Goal: Task Accomplishment & Management: Use online tool/utility

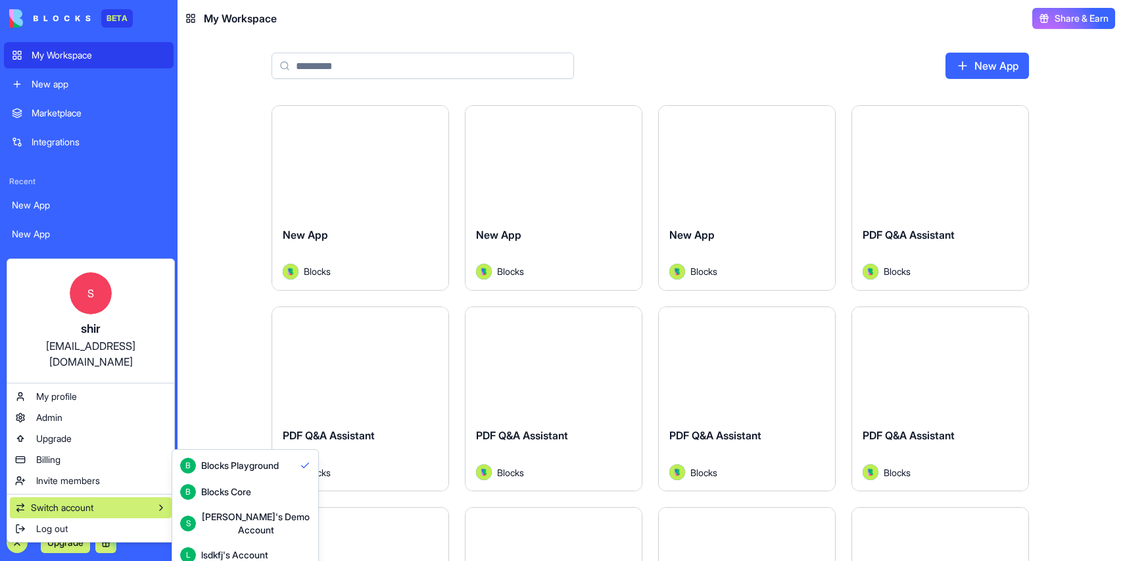
click at [228, 484] on div "B Blocks Core" at bounding box center [215, 492] width 71 height 16
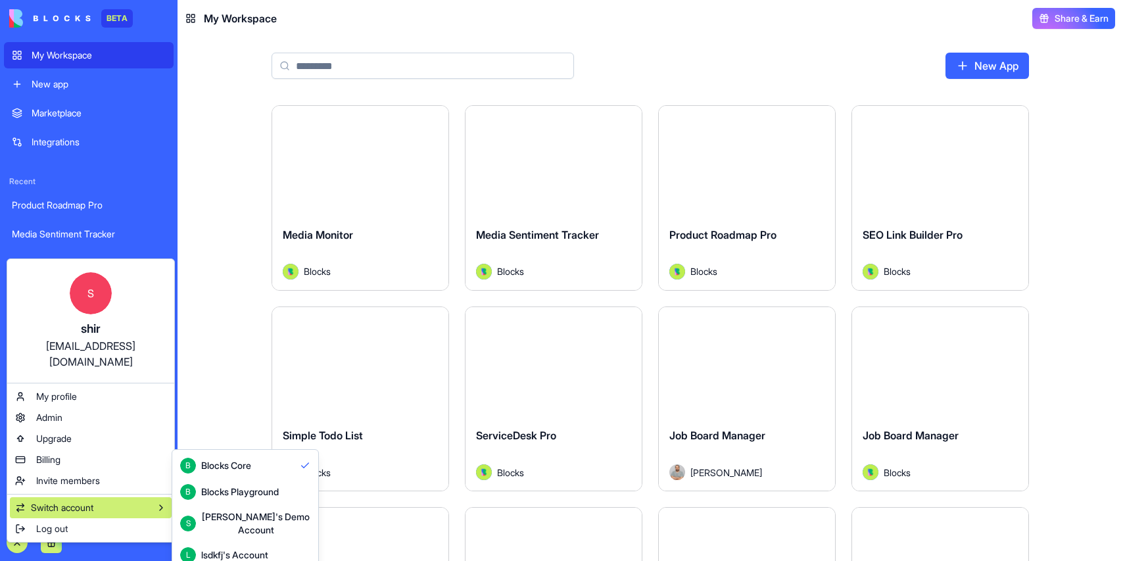
click at [297, 156] on html "BETA My Workspace New app Marketplace Integrations Recent Product Roadmap Pro M…" at bounding box center [561, 280] width 1123 height 561
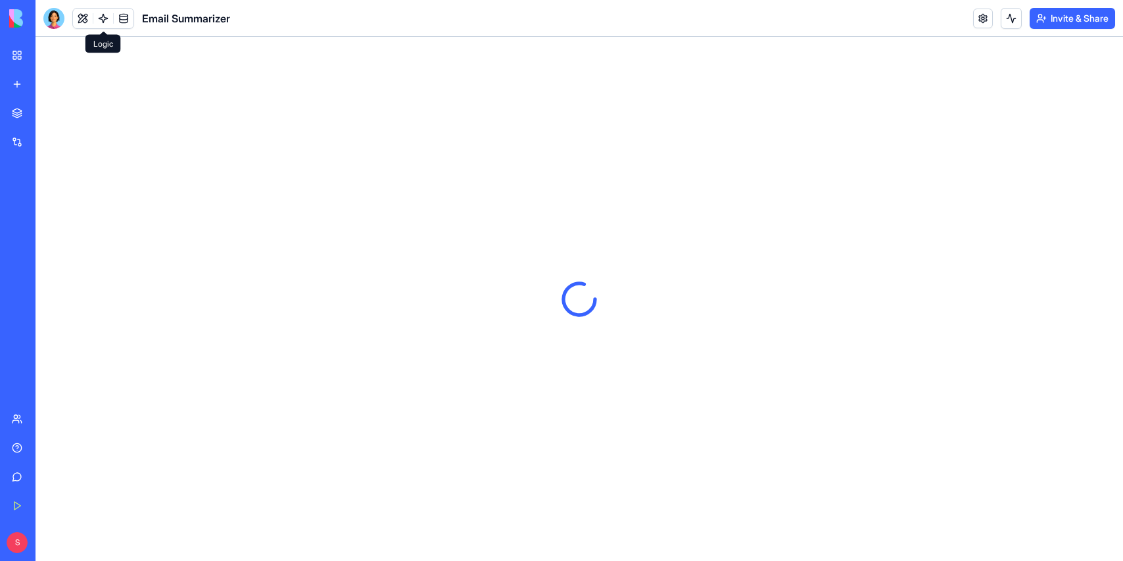
click at [101, 16] on link at bounding box center [103, 19] width 20 height 20
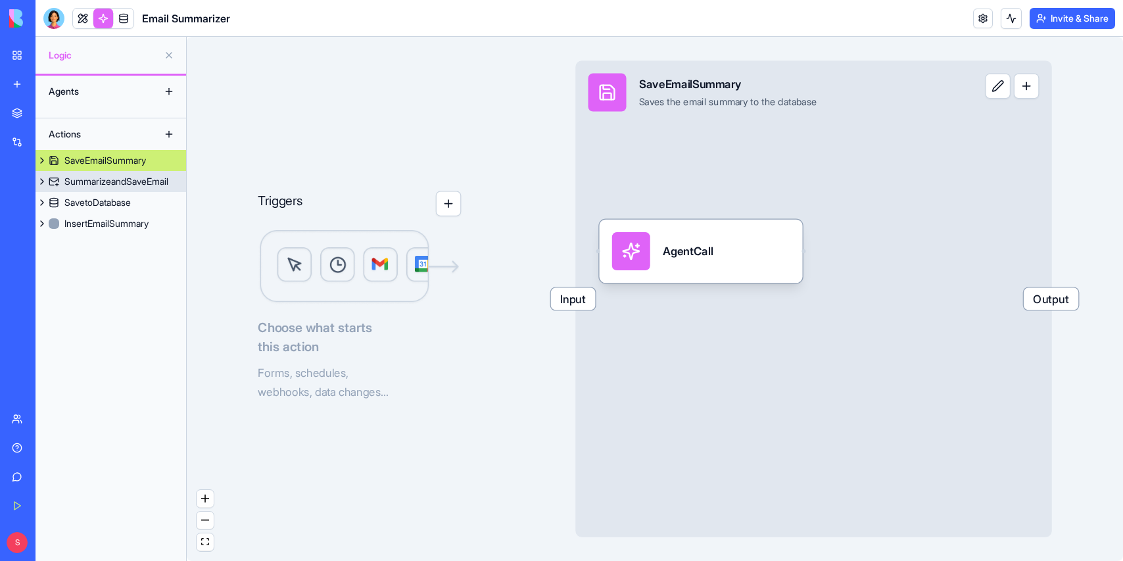
click at [116, 177] on div "SummarizeandSaveEmail" at bounding box center [116, 181] width 104 height 13
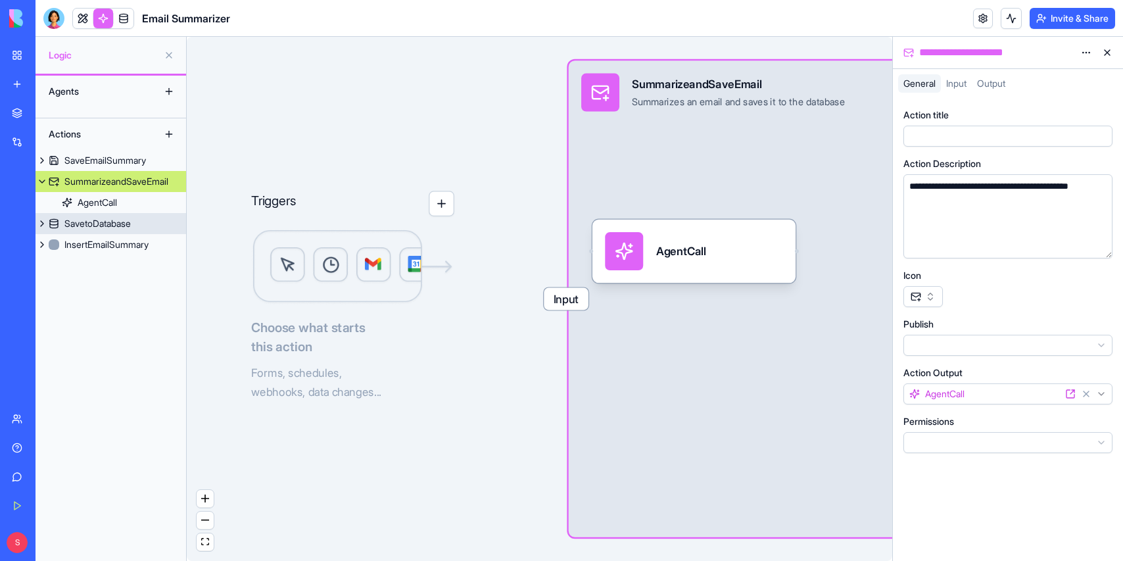
click at [101, 224] on div "SavetoDatabase" at bounding box center [97, 223] width 66 height 13
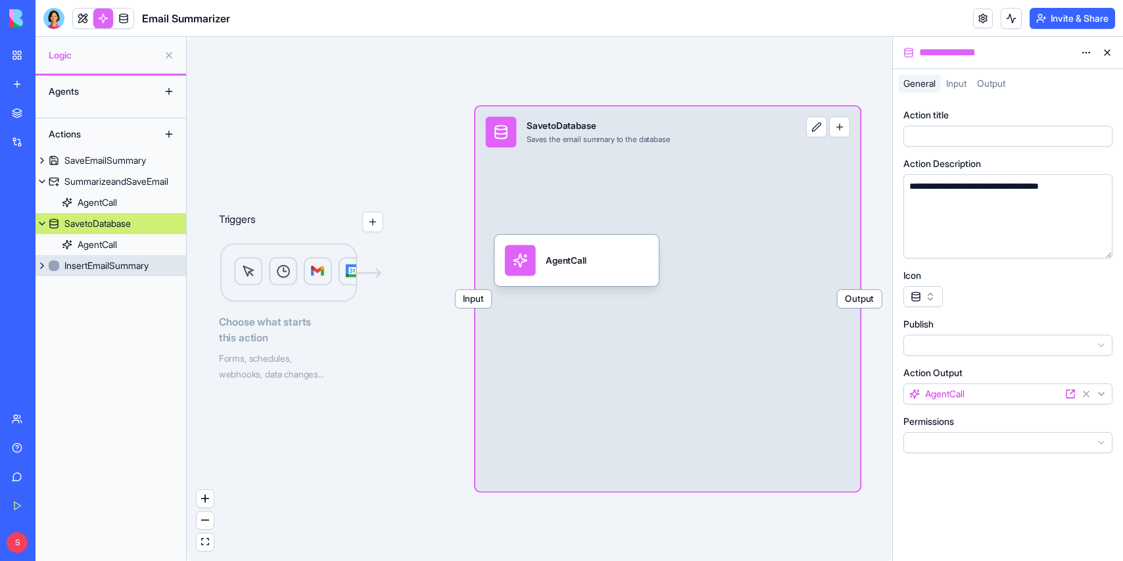
click at [90, 259] on div "InsertEmailSummary" at bounding box center [106, 265] width 84 height 13
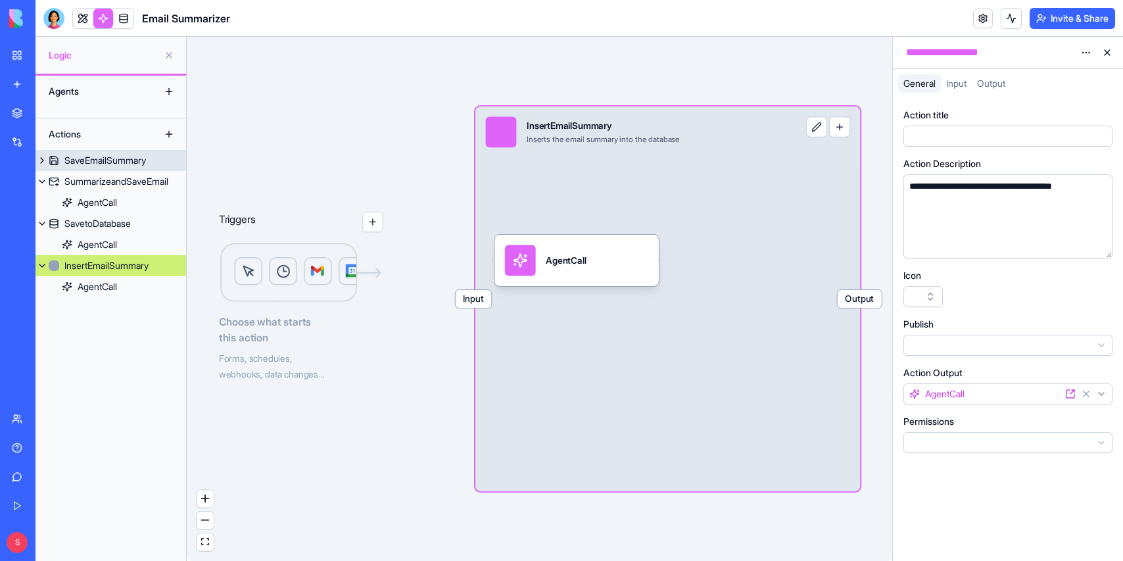
click at [109, 152] on link "SaveEmailSummary" at bounding box center [111, 160] width 151 height 21
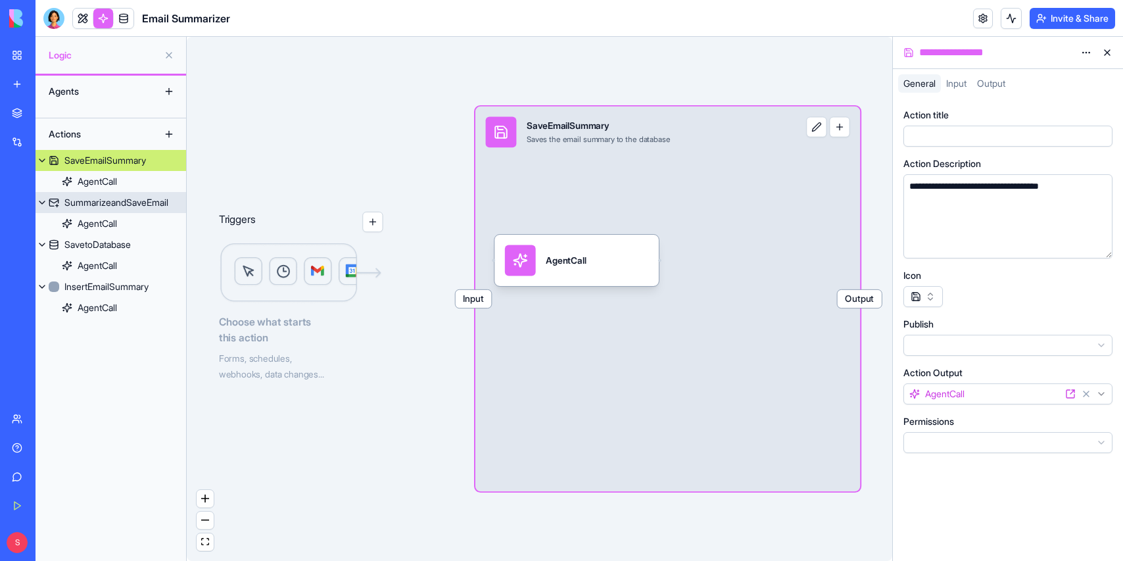
click at [95, 200] on div "SummarizeandSaveEmail" at bounding box center [116, 202] width 104 height 13
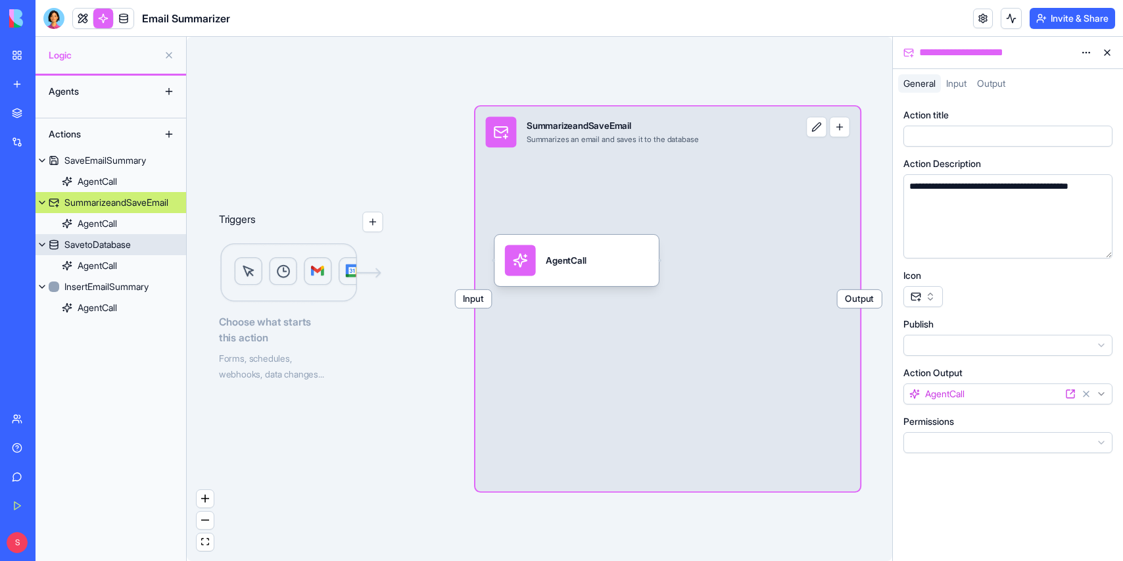
click at [85, 247] on div "SavetoDatabase" at bounding box center [97, 244] width 66 height 13
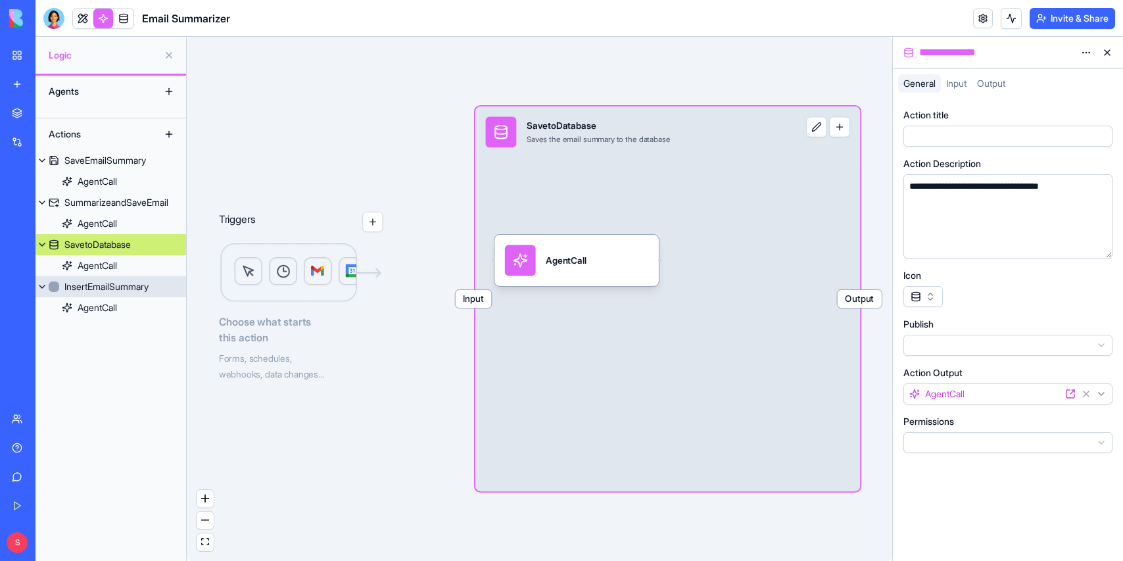
click at [80, 293] on div "InsertEmailSummary" at bounding box center [106, 286] width 84 height 13
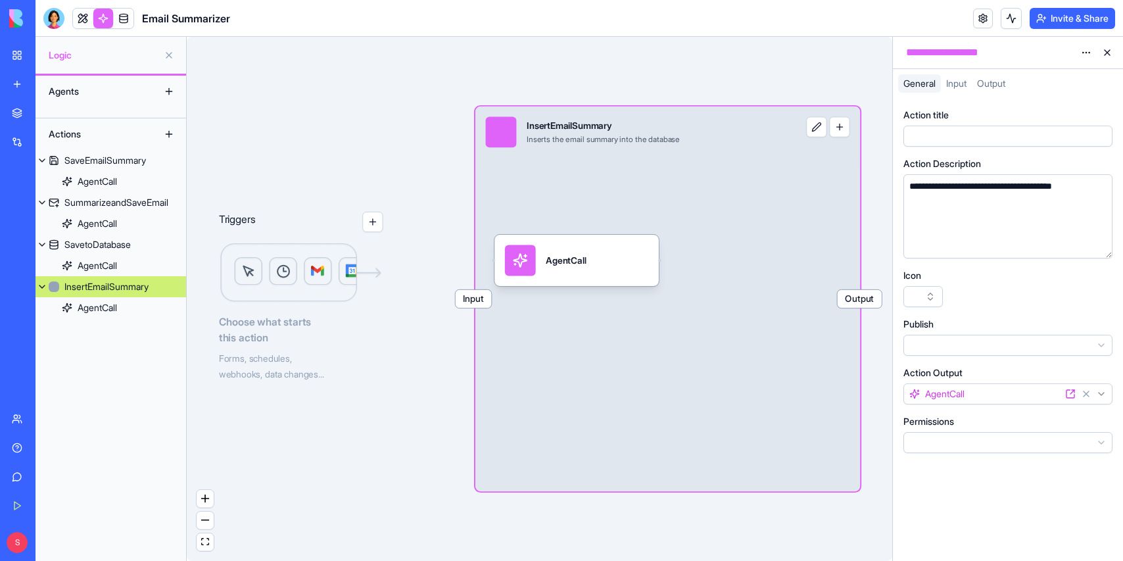
click at [55, 16] on div at bounding box center [53, 18] width 21 height 21
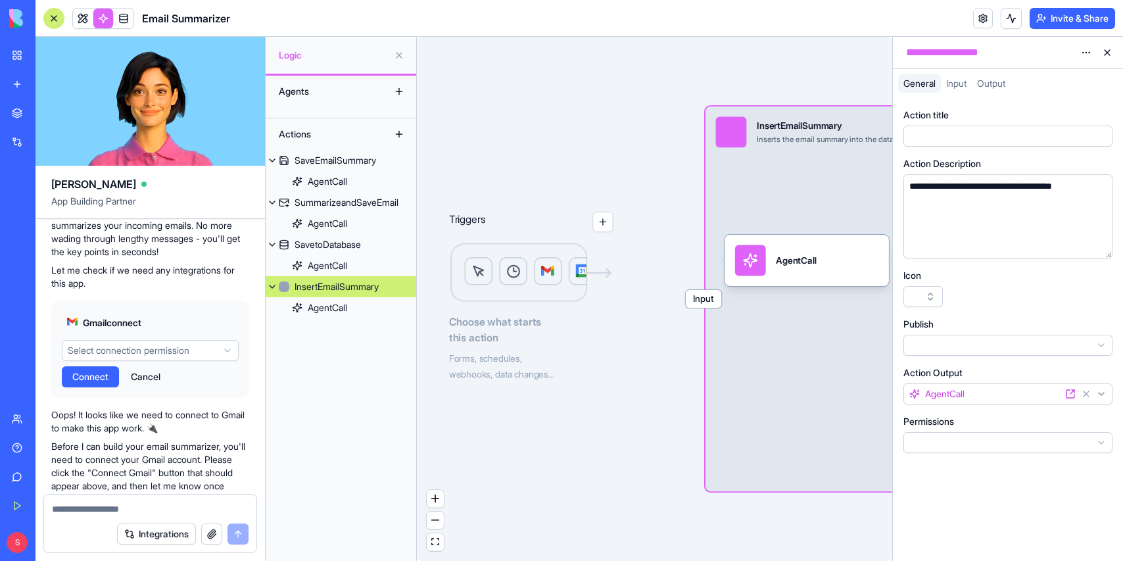
scroll to position [132, 0]
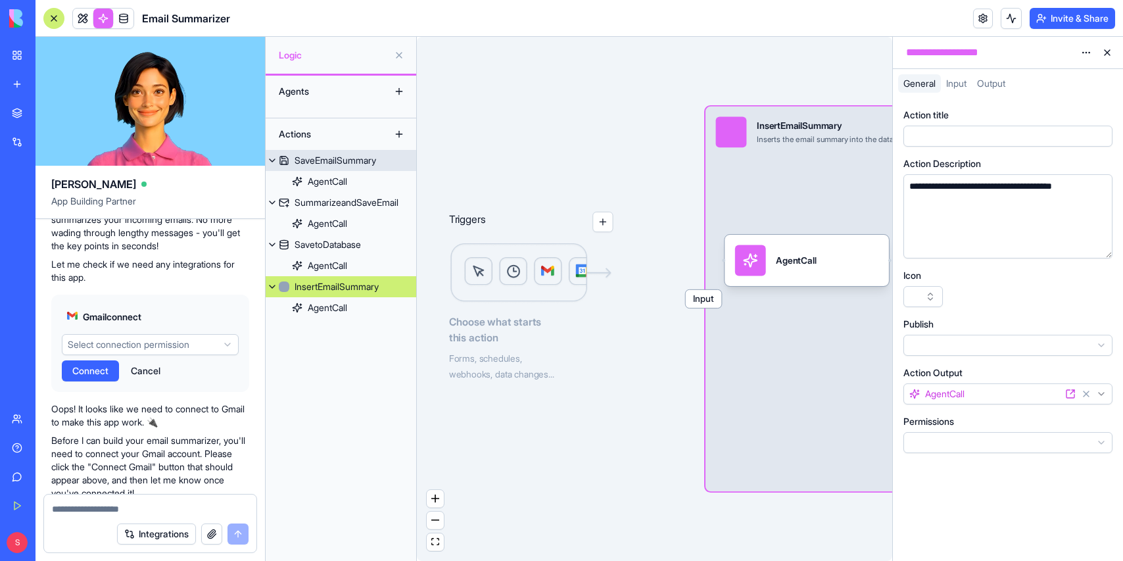
click at [364, 151] on link "SaveEmailSummary" at bounding box center [341, 160] width 151 height 21
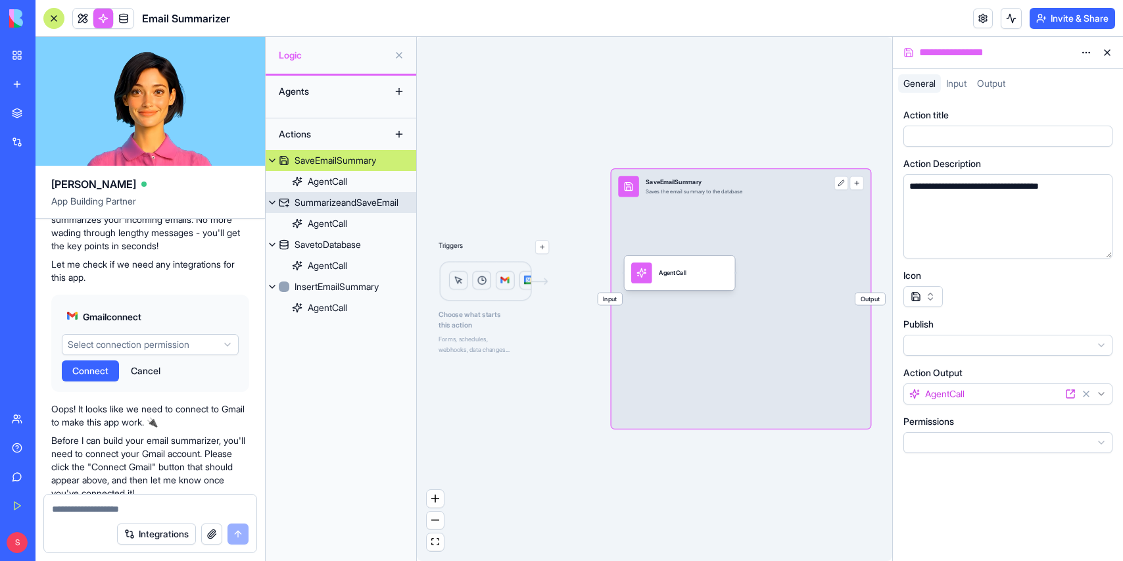
click at [345, 199] on div "SummarizeandSaveEmail" at bounding box center [347, 202] width 104 height 13
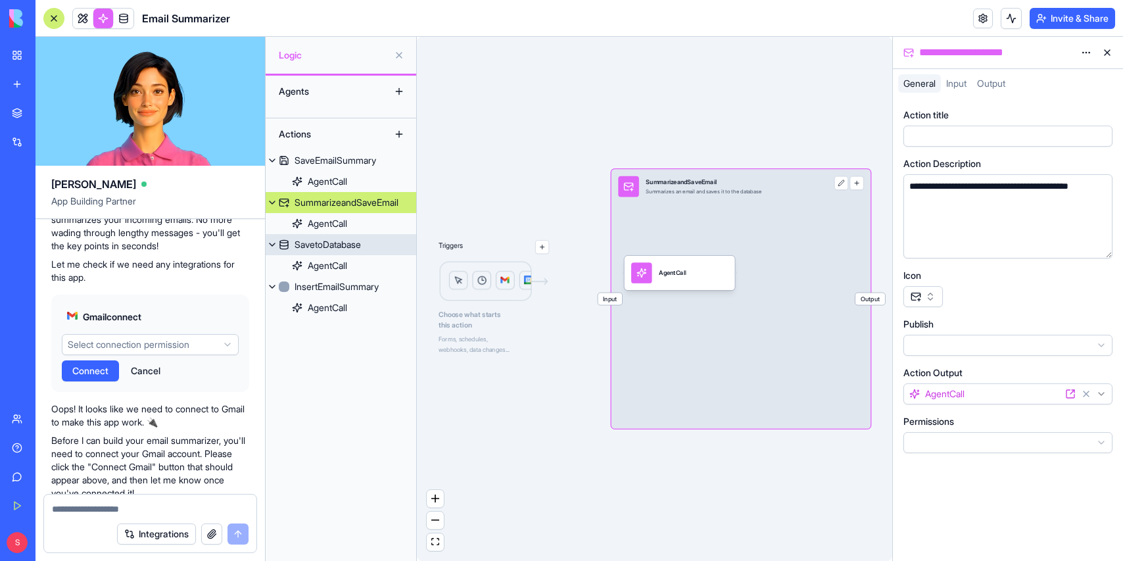
click at [331, 246] on div "SavetoDatabase" at bounding box center [328, 244] width 66 height 13
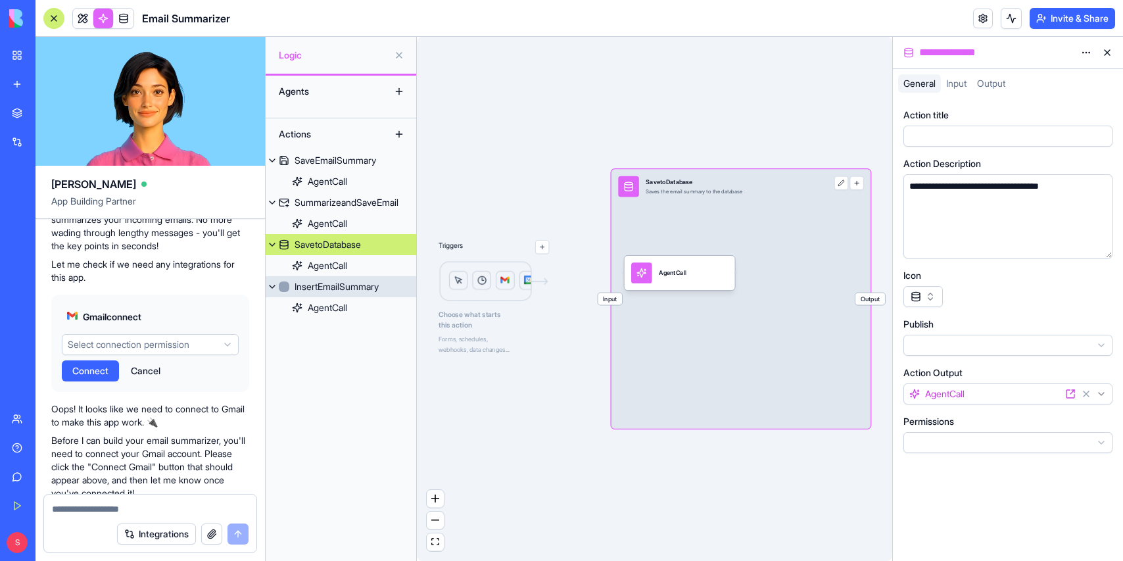
click at [325, 283] on div "InsertEmailSummary" at bounding box center [337, 286] width 84 height 13
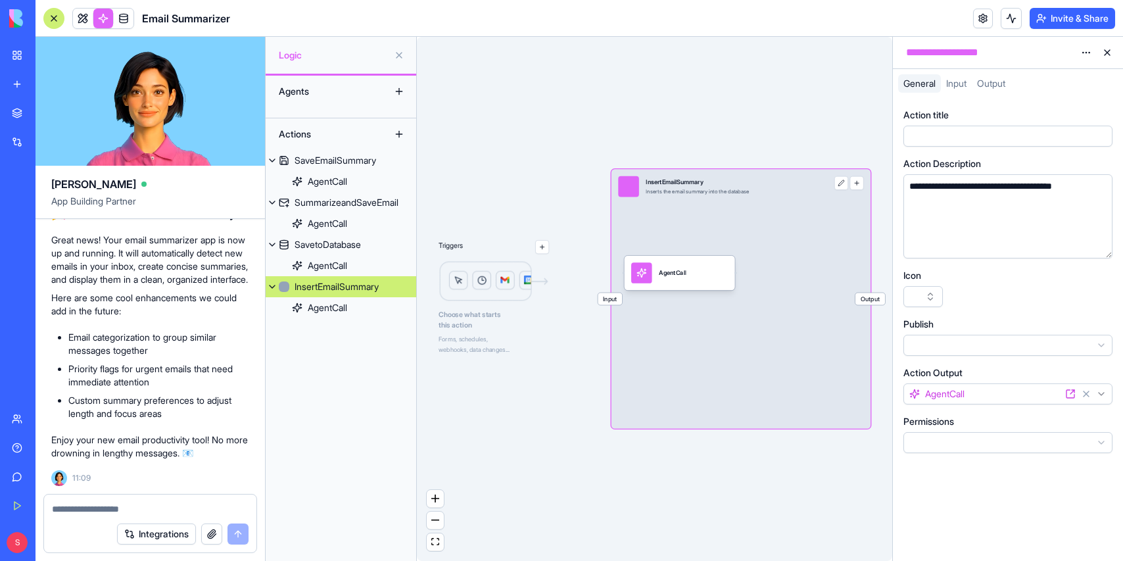
scroll to position [1172, 0]
click at [354, 162] on div "SaveEmailSummary" at bounding box center [336, 160] width 82 height 13
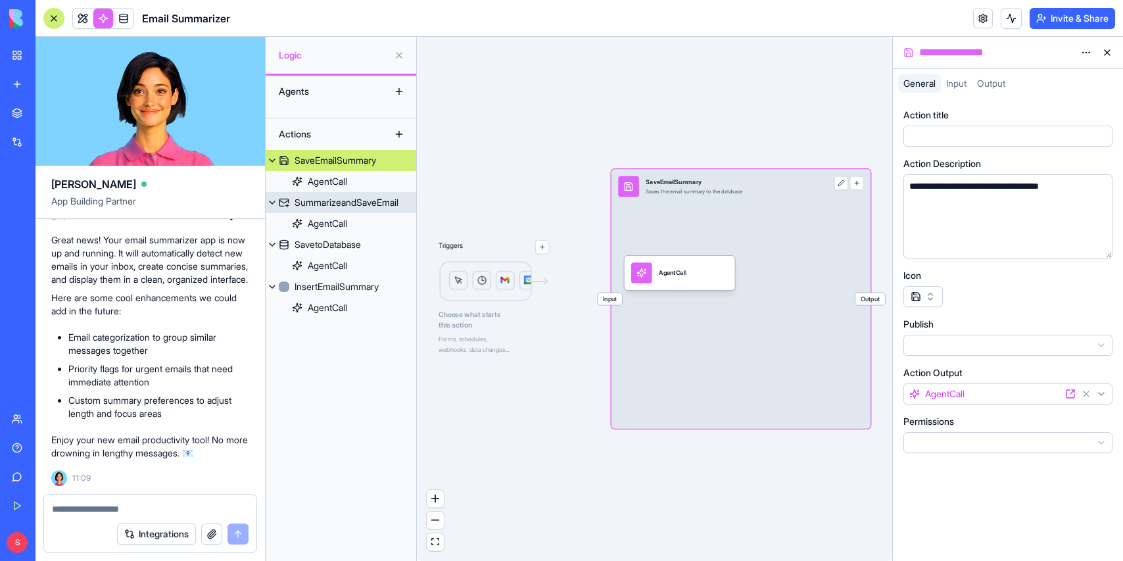
click at [343, 198] on div "SummarizeandSaveEmail" at bounding box center [347, 202] width 104 height 13
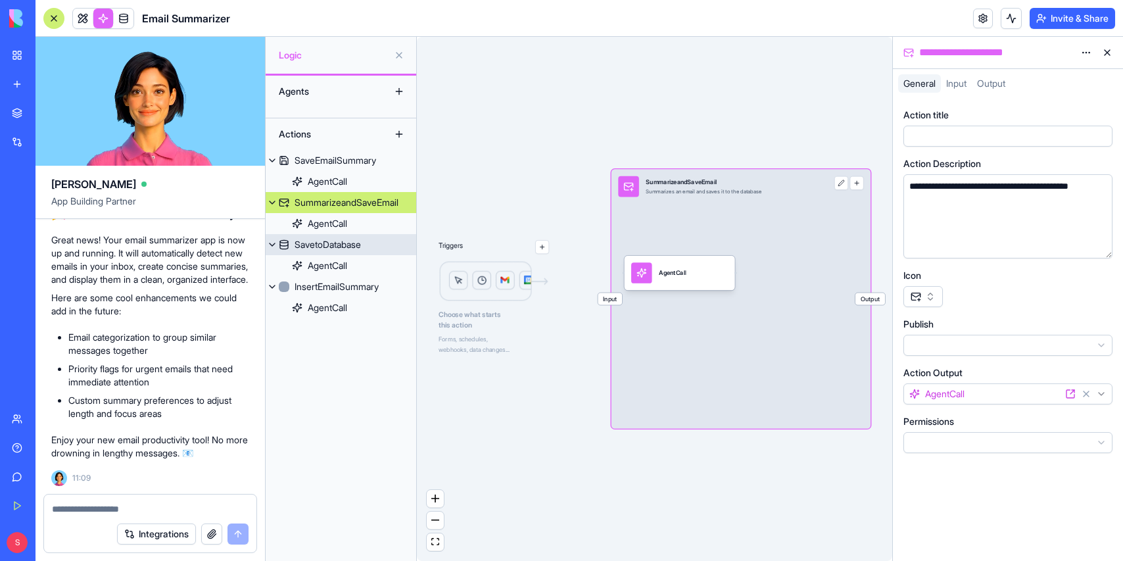
click at [332, 237] on link "SavetoDatabase" at bounding box center [341, 244] width 151 height 21
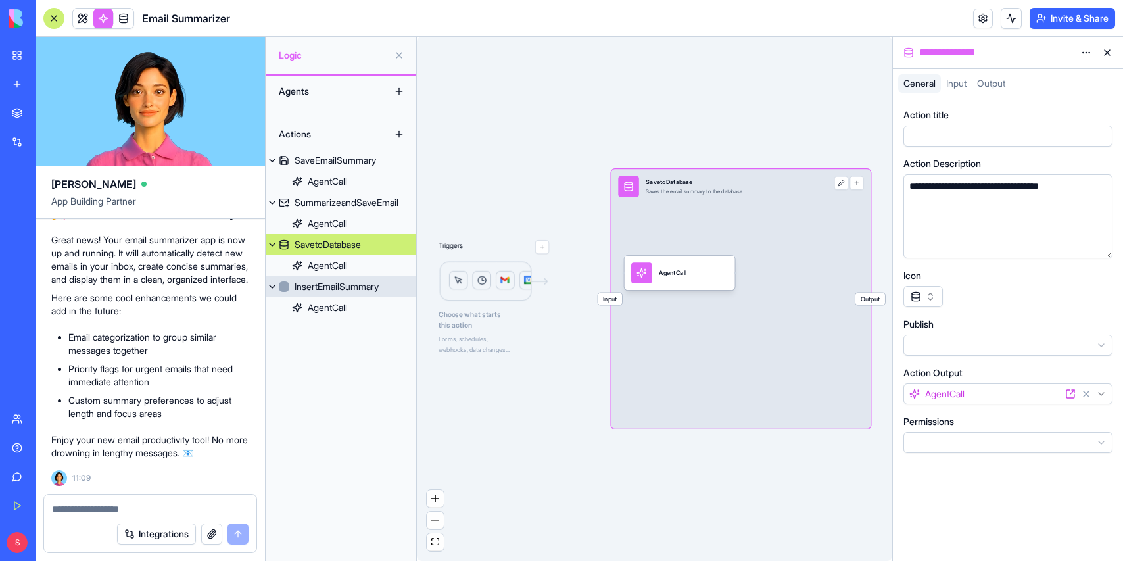
click at [323, 285] on div "InsertEmailSummary" at bounding box center [337, 286] width 84 height 13
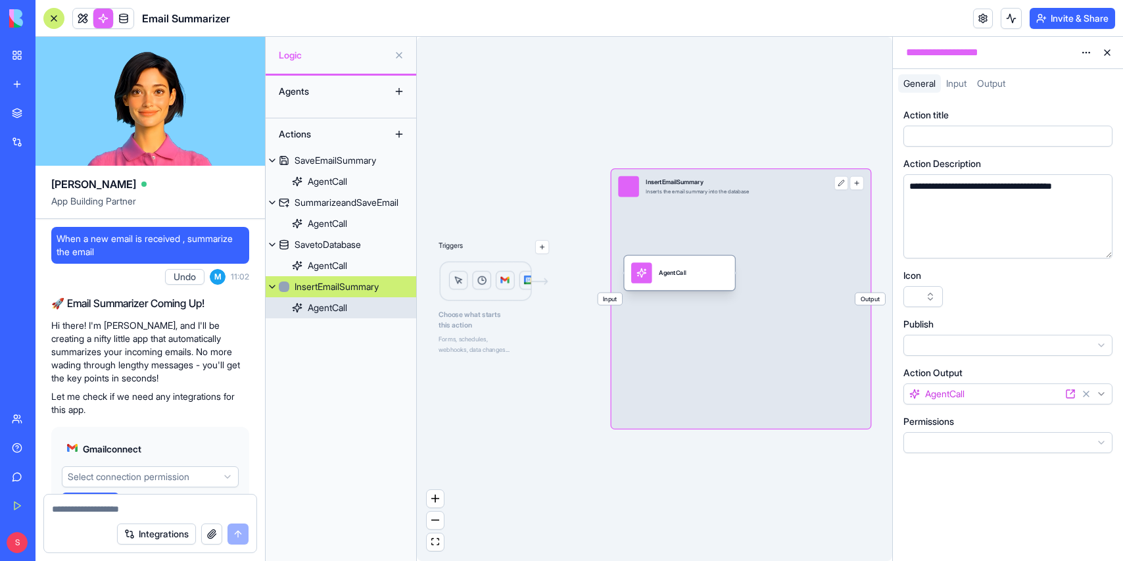
click at [705, 277] on div "AgentCall" at bounding box center [679, 272] width 97 height 21
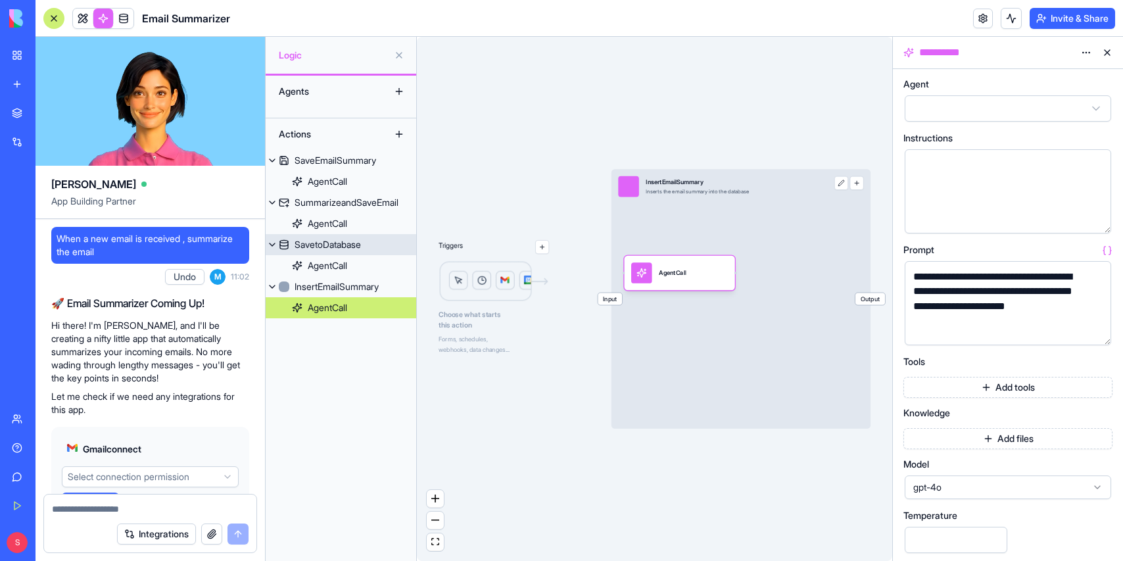
click at [340, 243] on div "SavetoDatabase" at bounding box center [328, 244] width 66 height 13
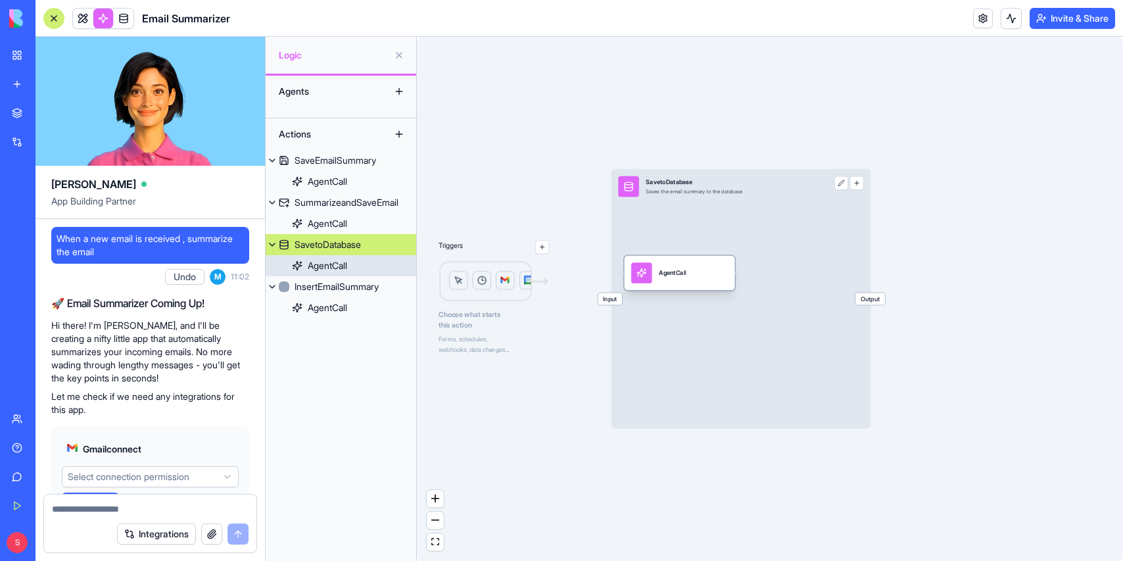
click at [323, 259] on div "AgentCall" at bounding box center [327, 265] width 39 height 13
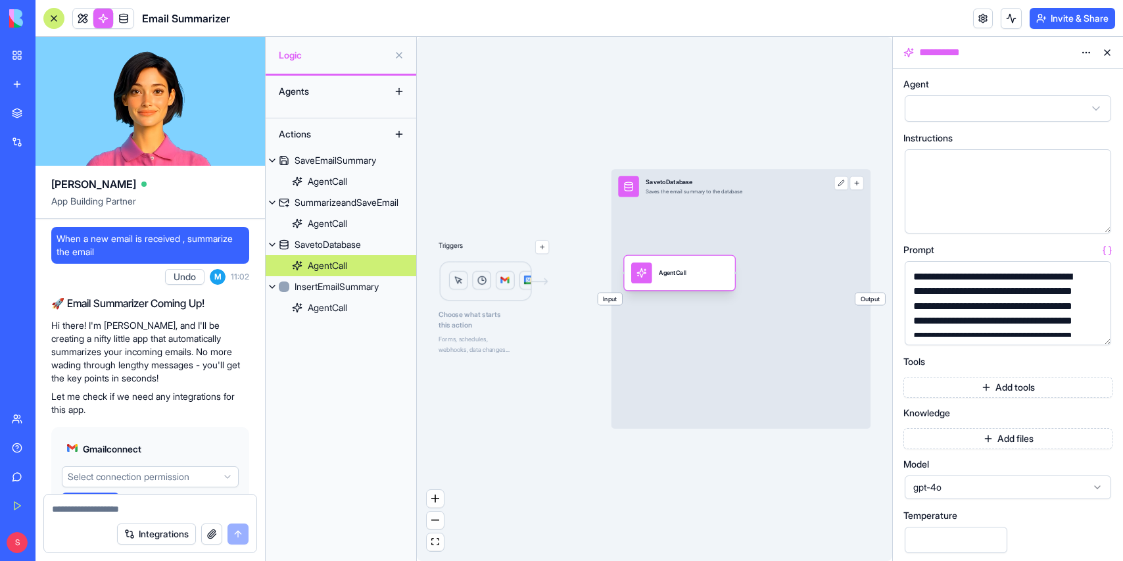
click at [709, 290] on div "AgentCall" at bounding box center [679, 273] width 110 height 35
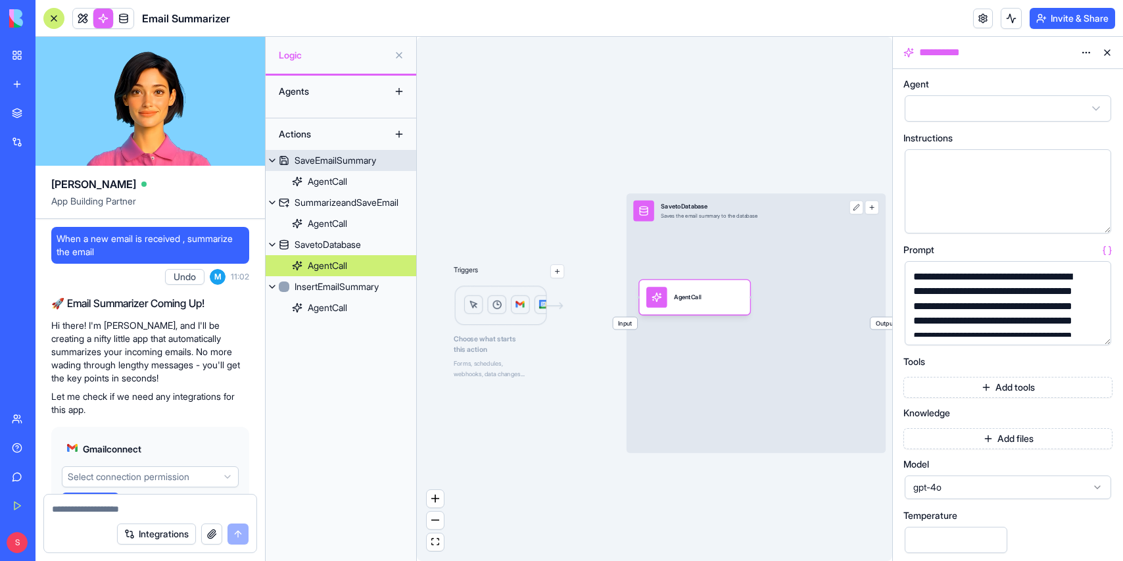
click at [348, 160] on div "SaveEmailSummary" at bounding box center [336, 160] width 82 height 13
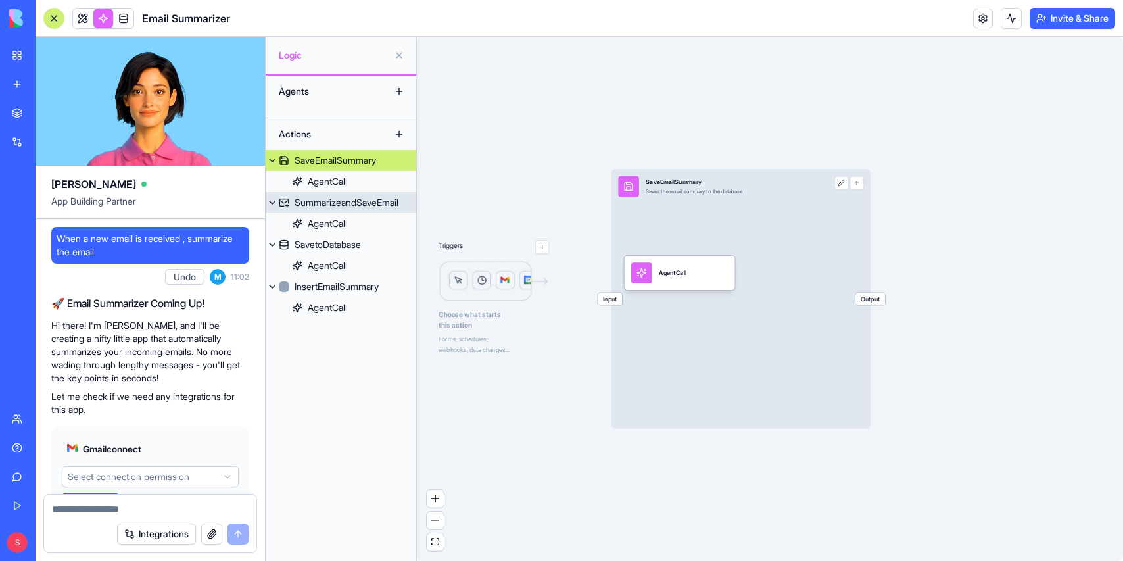
click at [335, 204] on div "SummarizeandSaveEmail" at bounding box center [347, 202] width 104 height 13
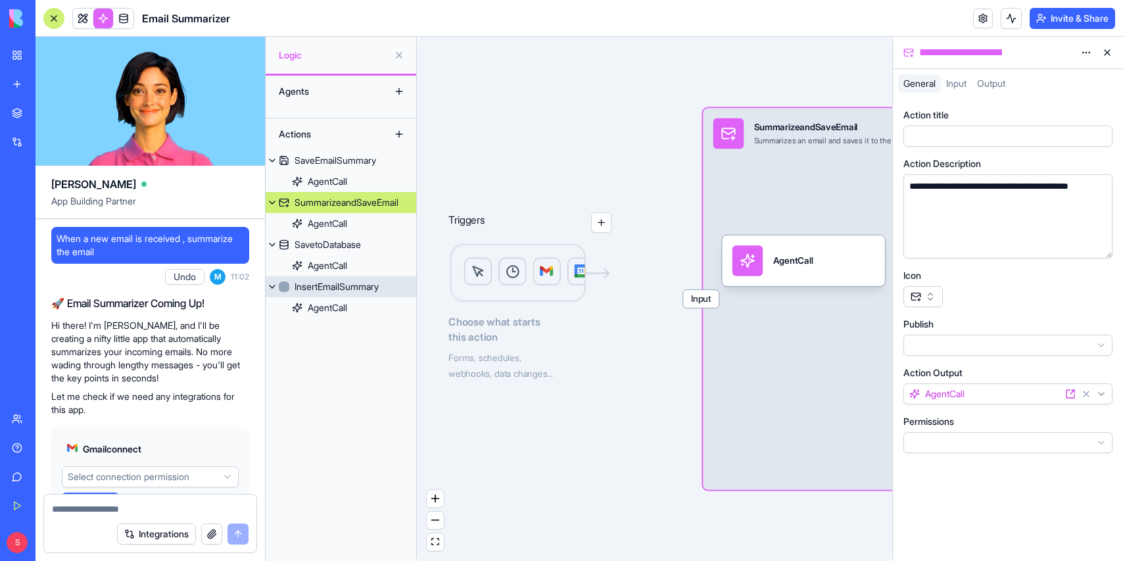
click at [320, 291] on div "InsertEmailSummary" at bounding box center [337, 286] width 84 height 13
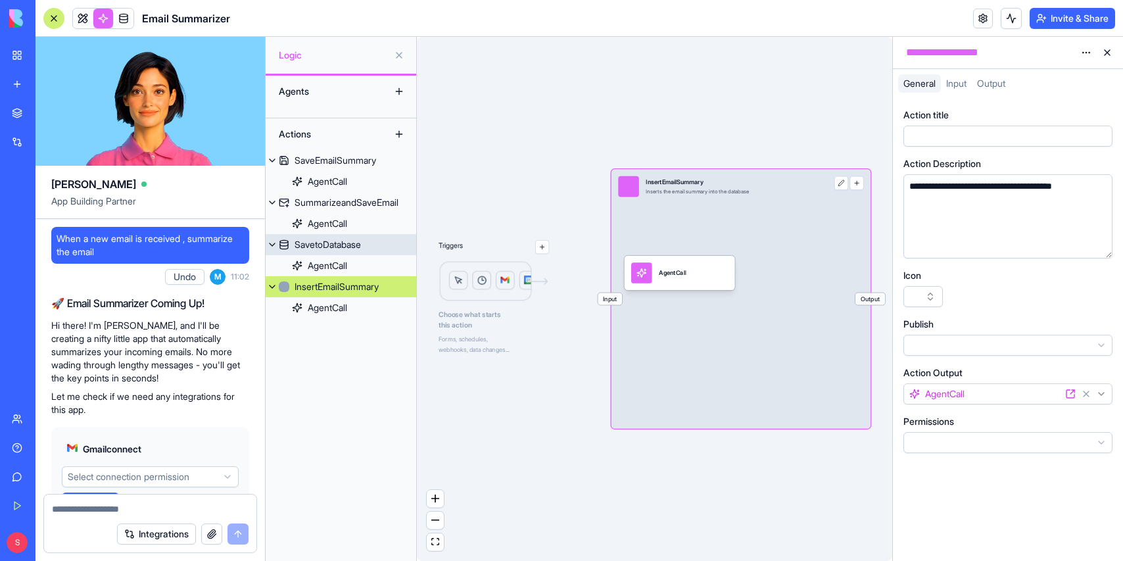
click at [329, 241] on div "SavetoDatabase" at bounding box center [328, 244] width 66 height 13
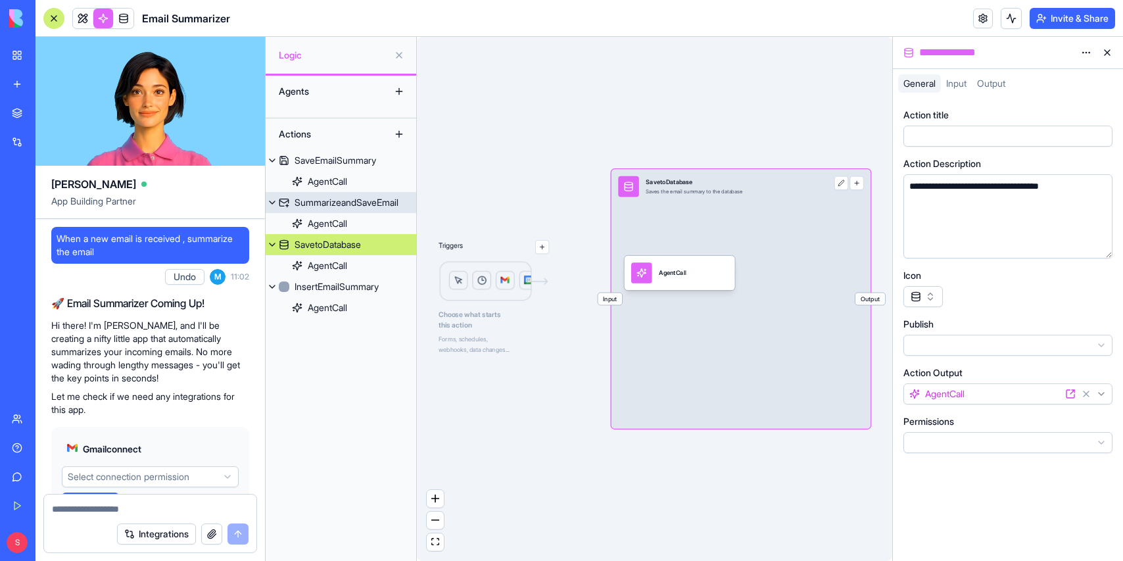
click at [339, 201] on div "SummarizeandSaveEmail" at bounding box center [347, 202] width 104 height 13
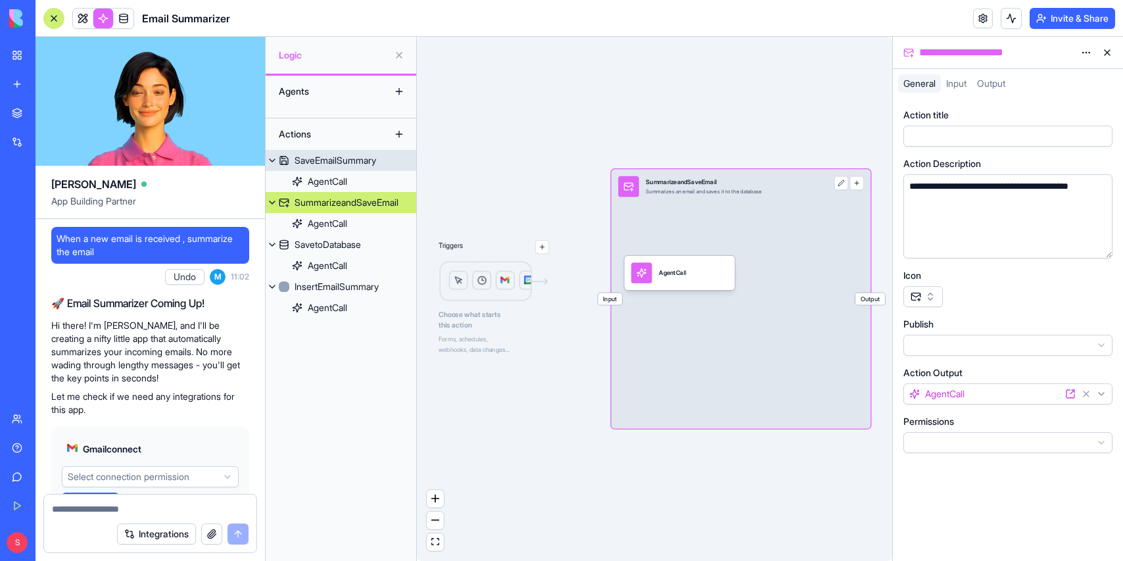
click at [343, 160] on div "SaveEmailSummary" at bounding box center [336, 160] width 82 height 13
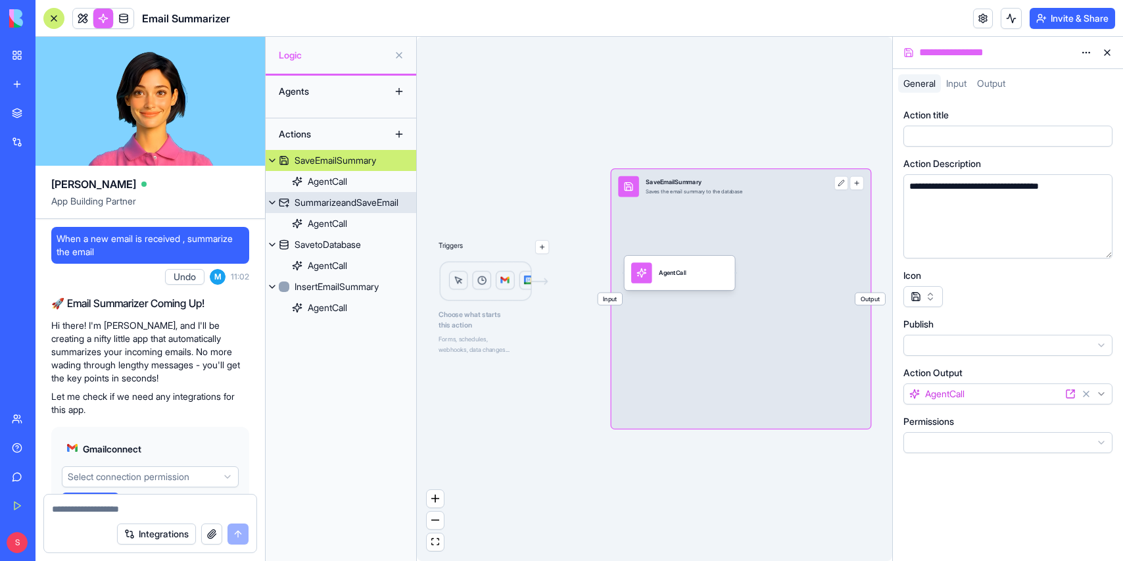
click at [360, 198] on div "SummarizeandSaveEmail" at bounding box center [347, 202] width 104 height 13
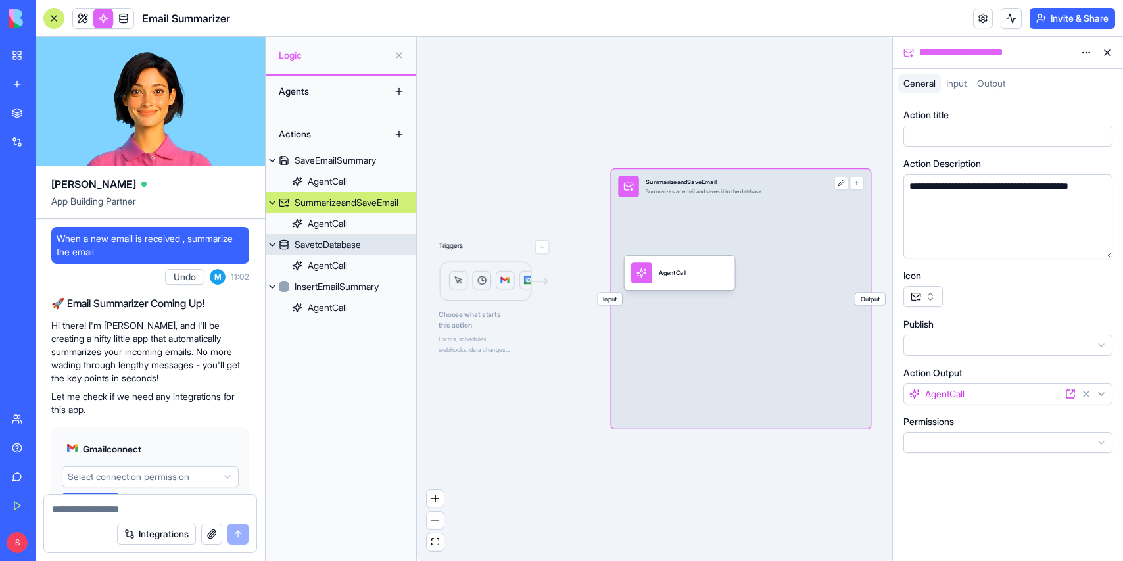
click at [345, 239] on div "SavetoDatabase" at bounding box center [328, 244] width 66 height 13
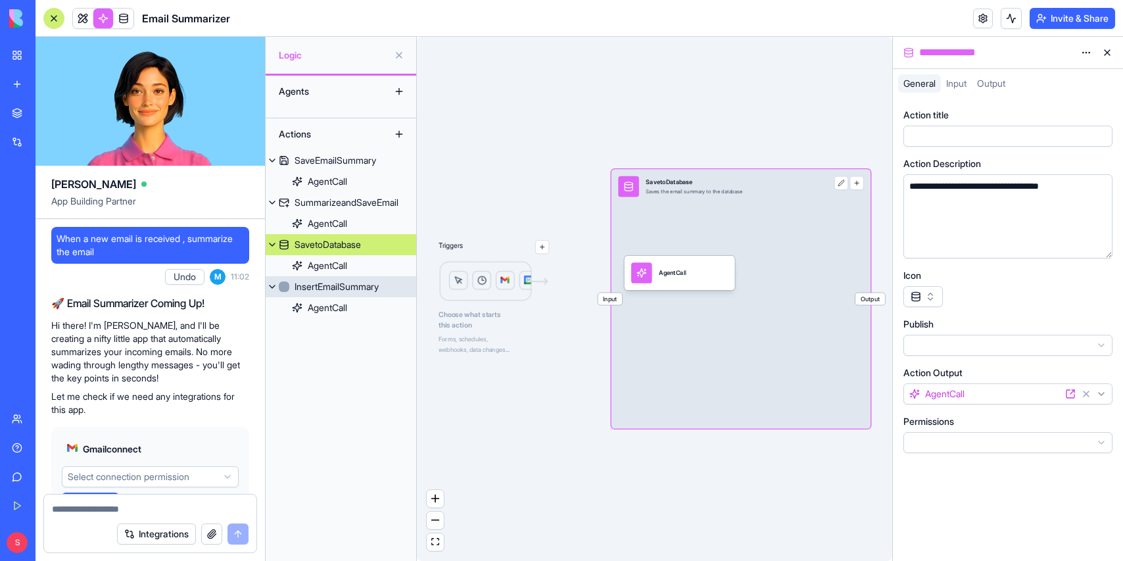
click at [336, 283] on div "InsertEmailSummary" at bounding box center [337, 286] width 84 height 13
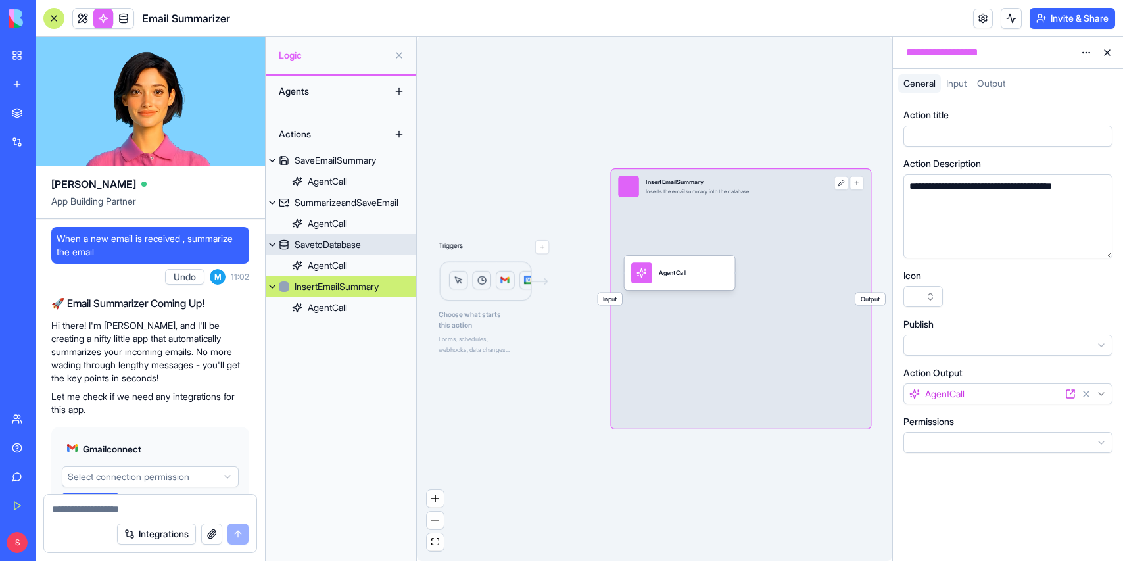
click at [341, 241] on div "SavetoDatabase" at bounding box center [328, 244] width 66 height 13
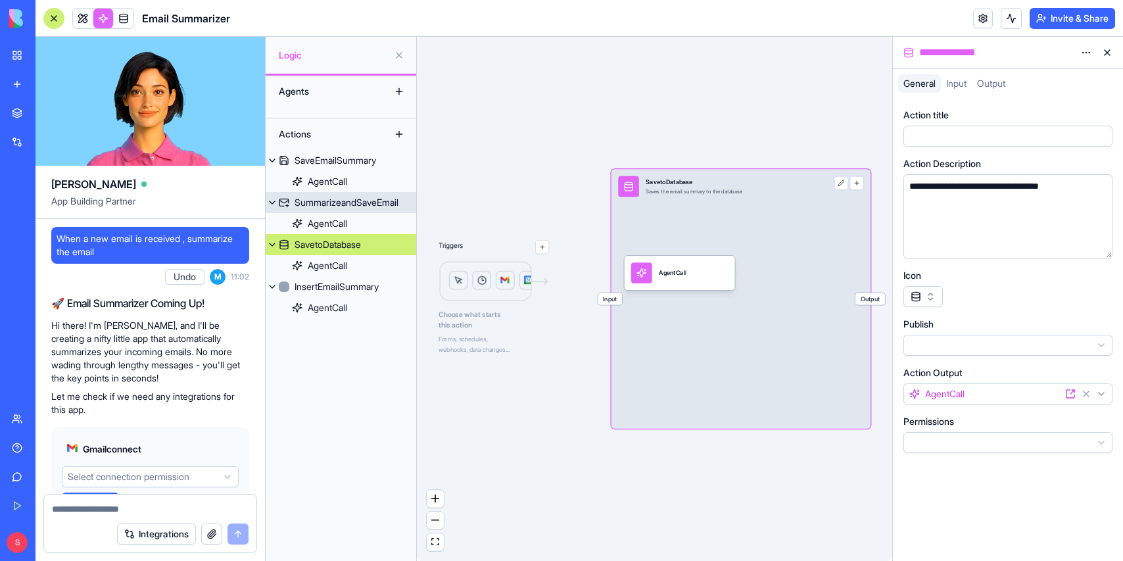
click at [352, 199] on div "SummarizeandSaveEmail" at bounding box center [347, 202] width 104 height 13
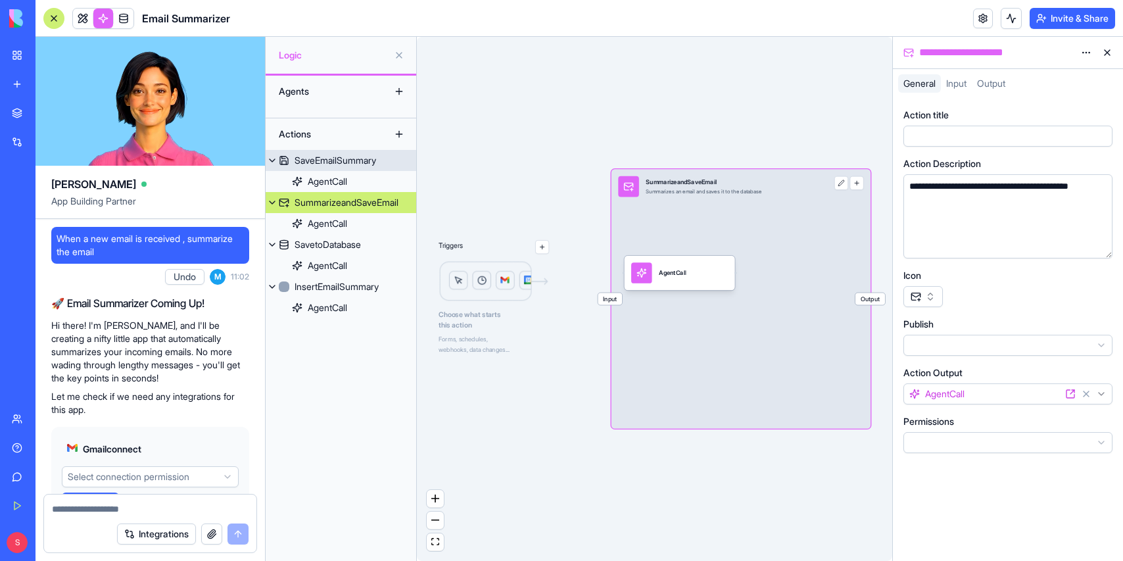
click at [356, 161] on div "SaveEmailSummary" at bounding box center [336, 160] width 82 height 13
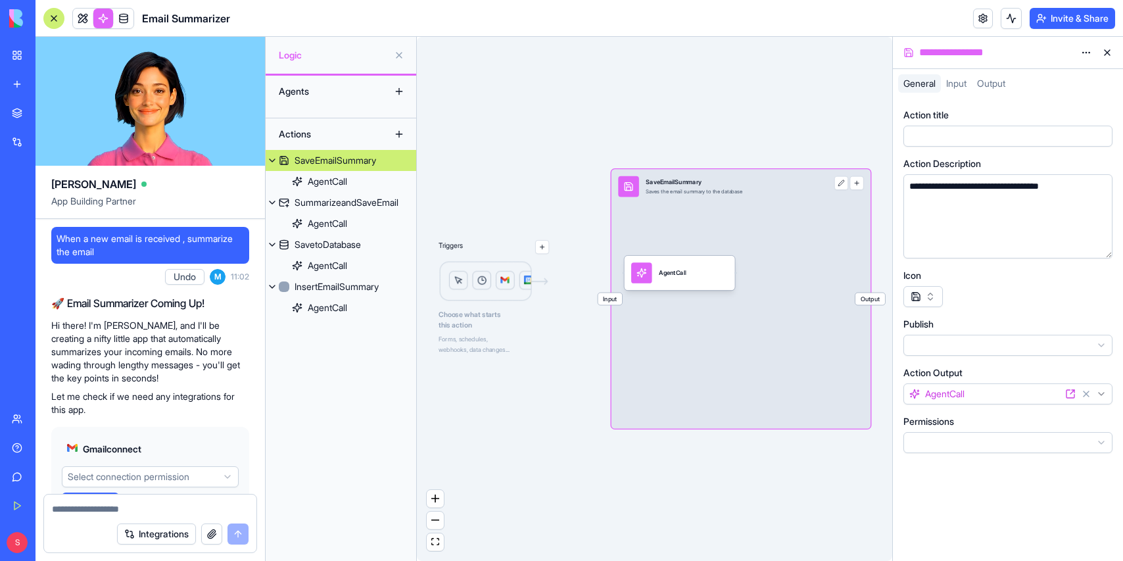
click at [311, 158] on div "SaveEmailSummary" at bounding box center [336, 160] width 82 height 13
click at [640, 66] on div "Triggers Choose what starts this action Forms, schedules, webhooks, data change…" at bounding box center [654, 299] width 475 height 524
click at [1082, 16] on html "BETA My Workspace New app Marketplace Integrations Recent Product Roadmap Pro M…" at bounding box center [561, 280] width 1123 height 561
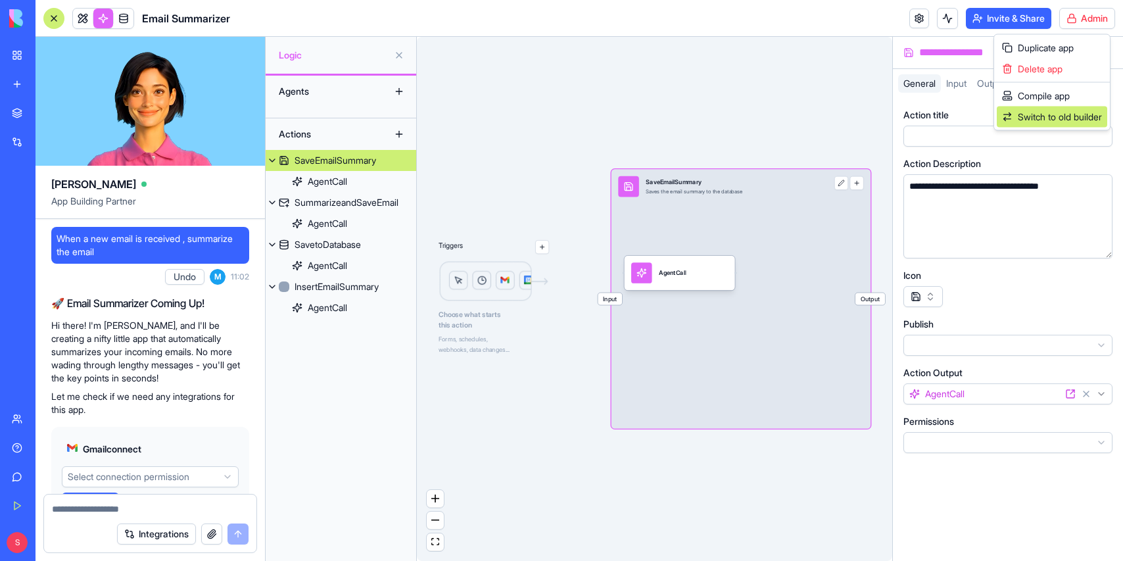
click at [1051, 114] on span "Switch to old builder" at bounding box center [1060, 116] width 84 height 13
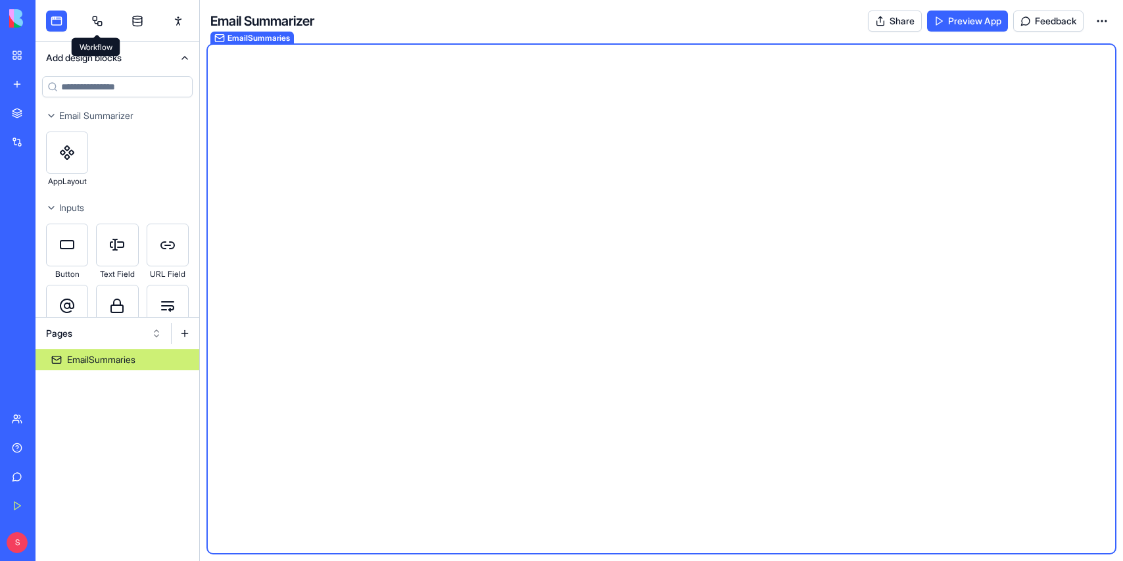
click at [97, 28] on link at bounding box center [97, 21] width 21 height 21
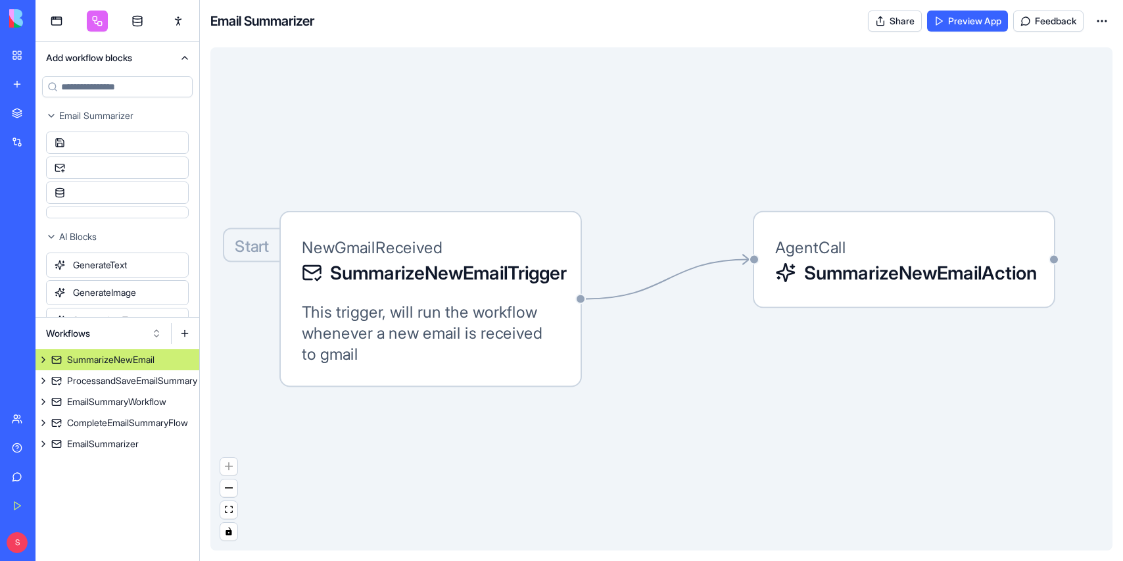
click at [109, 357] on div "SummarizeNewEmail" at bounding box center [110, 359] width 87 height 13
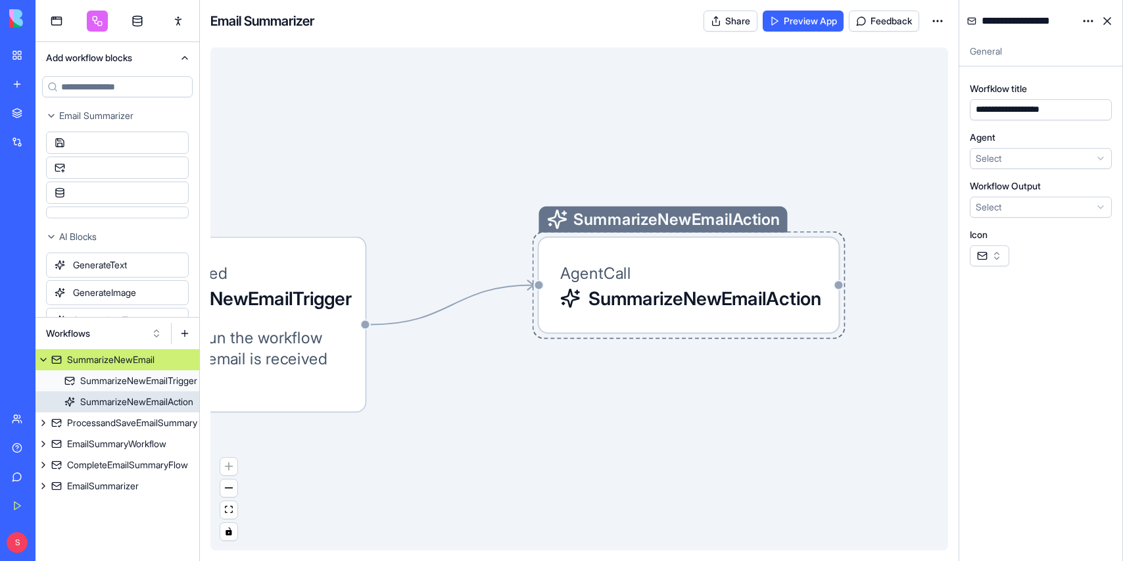
click at [679, 266] on div "AgentCall SummarizeNewEmailAction" at bounding box center [689, 285] width 258 height 53
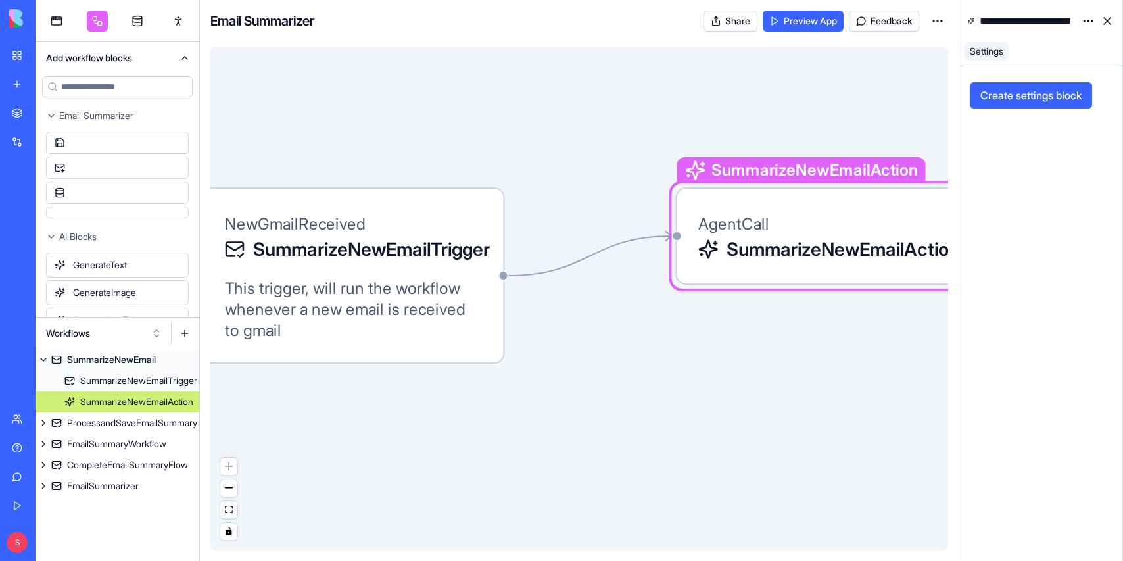
click at [940, 18] on html "BETA My Workspace New app Marketplace Integrations Recent Product Roadmap Pro M…" at bounding box center [561, 280] width 1123 height 561
click at [915, 49] on span "Edit app" at bounding box center [907, 53] width 33 height 13
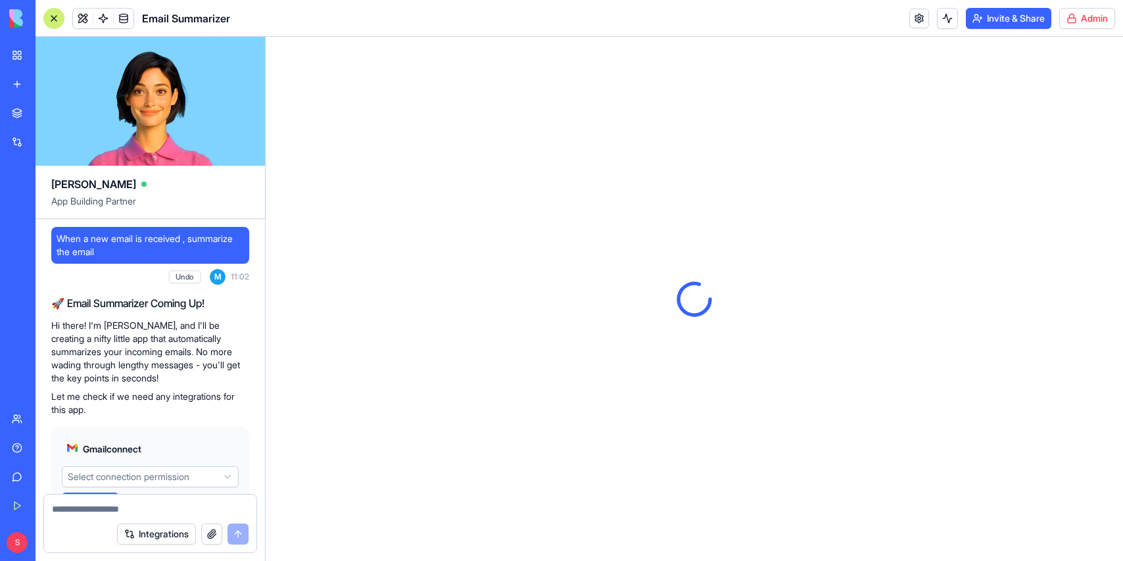
scroll to position [1172, 0]
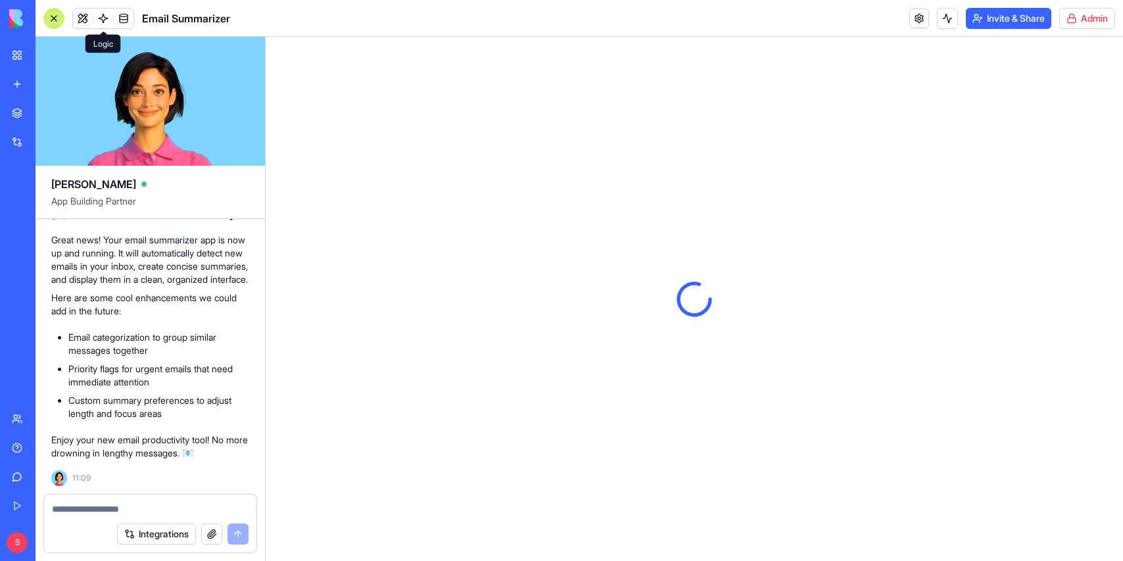
click at [105, 11] on link at bounding box center [103, 19] width 20 height 20
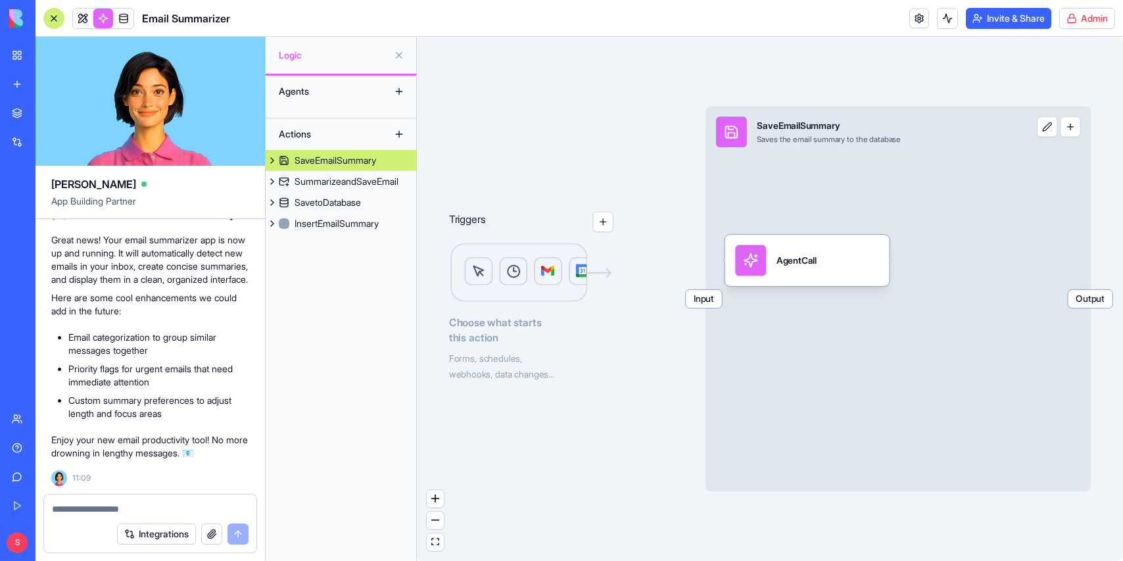
click at [1078, 18] on html "BETA My Workspace New app Marketplace Integrations Recent Product Roadmap Pro M…" at bounding box center [561, 280] width 1123 height 561
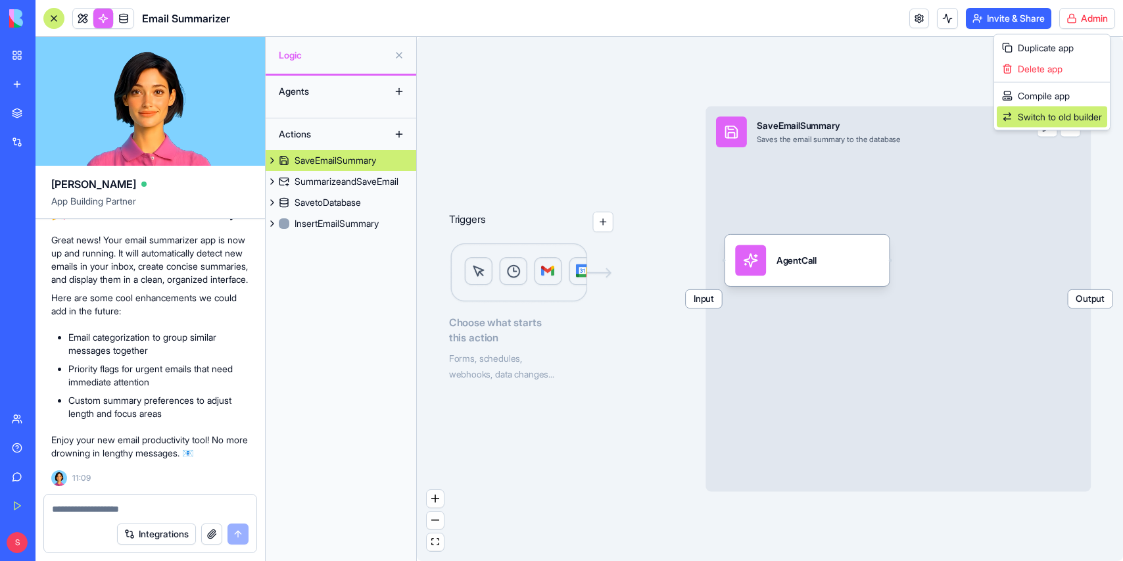
click at [1064, 110] on span "Switch to old builder" at bounding box center [1060, 116] width 84 height 13
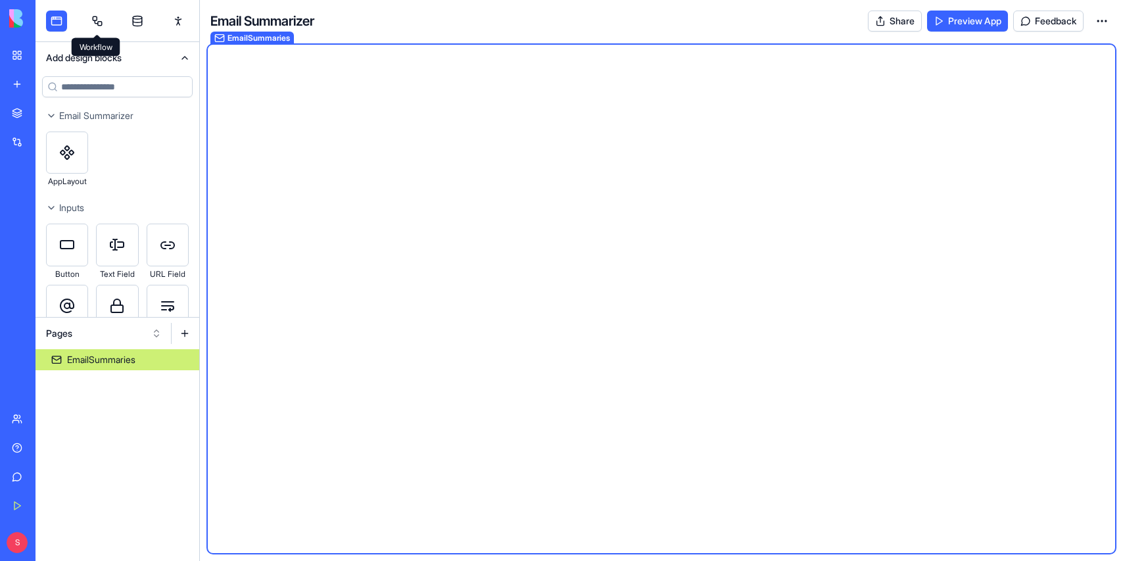
click at [107, 18] on link at bounding box center [97, 21] width 21 height 21
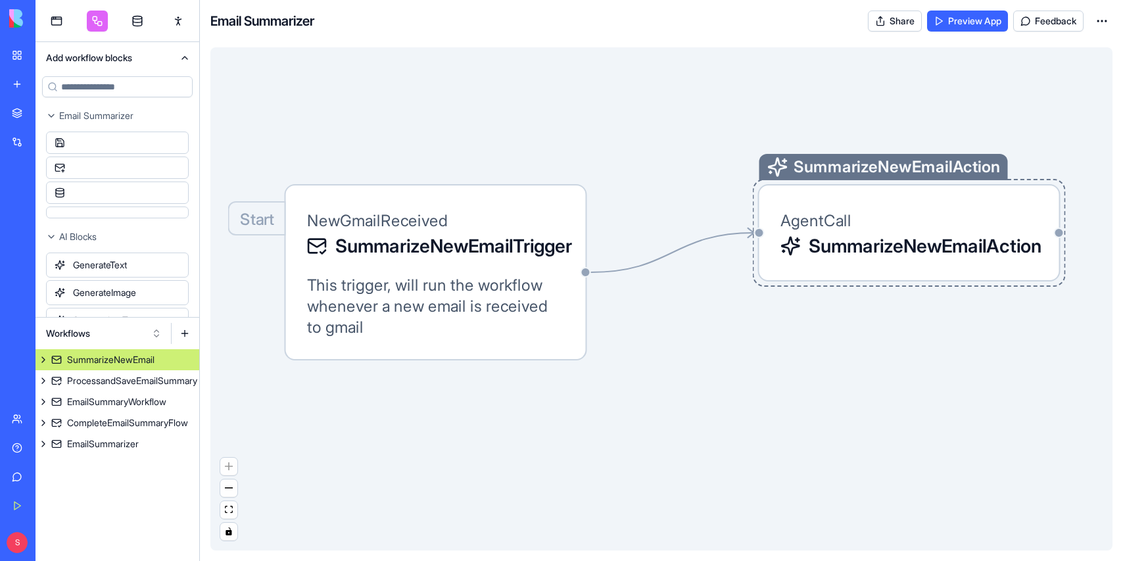
click at [778, 244] on div "SummarizeNewEmailAction AgentCall SummarizeNewEmailAction" at bounding box center [909, 232] width 302 height 97
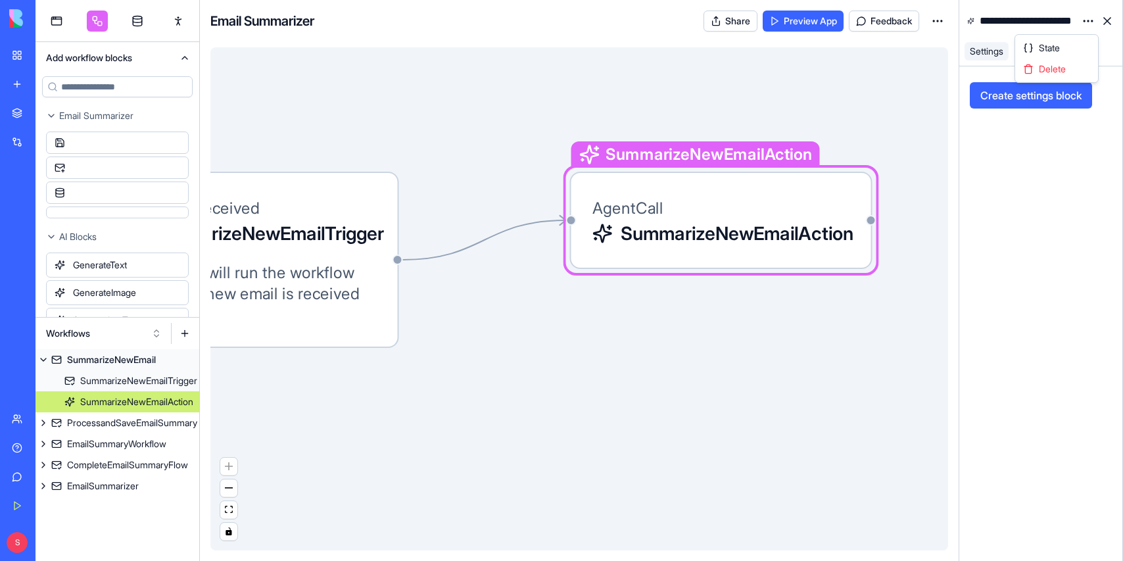
click at [1091, 20] on html "BETA My Workspace New app Marketplace Integrations Recent Product Roadmap Pro M…" at bounding box center [561, 280] width 1123 height 561
click at [1078, 40] on div "State" at bounding box center [1057, 47] width 78 height 21
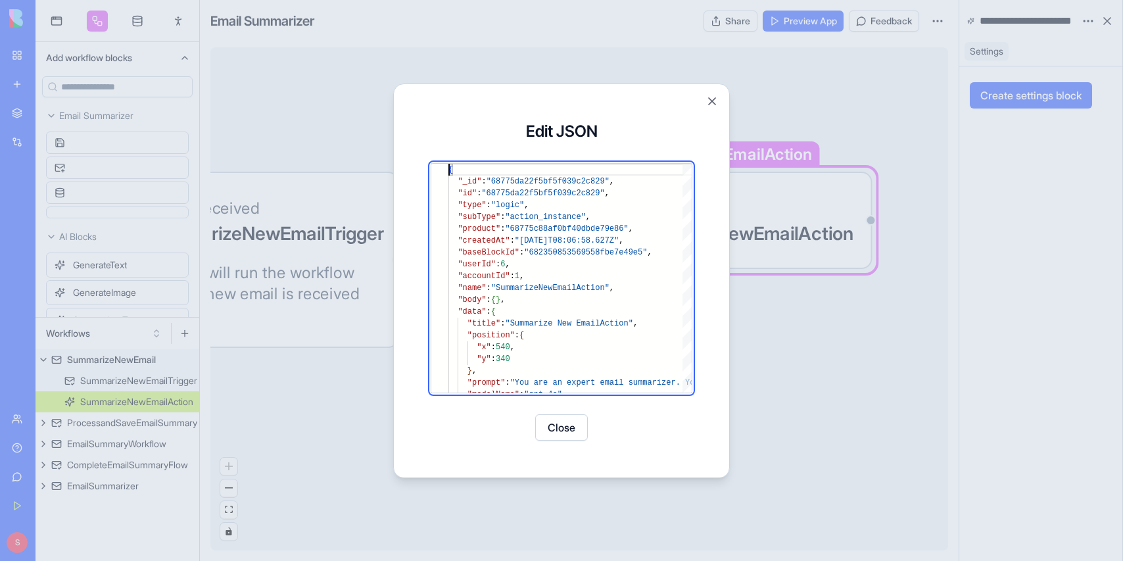
click at [753, 259] on div at bounding box center [561, 280] width 1123 height 561
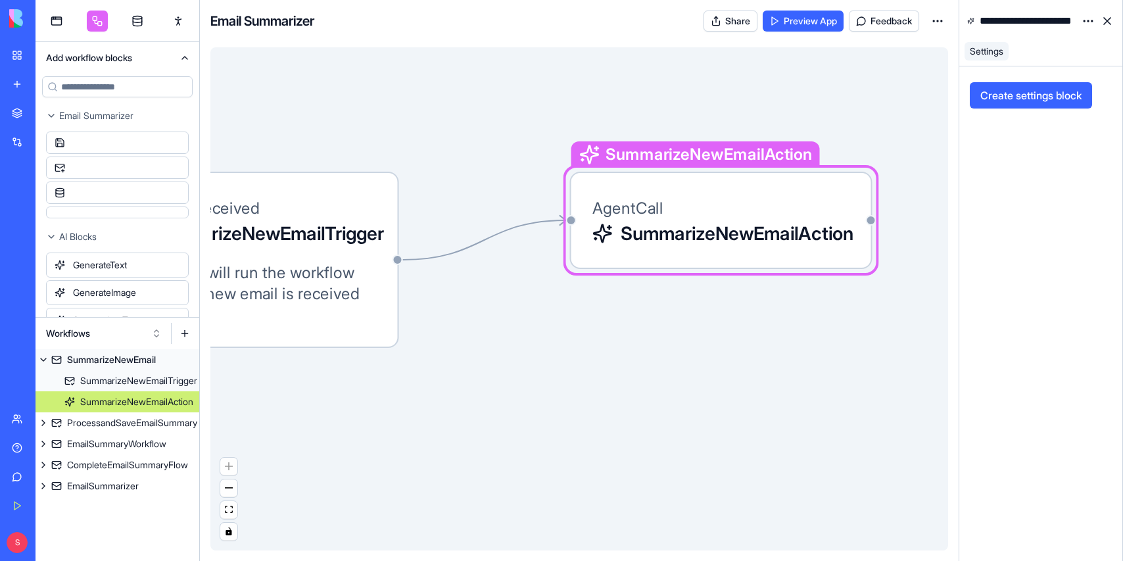
click at [514, 228] on icon "Edge from 68775da22f5bf5f039c2c823 to 68775da22f5bf5f039c2c829" at bounding box center [484, 239] width 163 height 39
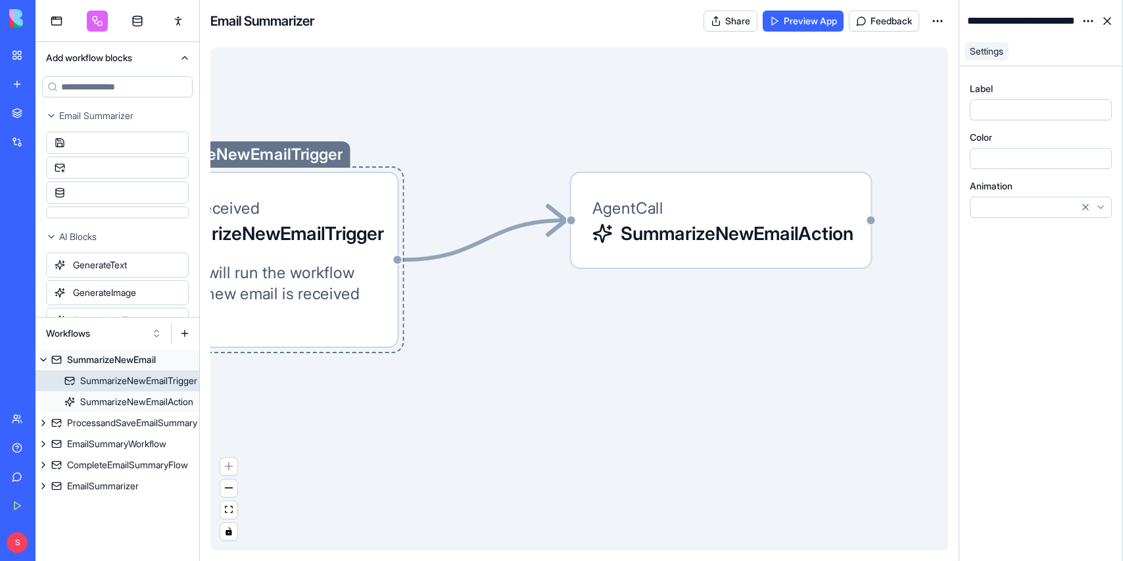
click at [377, 229] on span "SummarizeNewEmailTrigger" at bounding box center [261, 233] width 229 height 26
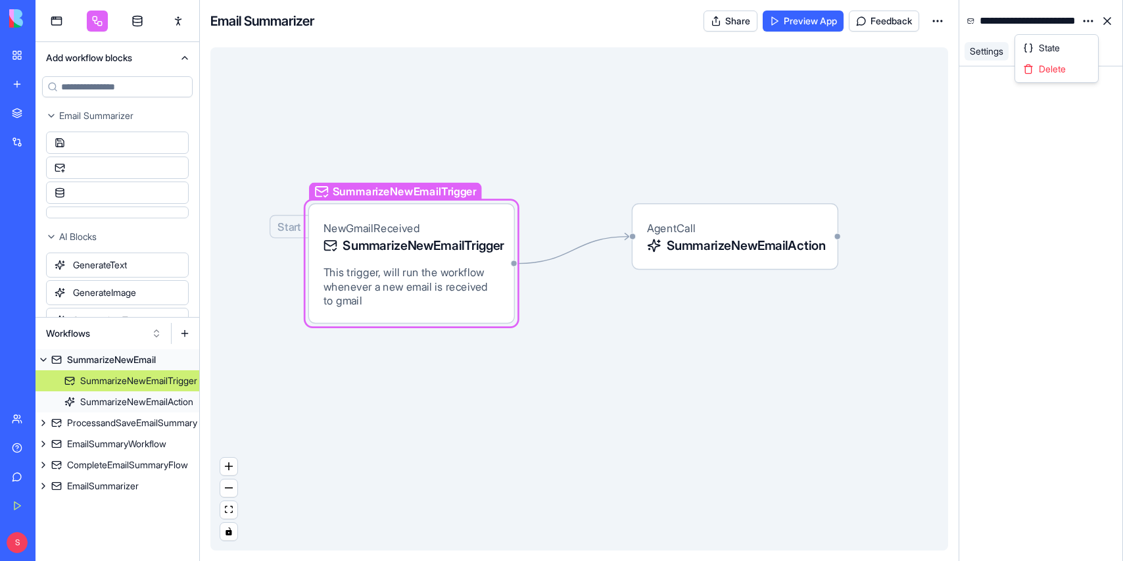
click at [1078, 21] on html "BETA My Workspace New app Marketplace Integrations Recent Product Roadmap Pro M…" at bounding box center [561, 280] width 1123 height 561
click at [1068, 40] on div "State" at bounding box center [1057, 47] width 78 height 21
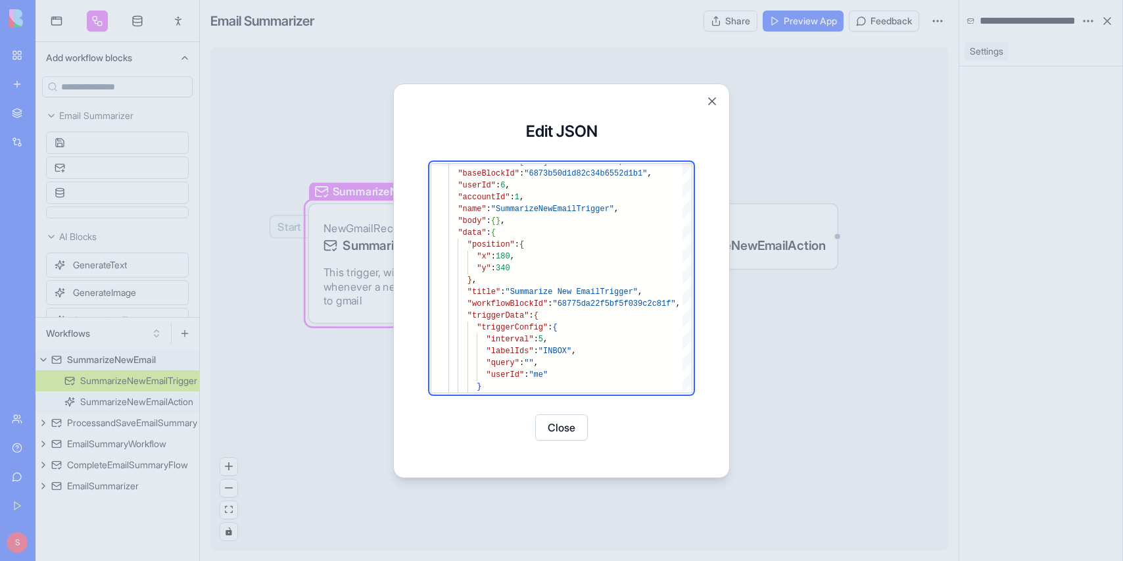
click at [784, 292] on div at bounding box center [561, 280] width 1123 height 561
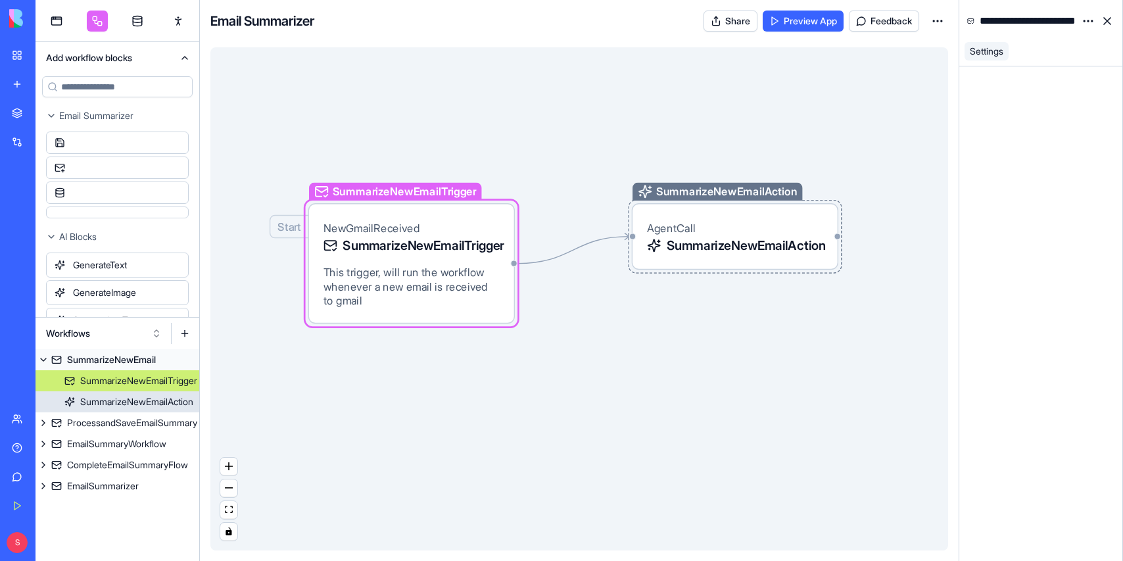
click at [771, 240] on span "SummarizeNewEmailAction" at bounding box center [745, 246] width 156 height 18
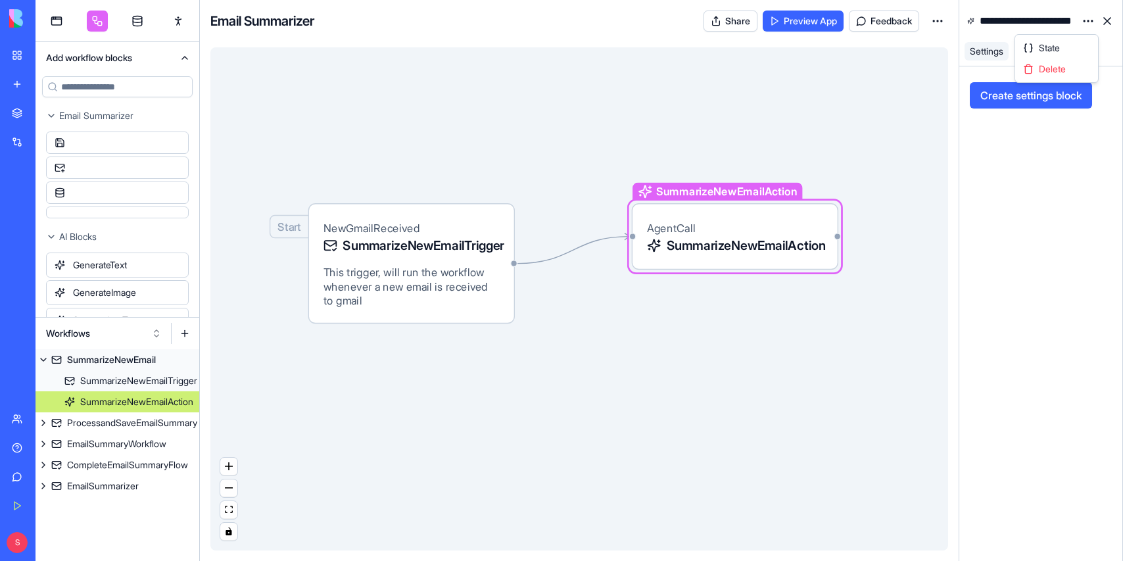
click at [1087, 20] on html "BETA My Workspace New app Marketplace Integrations Recent Product Roadmap Pro M…" at bounding box center [561, 280] width 1123 height 561
click at [1063, 40] on div "State" at bounding box center [1057, 47] width 78 height 21
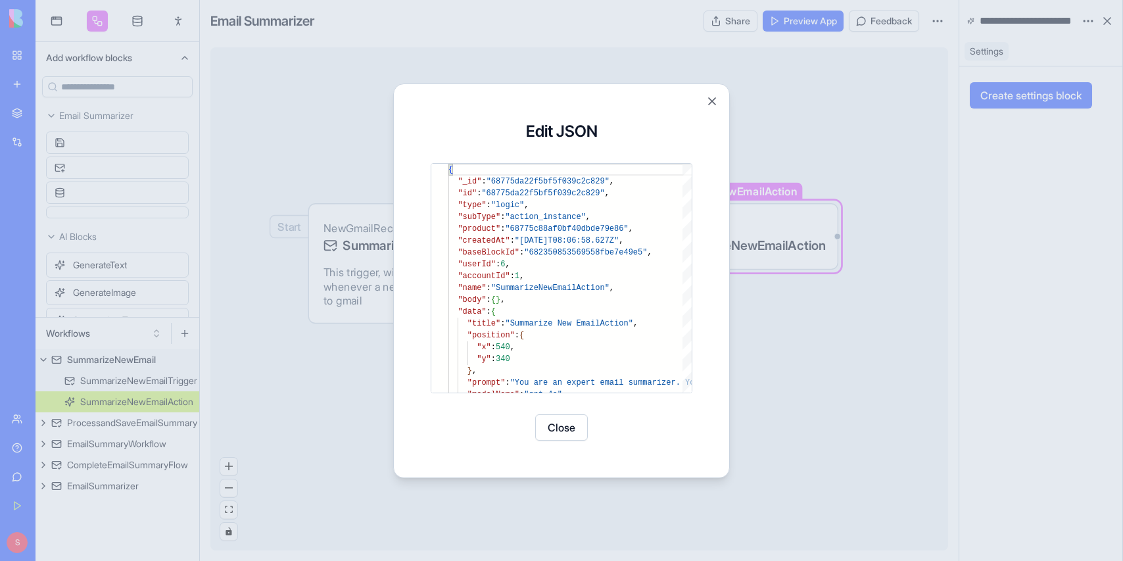
click at [740, 279] on div at bounding box center [561, 280] width 1123 height 561
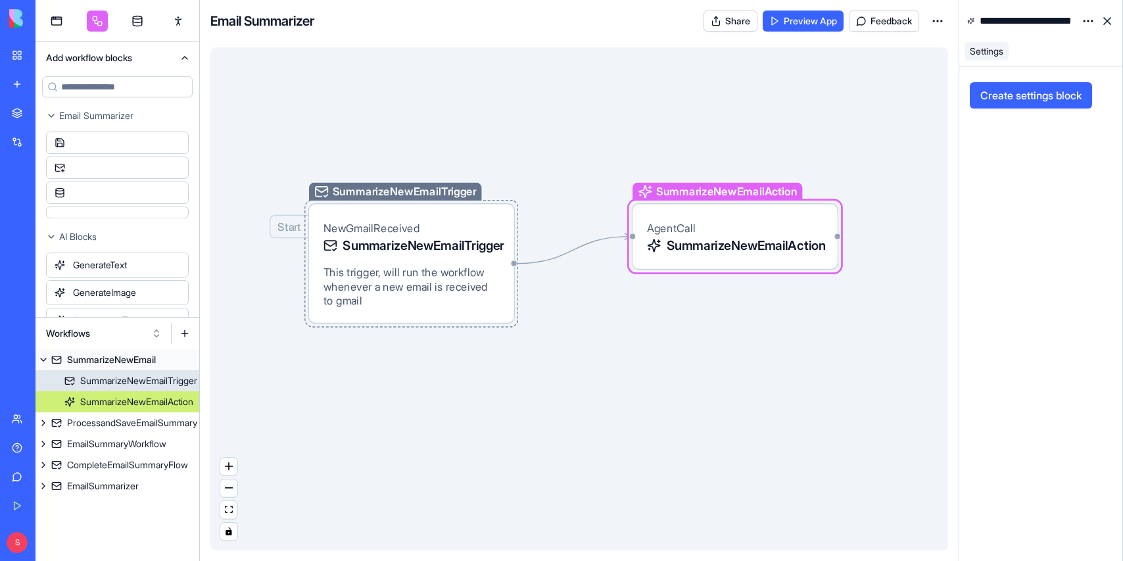
click at [485, 272] on span "This trigger, will run the workflow whenever a new email is received to gmail" at bounding box center [411, 286] width 176 height 43
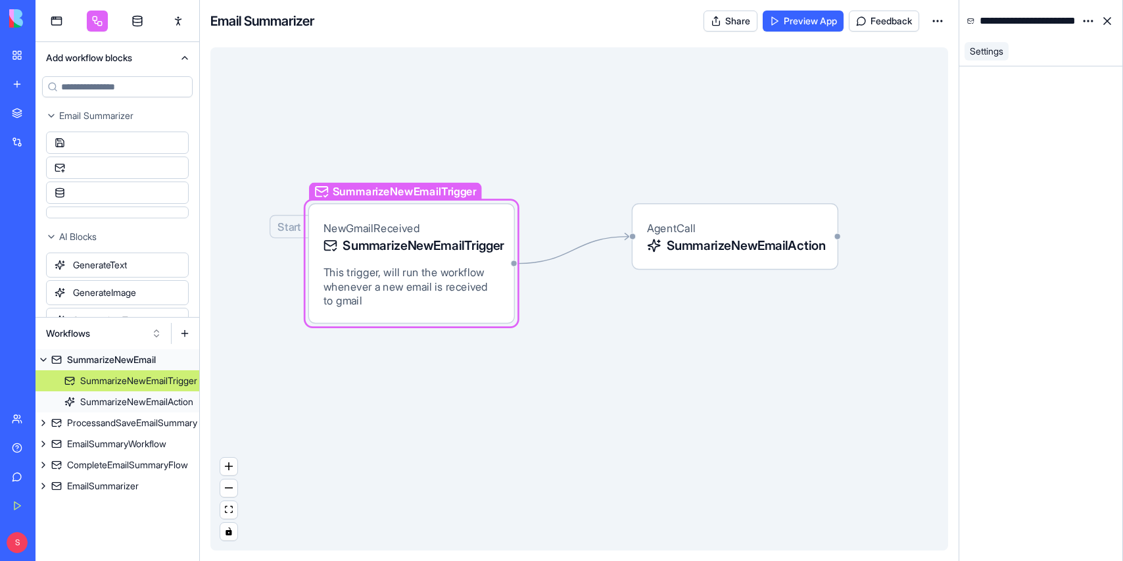
click at [1091, 20] on html "BETA My Workspace New app Marketplace Integrations Recent Product Roadmap Pro M…" at bounding box center [561, 280] width 1123 height 561
click at [1070, 41] on div "State" at bounding box center [1057, 47] width 78 height 21
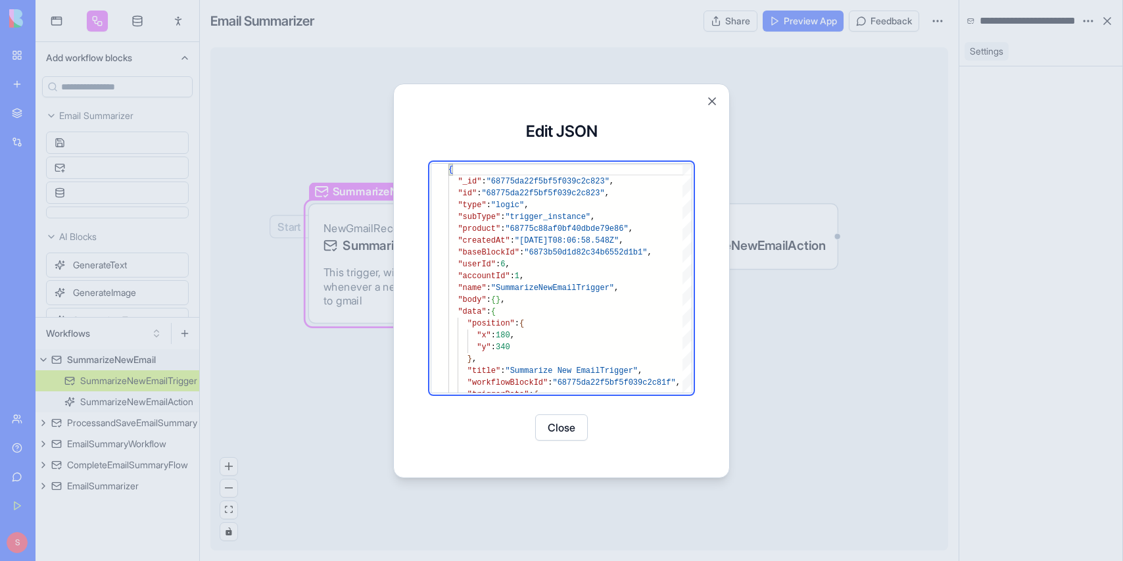
click at [823, 194] on div at bounding box center [561, 280] width 1123 height 561
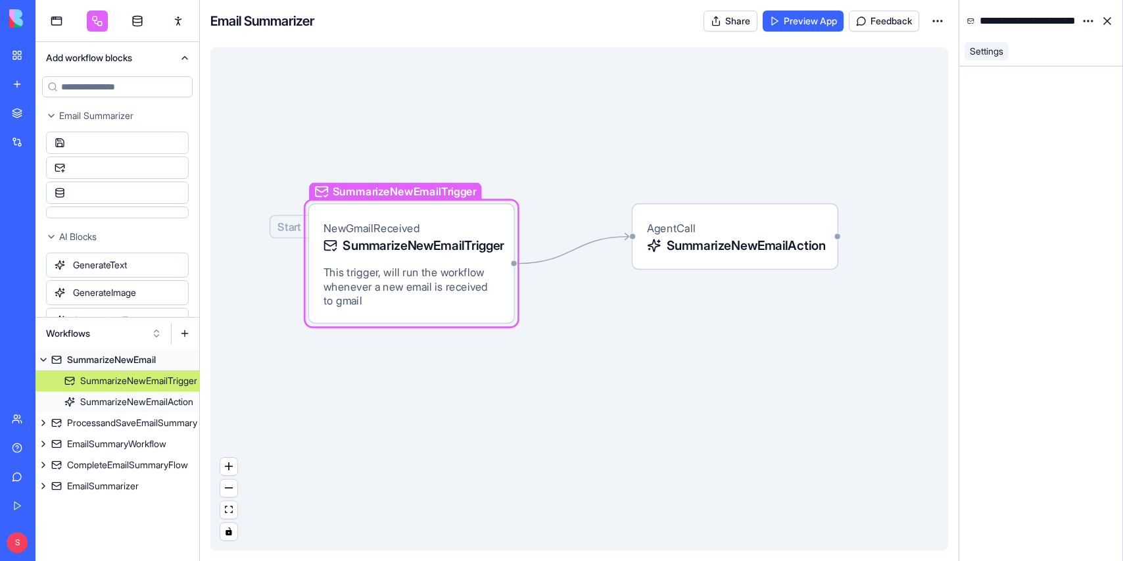
click at [614, 240] on icon "Edge from 68775da22f5bf5f039c2c823 to 68775da22f5bf5f039c2c829" at bounding box center [572, 250] width 111 height 27
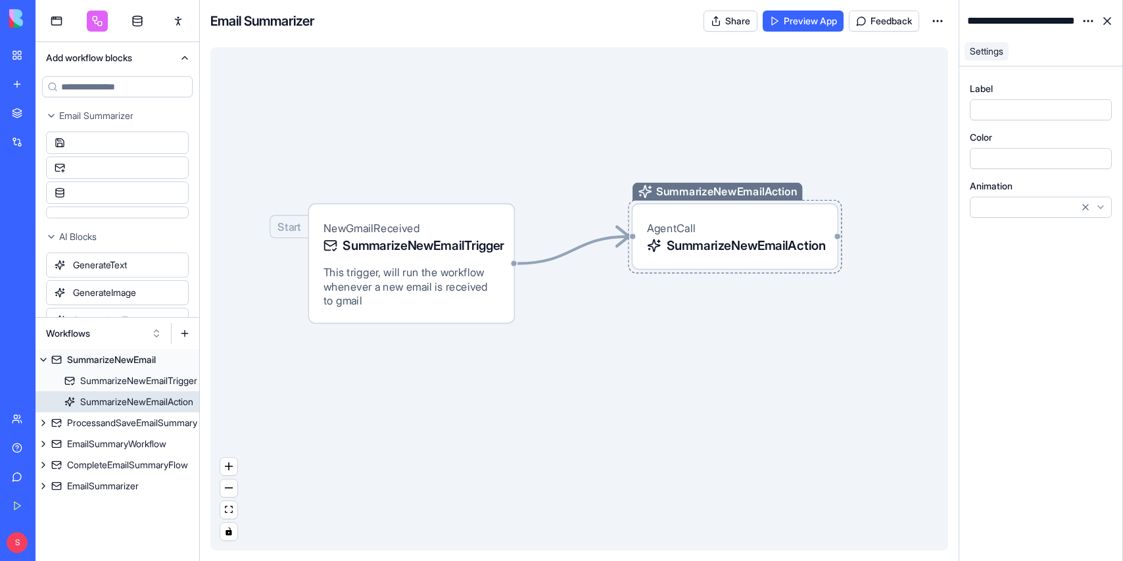
click at [819, 219] on div "AgentCall SummarizeNewEmailAction" at bounding box center [735, 236] width 176 height 36
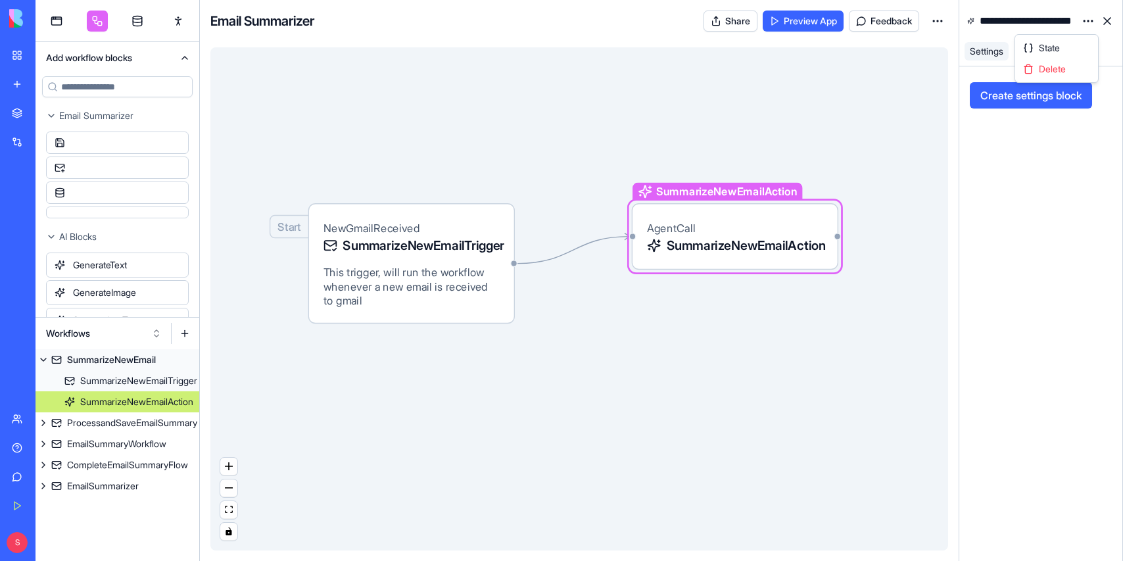
click at [1086, 23] on html "BETA My Workspace New app Marketplace Integrations Recent Product Roadmap Pro M…" at bounding box center [561, 280] width 1123 height 561
click at [1069, 42] on div "State" at bounding box center [1057, 47] width 78 height 21
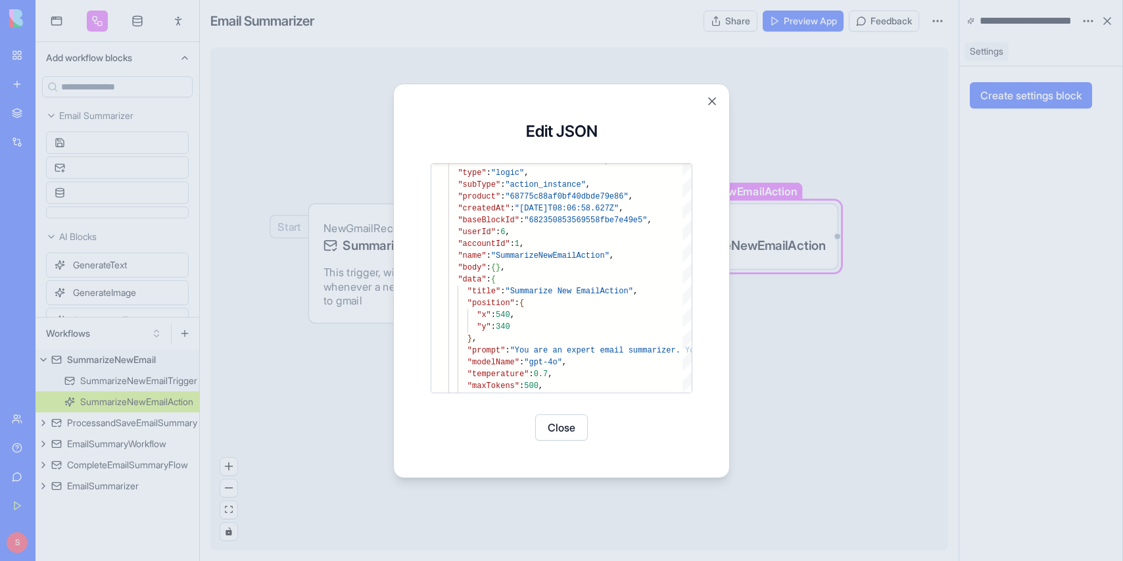
click at [729, 263] on div "Update Block JSON Update Block JSON Edit JSON "body" : { } , "data" : { "title"…" at bounding box center [561, 281] width 337 height 394
click at [739, 268] on div at bounding box center [561, 280] width 1123 height 561
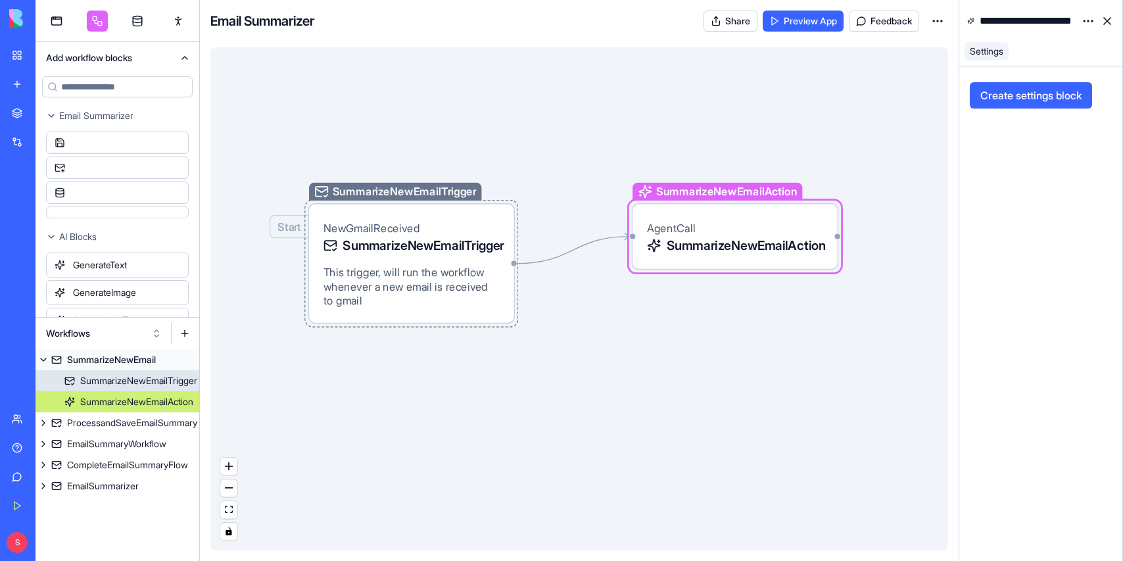
click at [469, 247] on span "SummarizeNewEmailTrigger" at bounding box center [421, 246] width 156 height 18
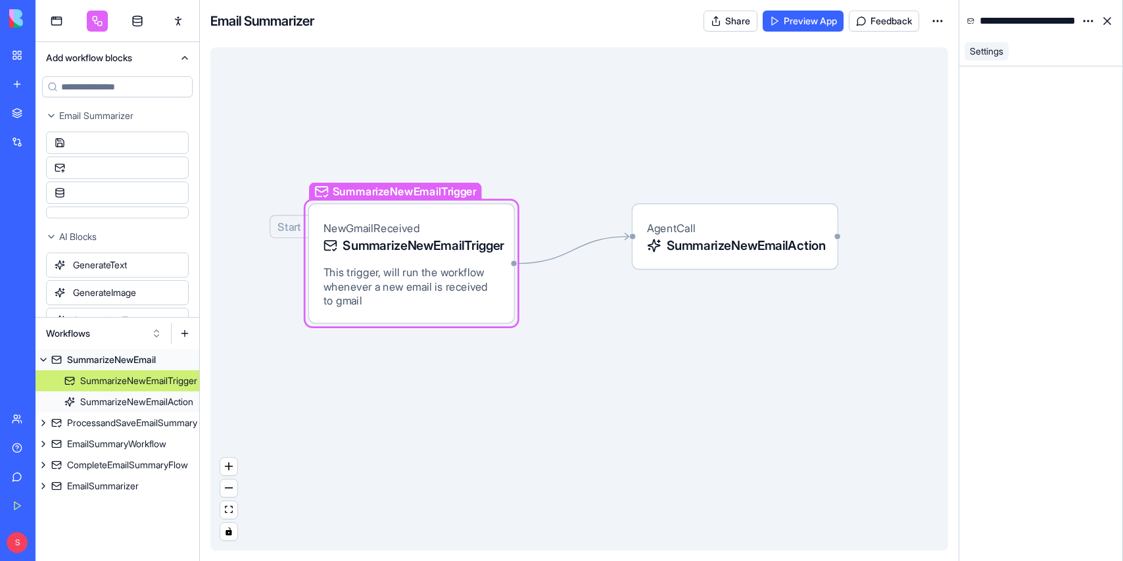
click at [1086, 20] on html "BETA My Workspace New app Marketplace Integrations Recent Product Roadmap Pro M…" at bounding box center [561, 280] width 1123 height 561
click at [1062, 73] on span "Delete" at bounding box center [1052, 68] width 27 height 13
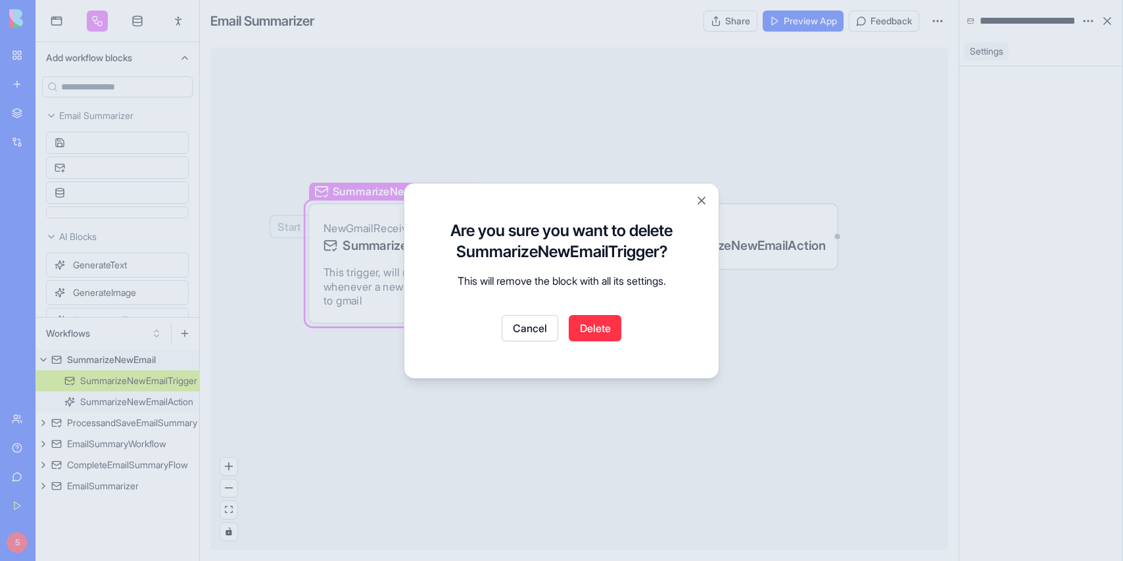
click at [604, 324] on button "Delete" at bounding box center [595, 328] width 53 height 26
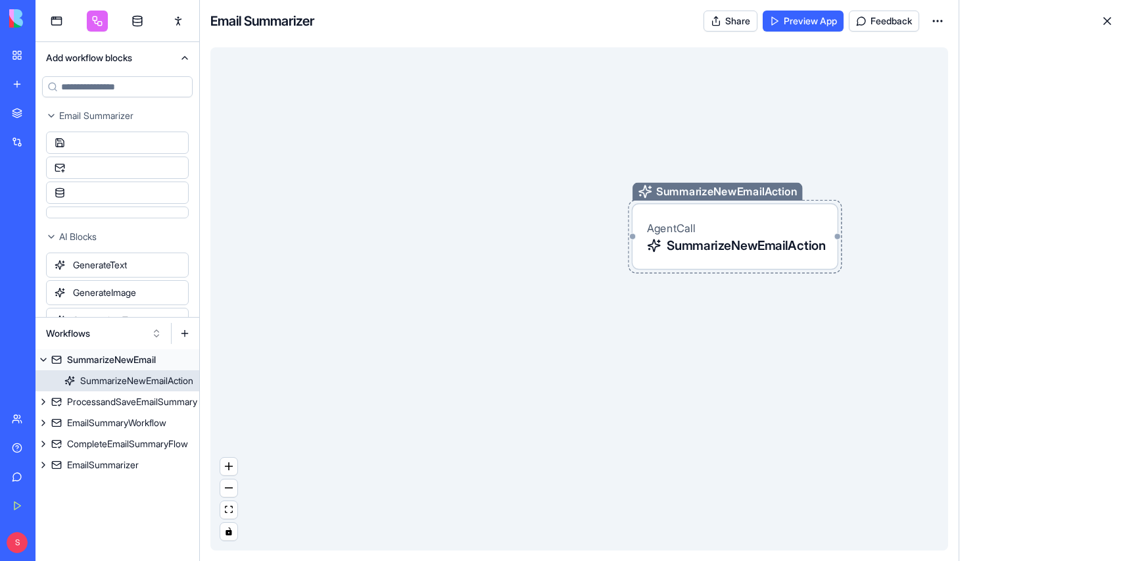
click at [124, 375] on div "SummarizeNewEmailAction" at bounding box center [136, 380] width 113 height 13
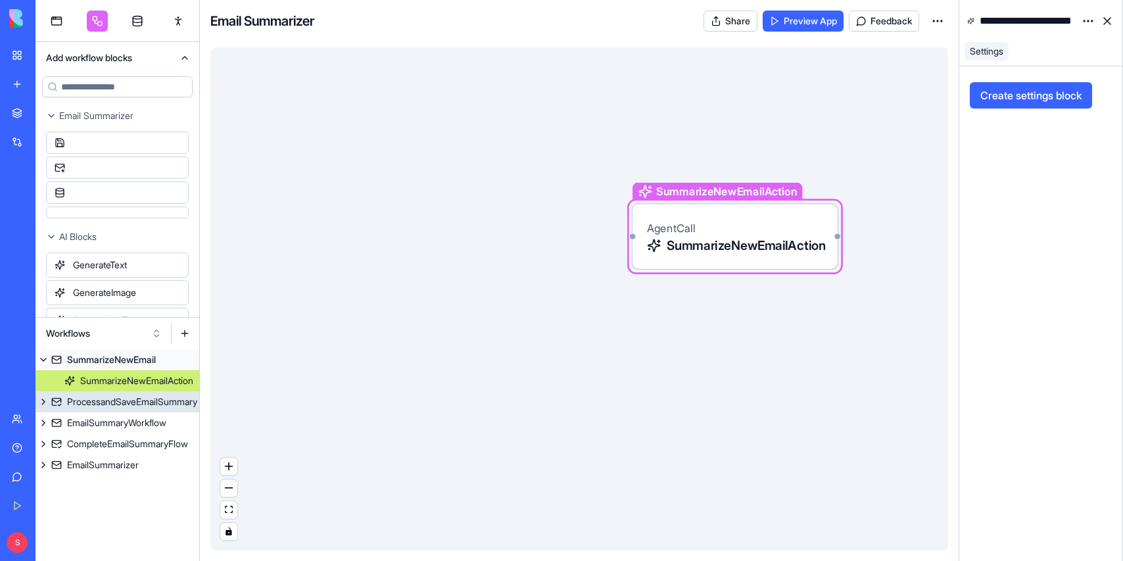
click at [116, 394] on link "ProcessandSaveEmailSummary" at bounding box center [118, 401] width 164 height 21
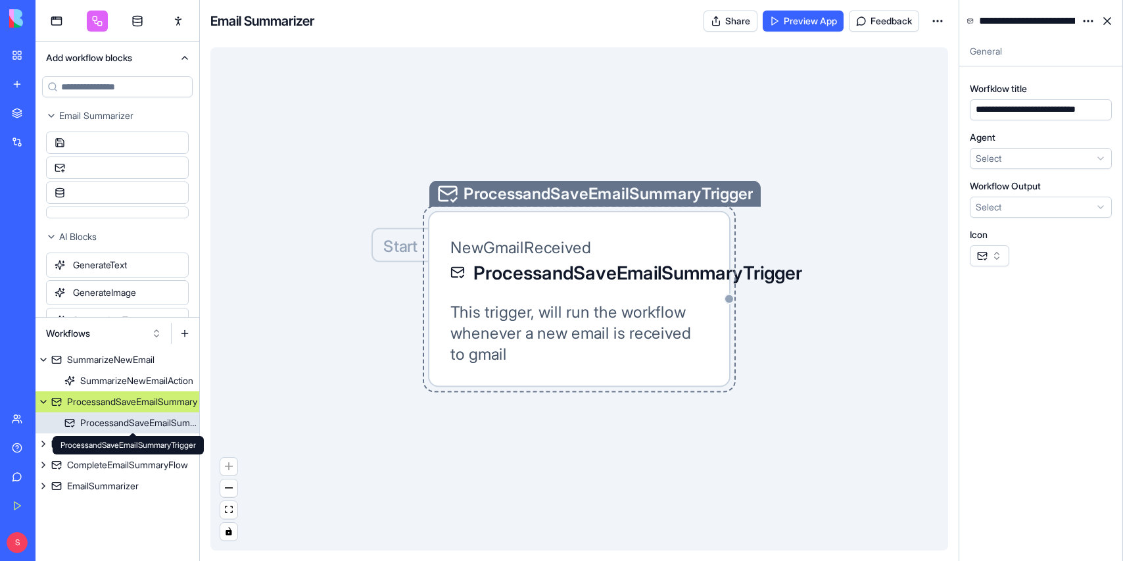
click at [108, 419] on div "ProcessandSaveEmailSummaryTrigger" at bounding box center [139, 422] width 119 height 13
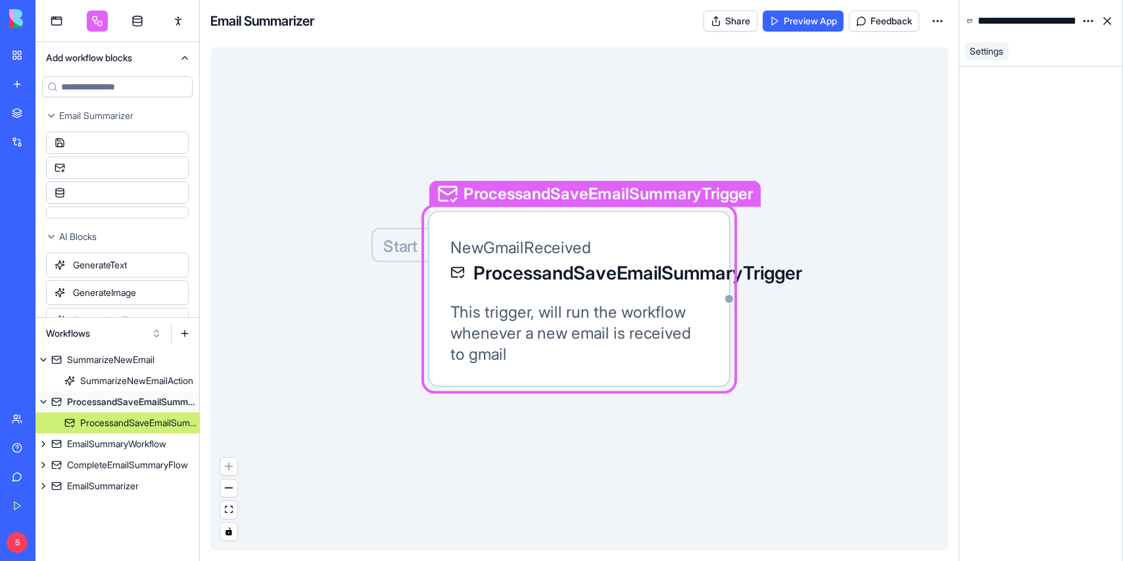
click at [1087, 18] on html "BETA My Workspace New app Marketplace Integrations Recent Product Roadmap Pro M…" at bounding box center [561, 280] width 1123 height 561
click at [1060, 45] on span "State" at bounding box center [1049, 47] width 21 height 13
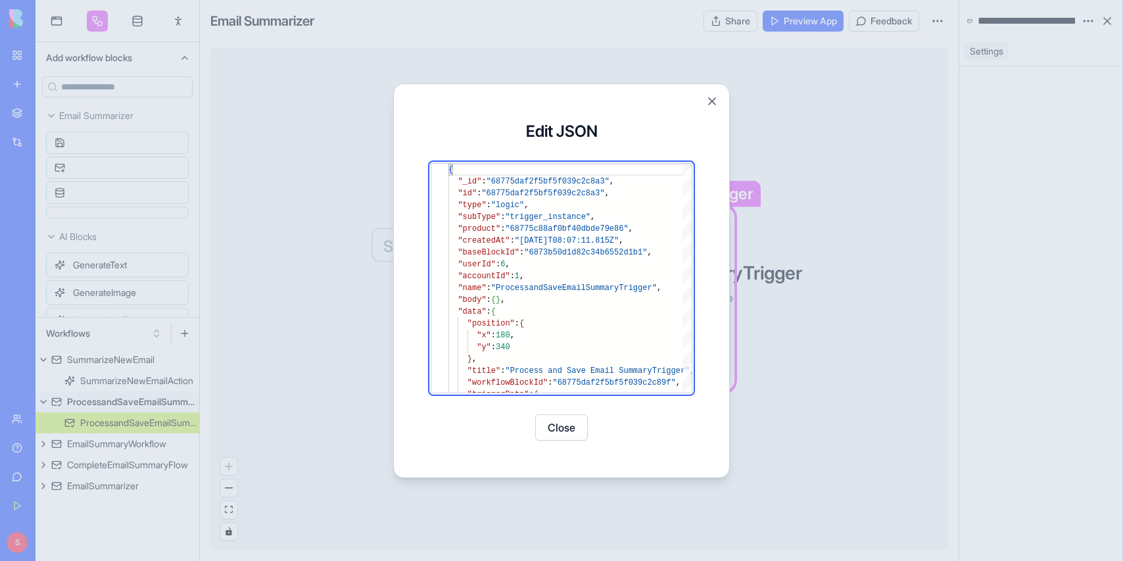
click at [711, 98] on button "Close" at bounding box center [711, 101] width 13 height 13
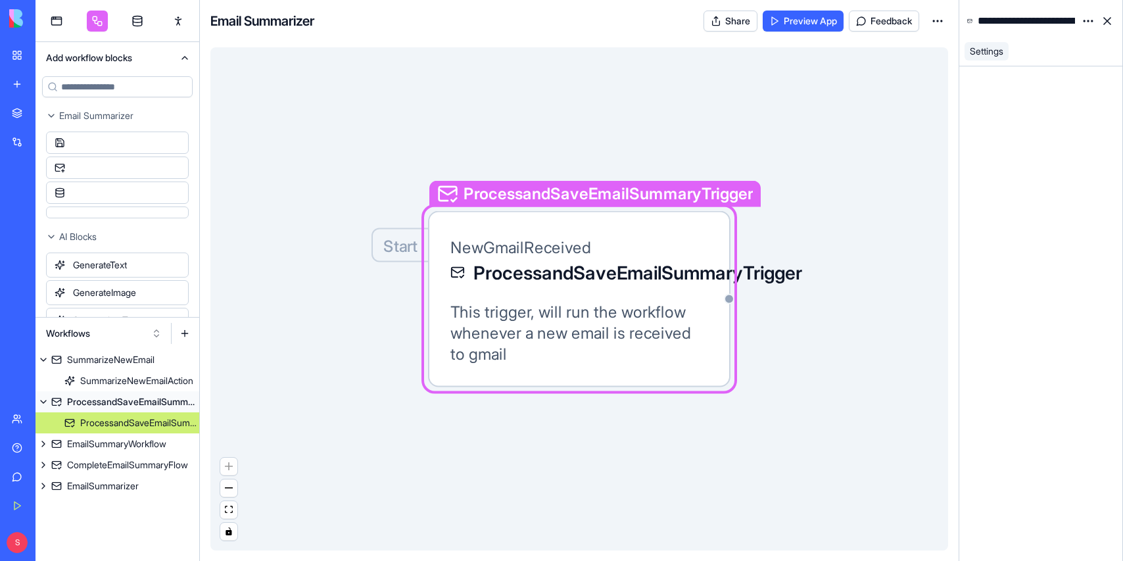
click at [1087, 20] on html "BETA My Workspace New app Marketplace Integrations Recent Product Roadmap Pro M…" at bounding box center [561, 280] width 1123 height 561
click at [1060, 61] on div "Delete" at bounding box center [1057, 69] width 78 height 21
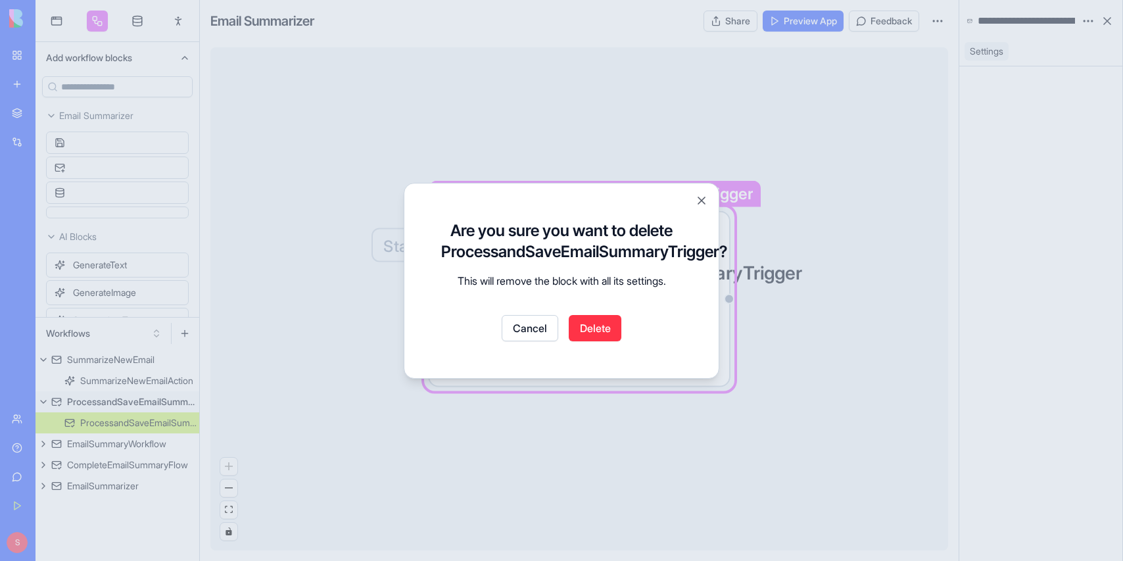
click at [615, 324] on button "Delete" at bounding box center [595, 328] width 53 height 26
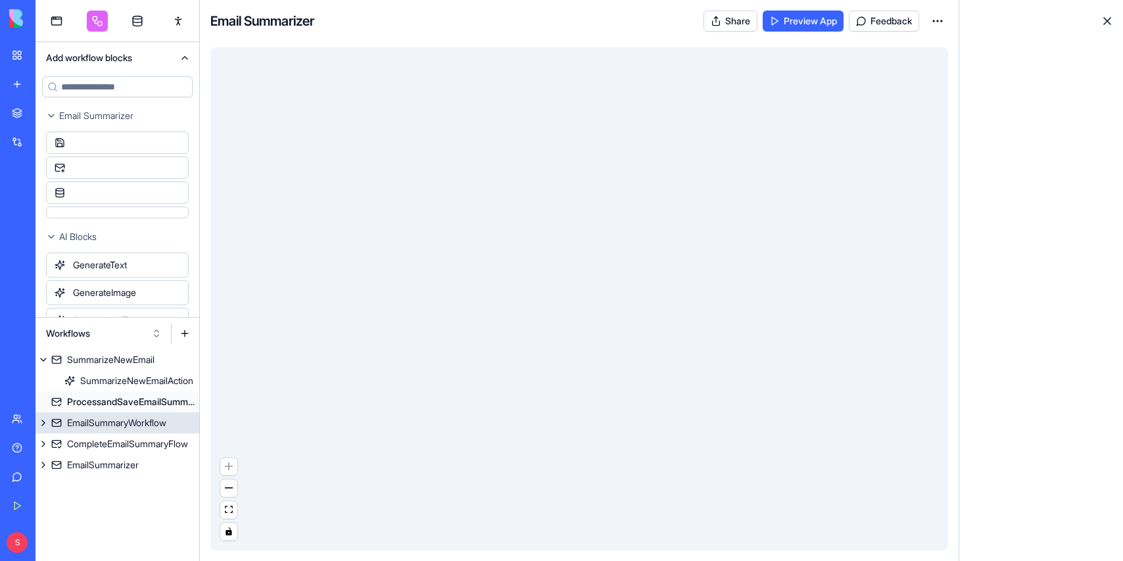
click at [88, 420] on div "EmailSummaryWorkflow" at bounding box center [116, 422] width 99 height 13
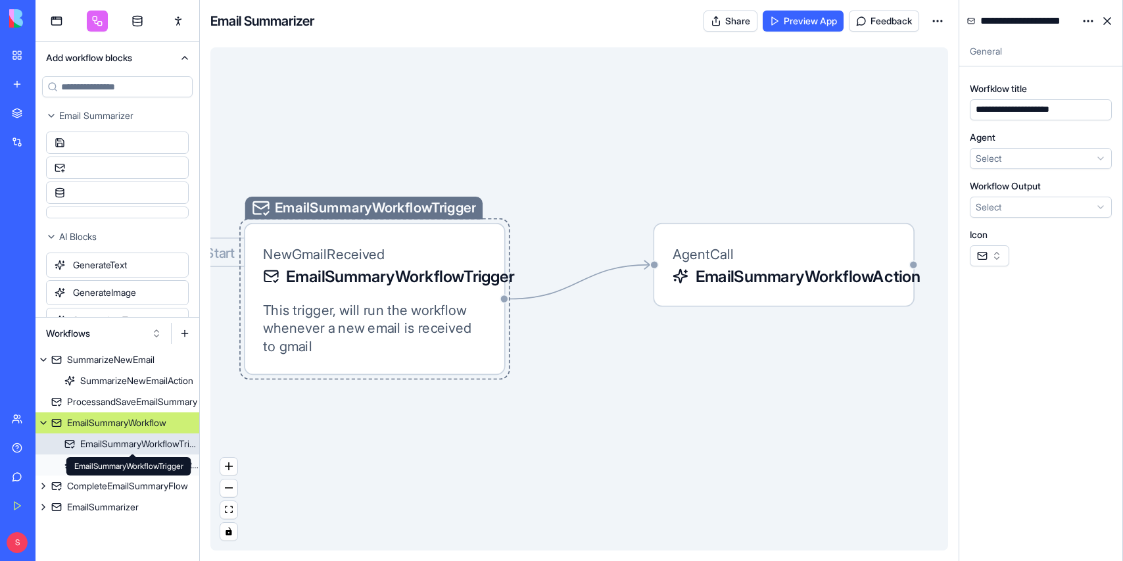
click at [109, 441] on div "EmailSummaryWorkflowTrigger" at bounding box center [139, 443] width 119 height 13
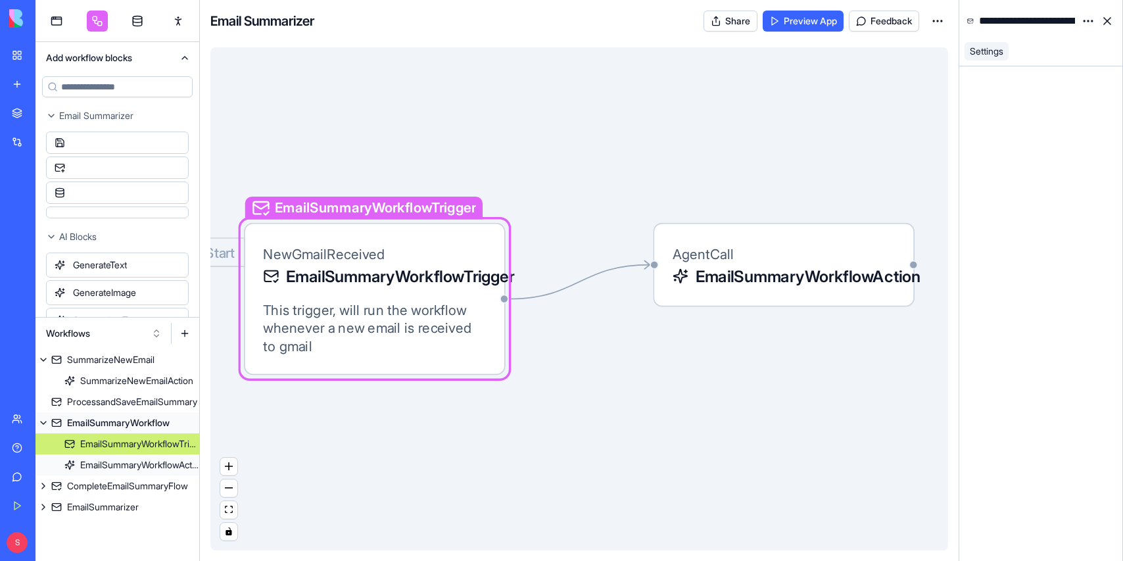
click at [1086, 18] on html "BETA My Workspace New app Marketplace Integrations Recent Product Roadmap Pro M…" at bounding box center [561, 280] width 1123 height 561
click at [1066, 42] on div "State" at bounding box center [1057, 47] width 78 height 21
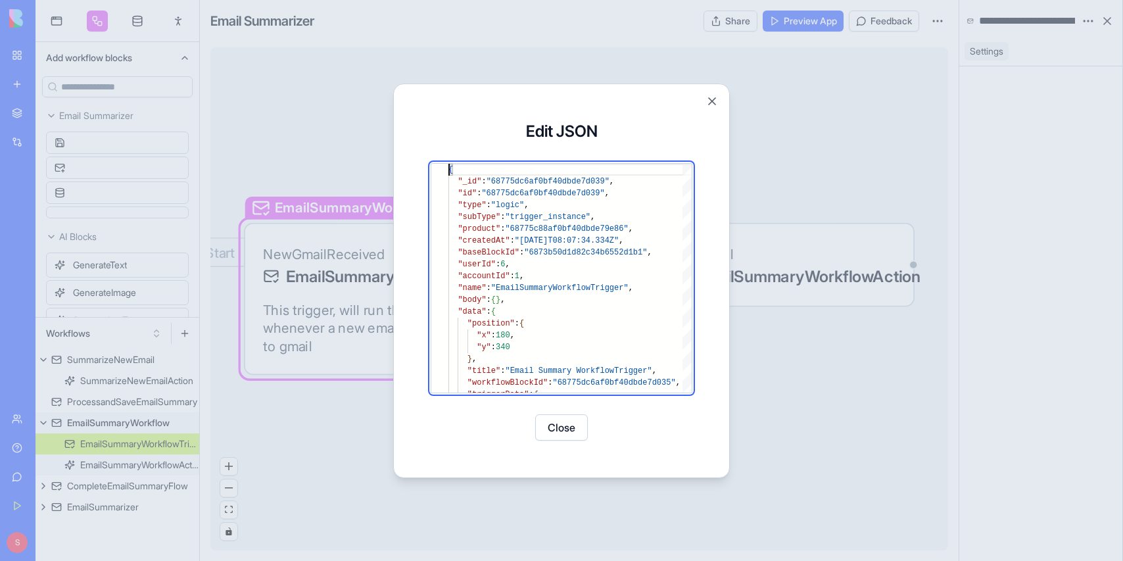
click at [715, 98] on button "Close" at bounding box center [711, 101] width 13 height 13
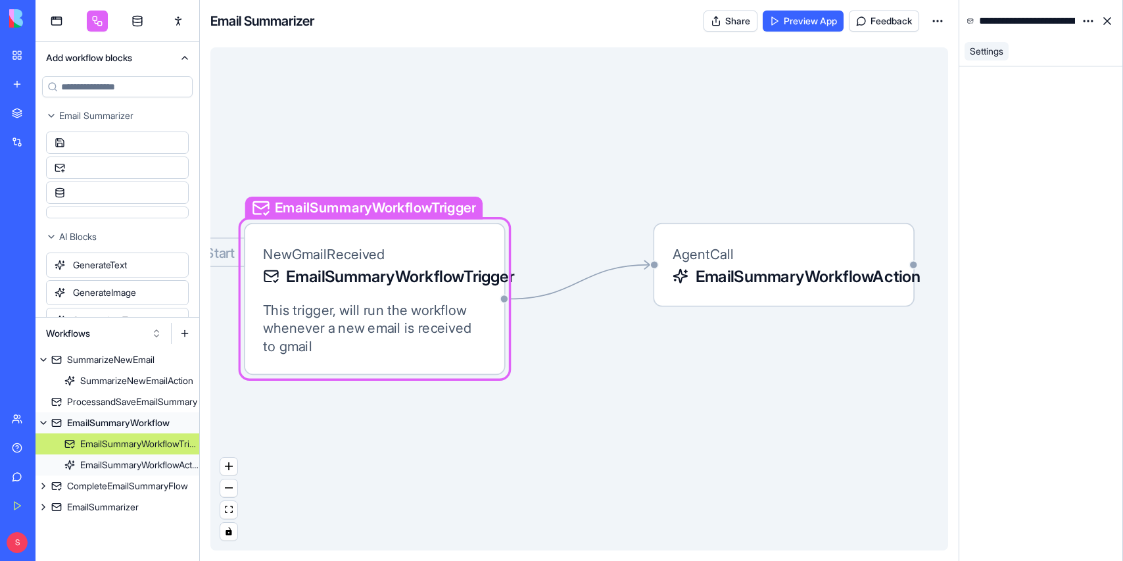
click at [1089, 18] on html "BETA My Workspace New app Marketplace Integrations Recent Product Roadmap Pro M…" at bounding box center [561, 280] width 1123 height 561
click at [1044, 62] on span "Delete" at bounding box center [1052, 68] width 27 height 13
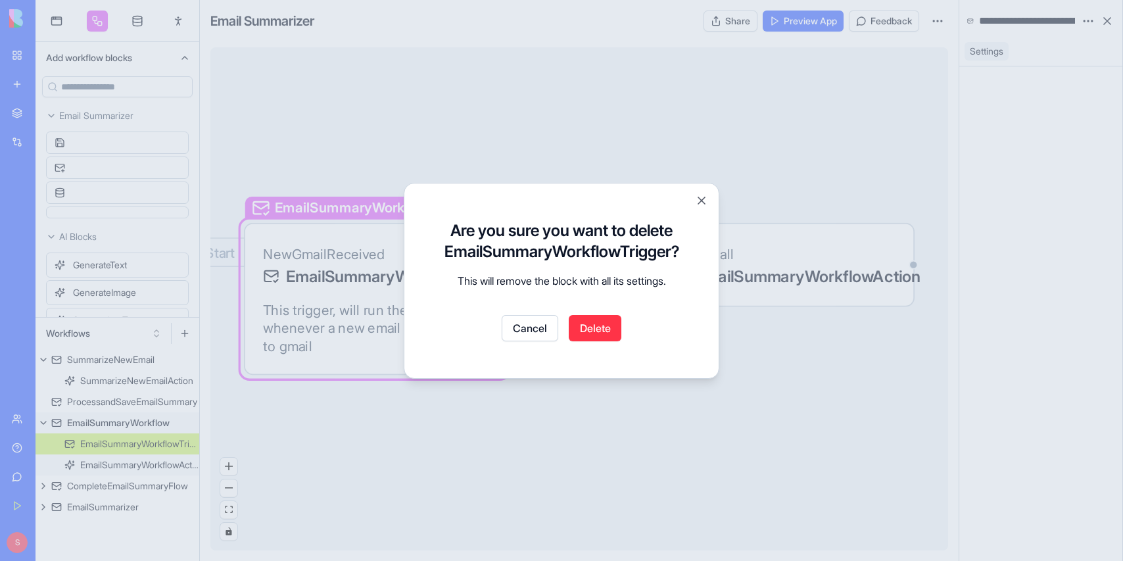
click at [604, 327] on button "Delete" at bounding box center [595, 328] width 53 height 26
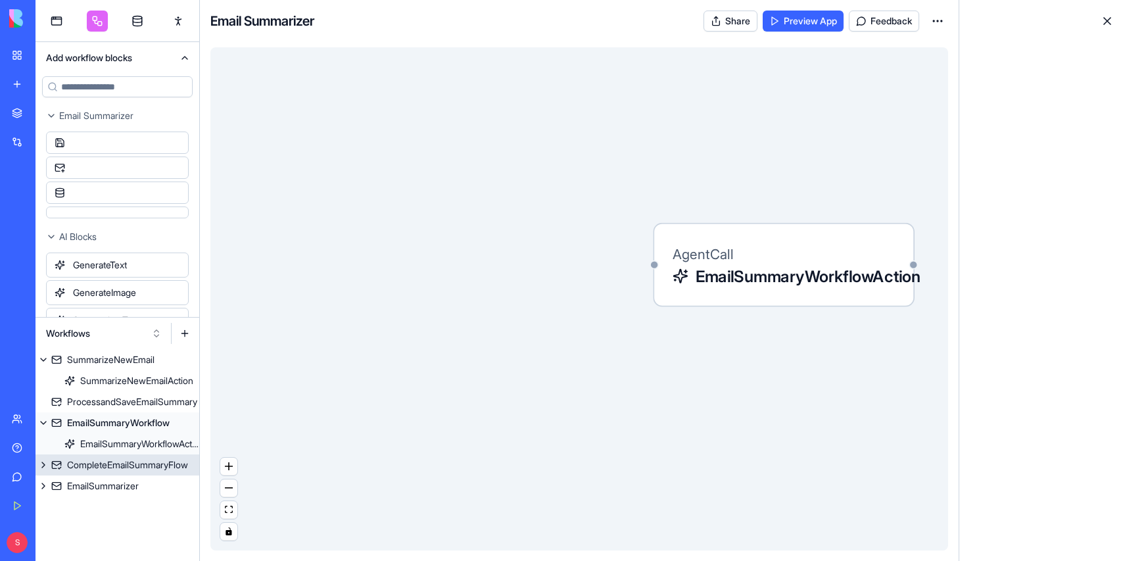
click at [101, 465] on div "CompleteEmailSummaryFlow" at bounding box center [127, 464] width 121 height 13
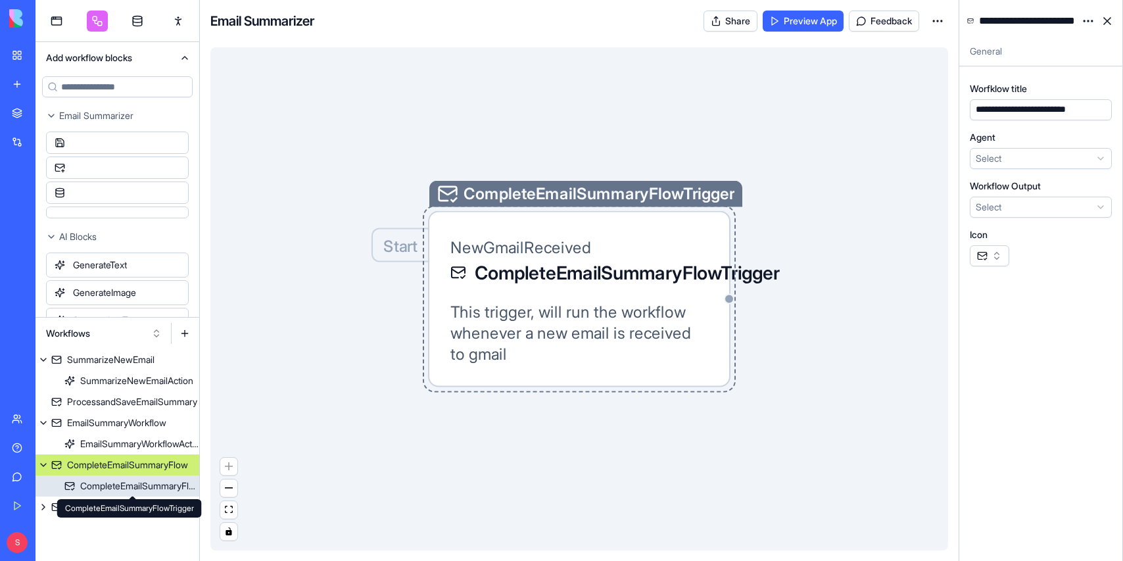
click at [122, 485] on div "CompleteEmailSummaryFlowTrigger" at bounding box center [139, 485] width 119 height 13
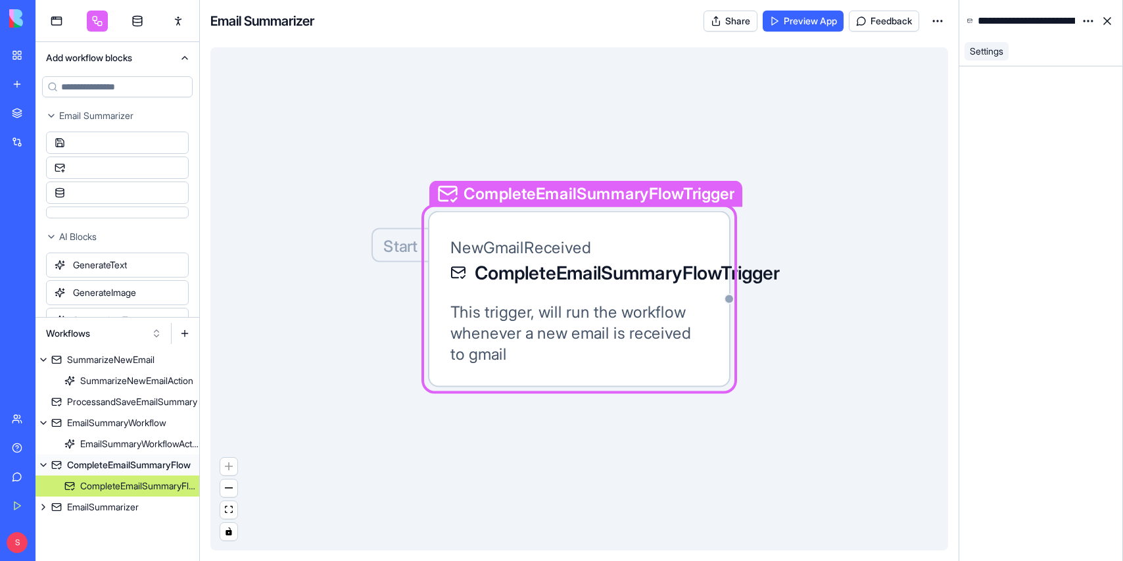
click at [1089, 19] on html "BETA My Workspace New app Marketplace Integrations Recent Product Roadmap Pro M…" at bounding box center [561, 280] width 1123 height 561
click at [1053, 46] on span "State" at bounding box center [1049, 47] width 21 height 13
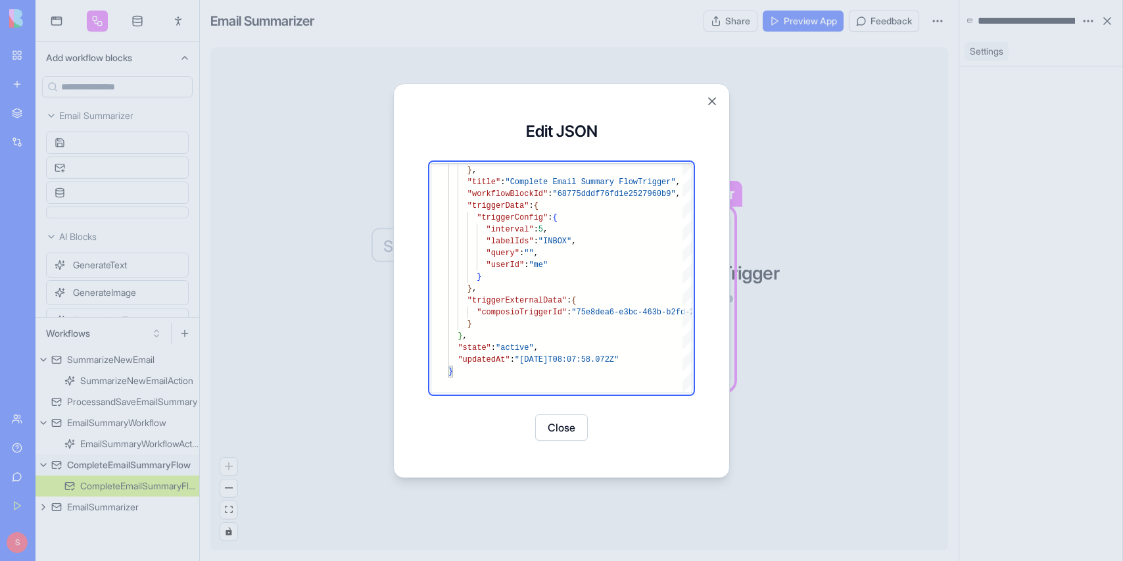
click at [571, 433] on button "Close" at bounding box center [561, 427] width 53 height 26
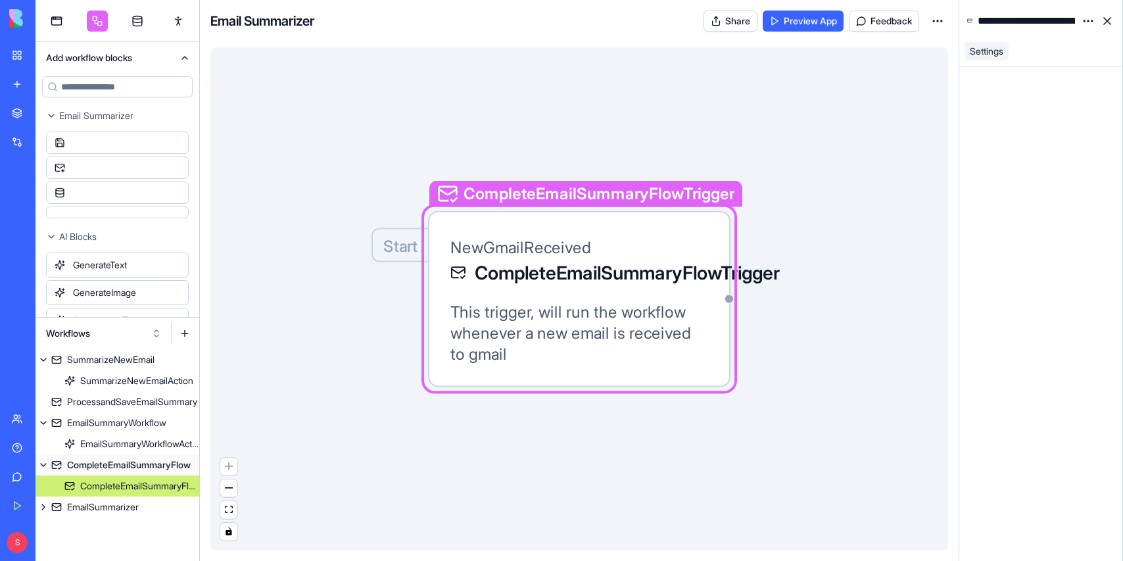
click at [1086, 17] on html "BETA My Workspace New app Marketplace Integrations Recent Product Roadmap Pro M…" at bounding box center [561, 280] width 1123 height 561
click at [1043, 68] on span "Delete" at bounding box center [1052, 68] width 27 height 13
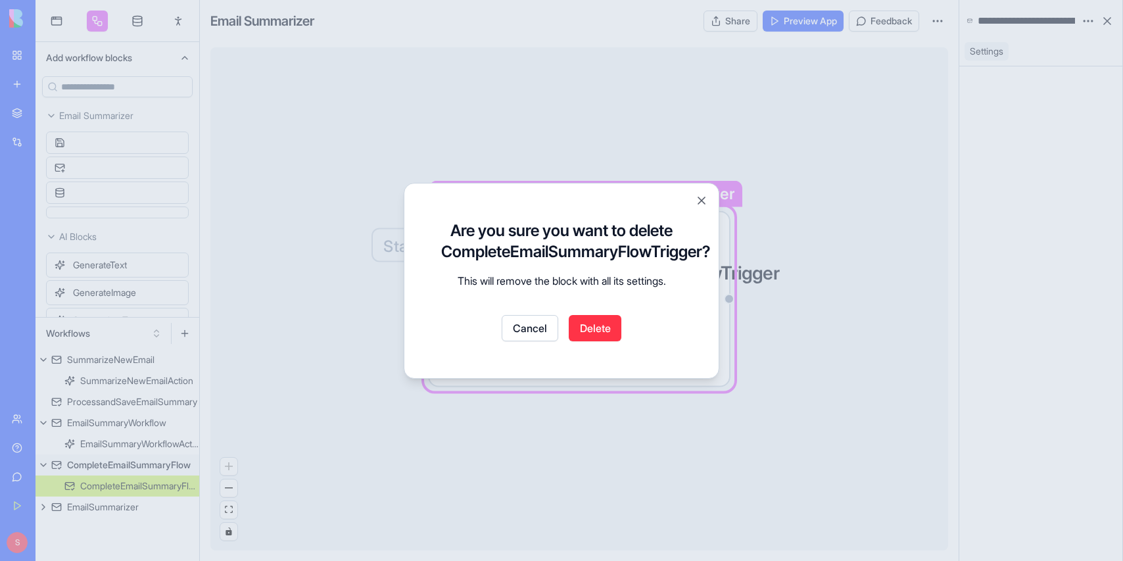
click at [602, 326] on button "Delete" at bounding box center [595, 328] width 53 height 26
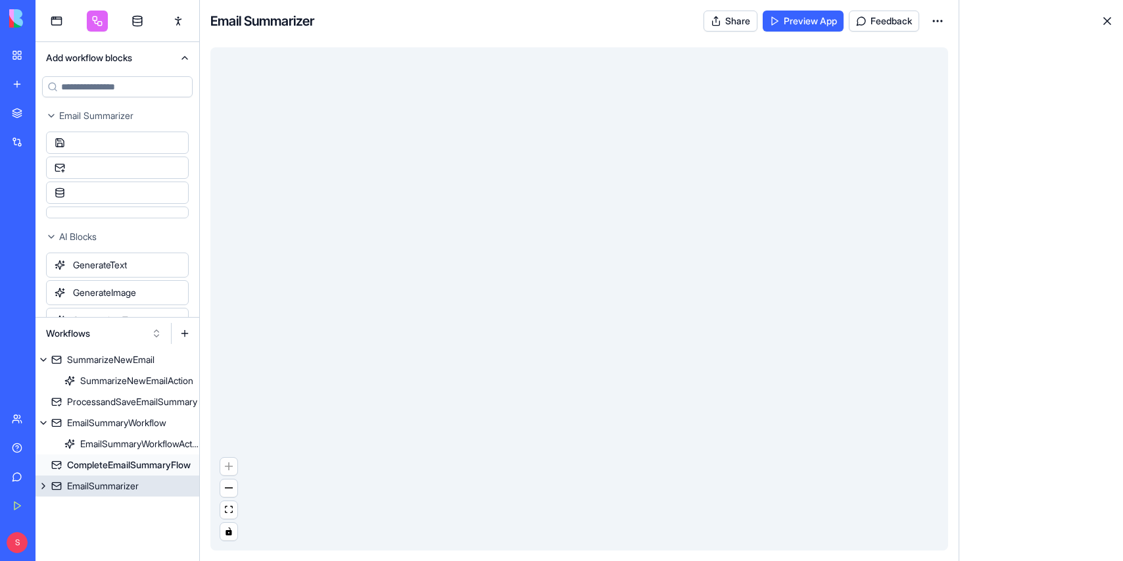
click at [84, 483] on div "EmailSummarizer" at bounding box center [103, 485] width 72 height 13
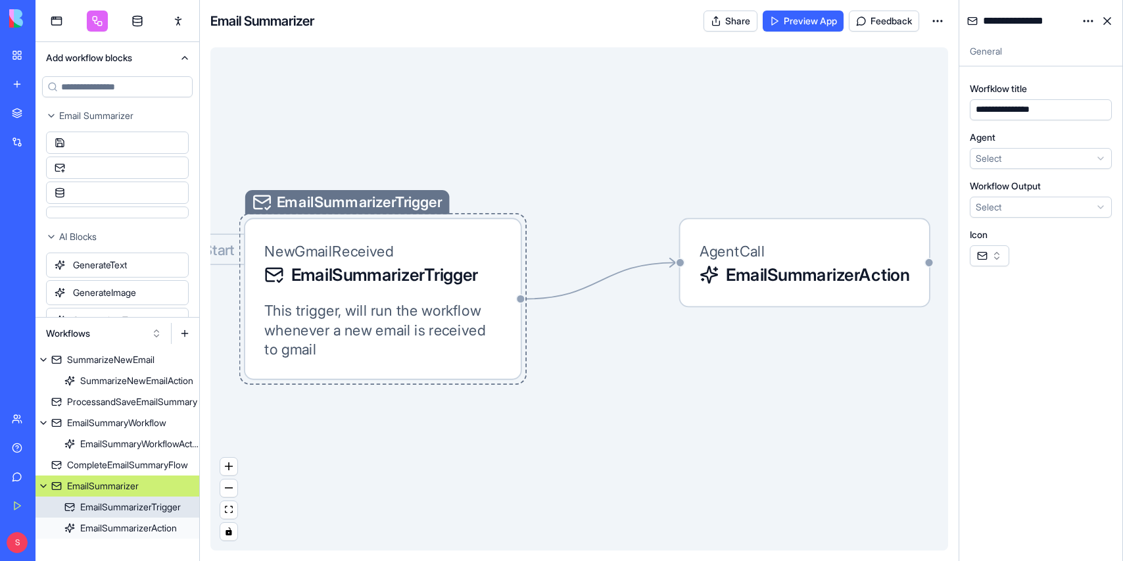
click at [114, 510] on div "EmailSummarizerTrigger" at bounding box center [130, 506] width 101 height 13
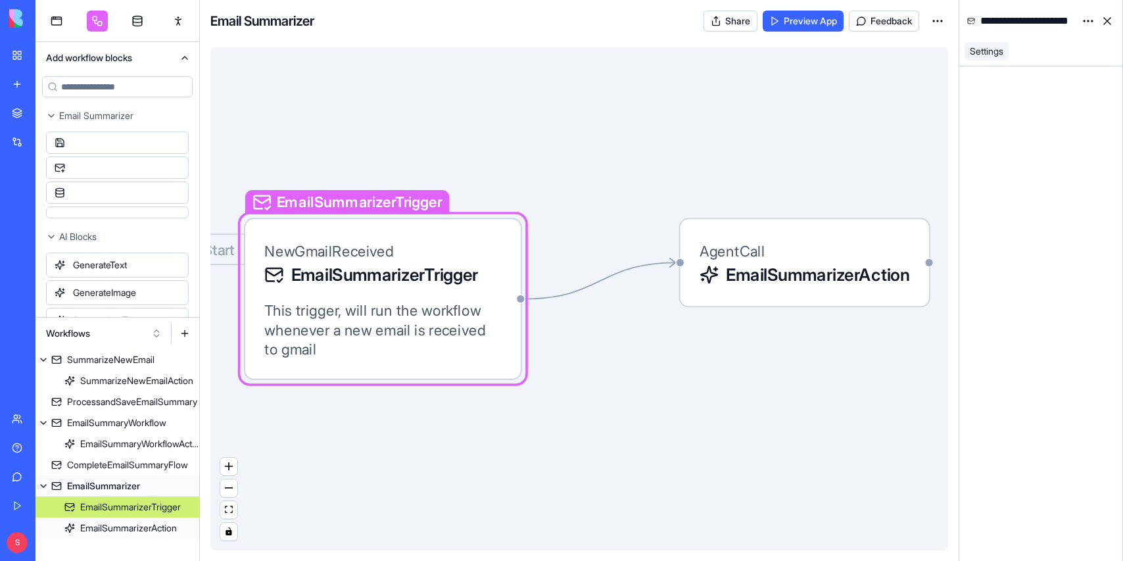
click at [1089, 18] on html "BETA My Workspace New app Marketplace Integrations Recent Product Roadmap Pro M…" at bounding box center [561, 280] width 1123 height 561
click at [1057, 70] on span "Delete" at bounding box center [1052, 68] width 27 height 13
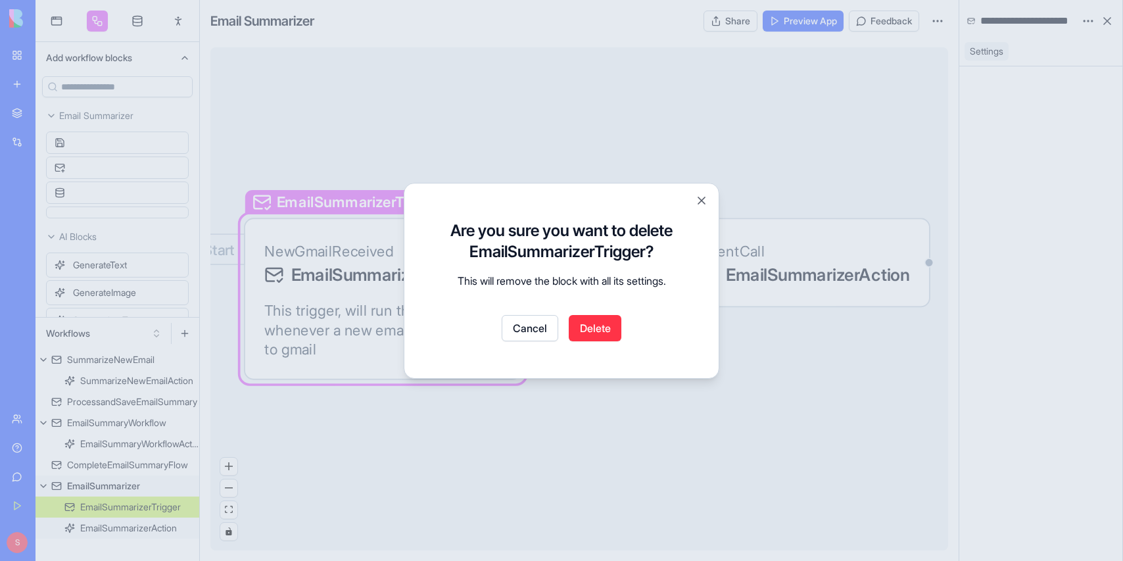
click at [604, 329] on button "Delete" at bounding box center [595, 328] width 53 height 26
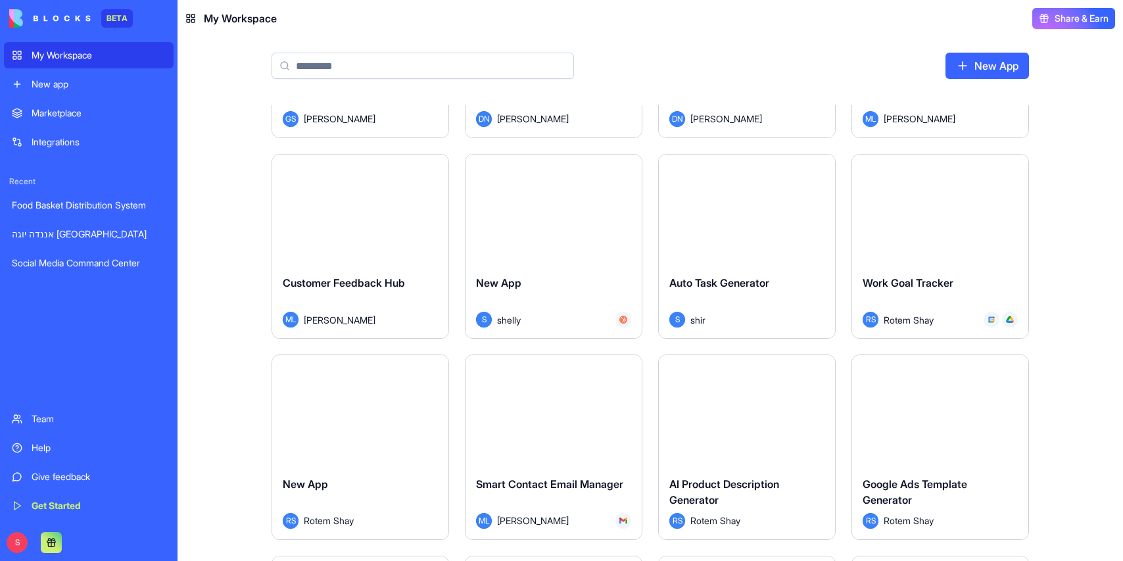
scroll to position [942, 0]
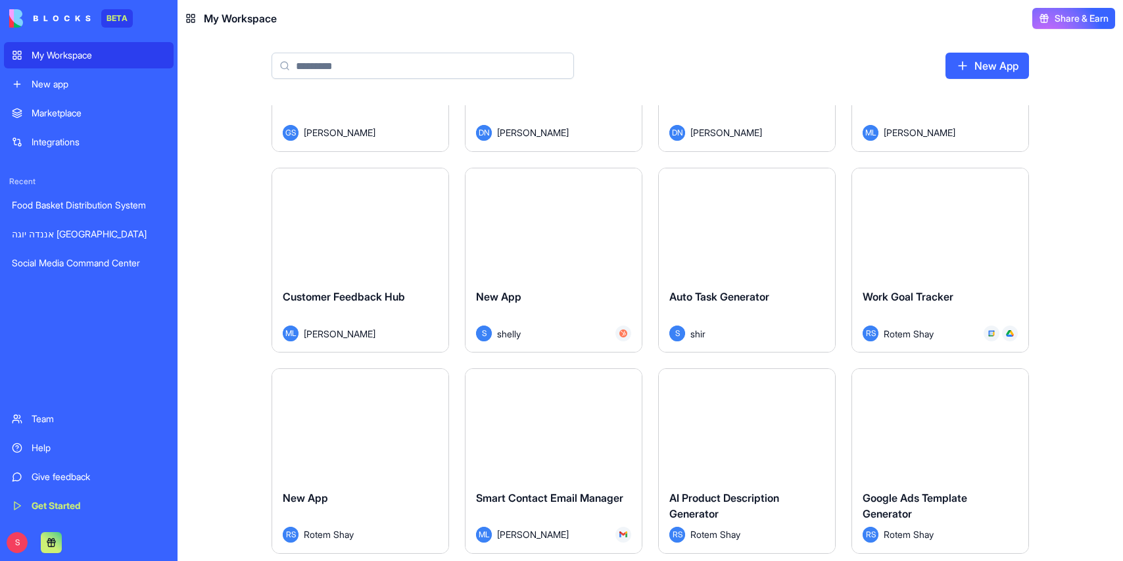
click at [723, 295] on span "Auto Task Generator" at bounding box center [719, 296] width 100 height 13
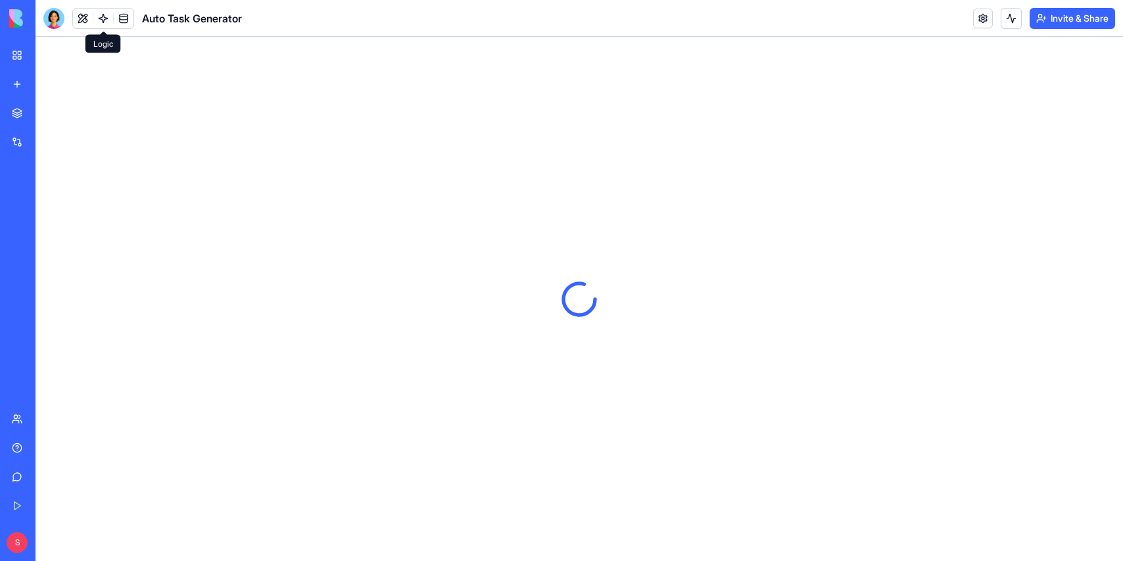
click at [103, 14] on link at bounding box center [103, 19] width 20 height 20
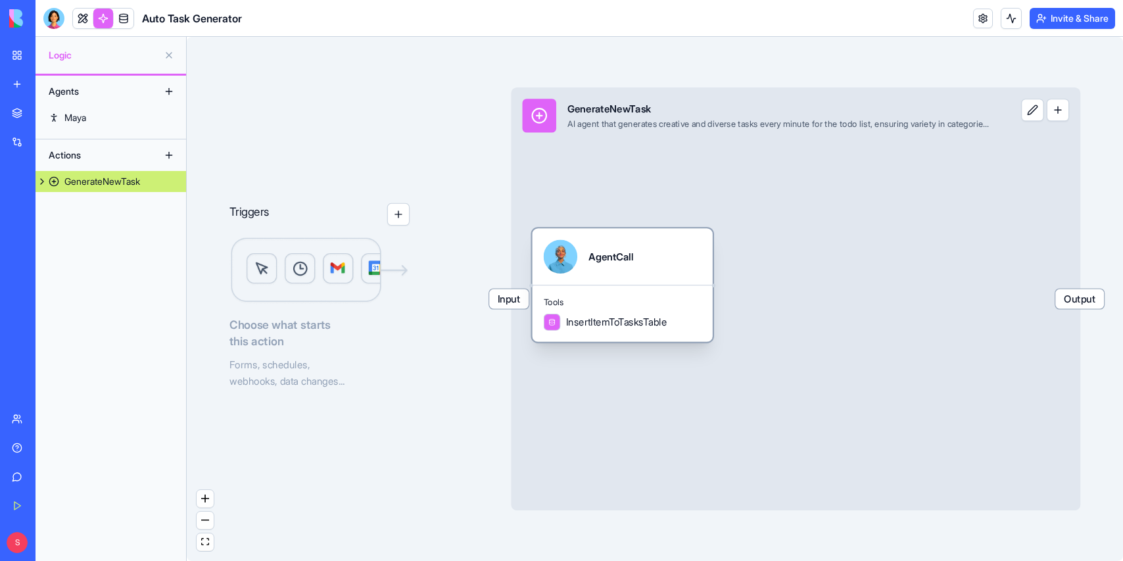
click at [606, 308] on span "Tools" at bounding box center [623, 302] width 158 height 11
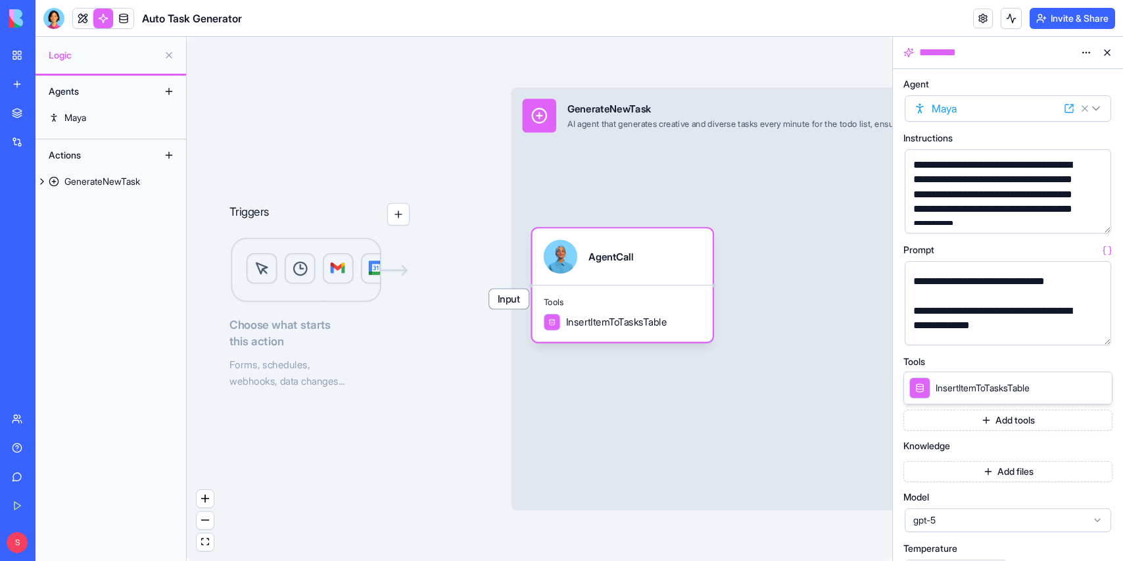
scroll to position [180, 0]
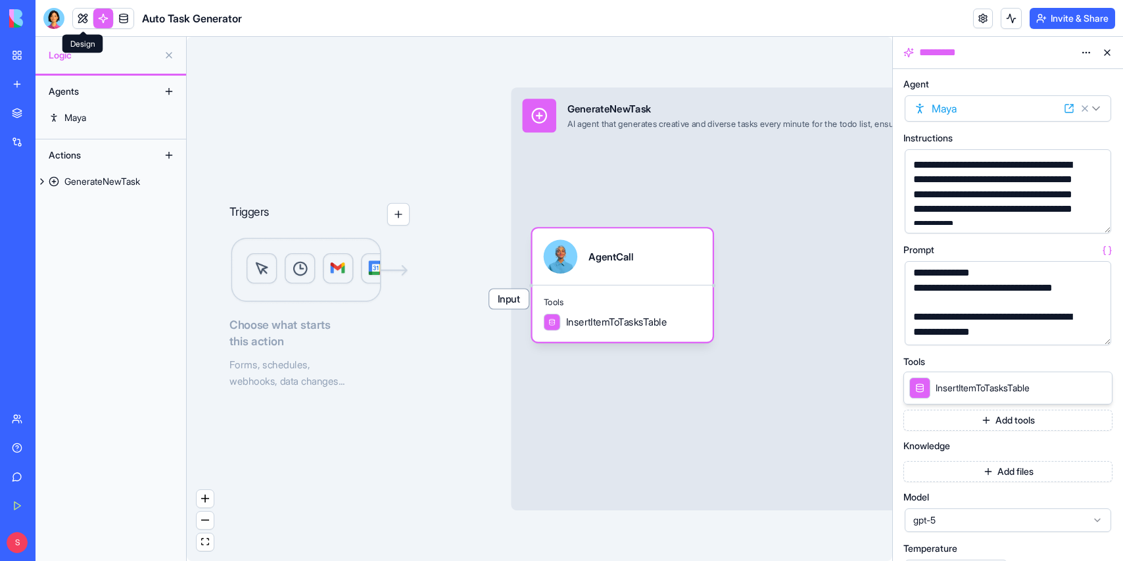
click at [80, 15] on link at bounding box center [83, 19] width 20 height 20
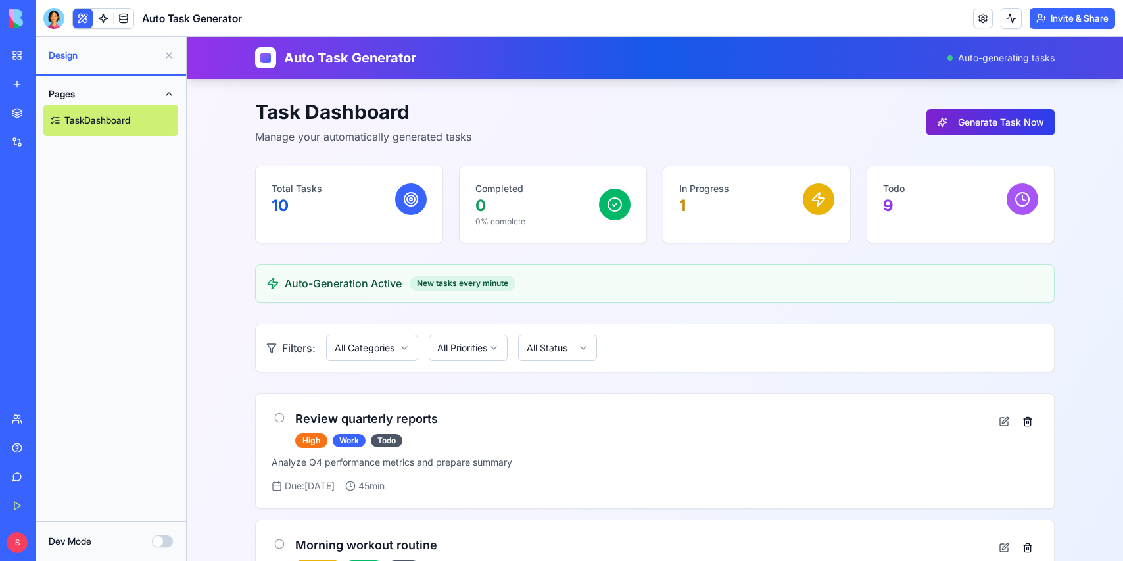
click at [1006, 125] on button "Generate Task Now" at bounding box center [990, 122] width 128 height 26
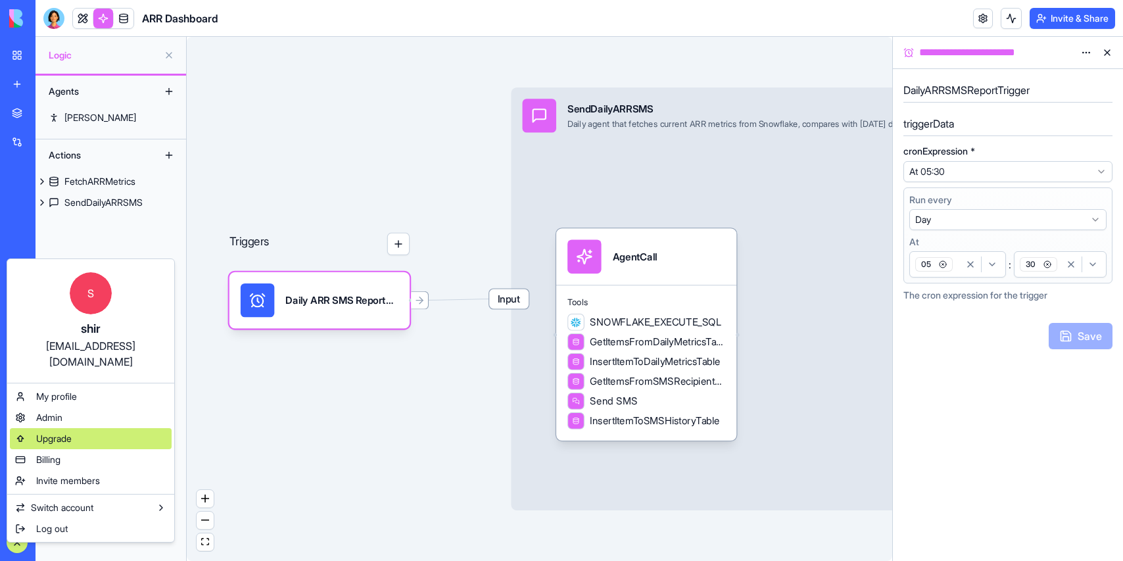
click at [68, 432] on span "Upgrade" at bounding box center [54, 438] width 36 height 13
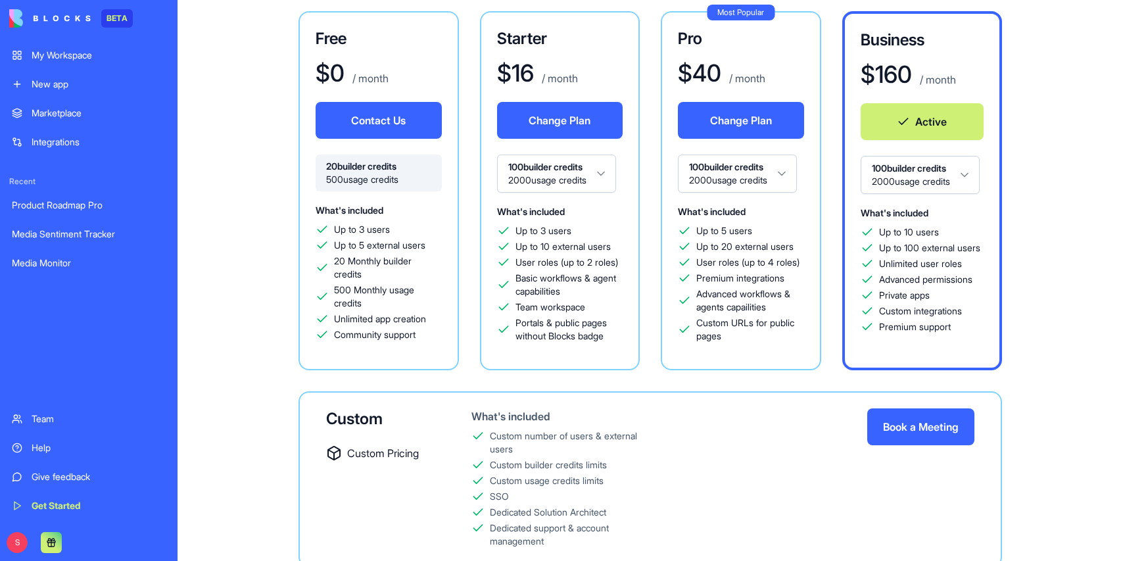
scroll to position [126, 0]
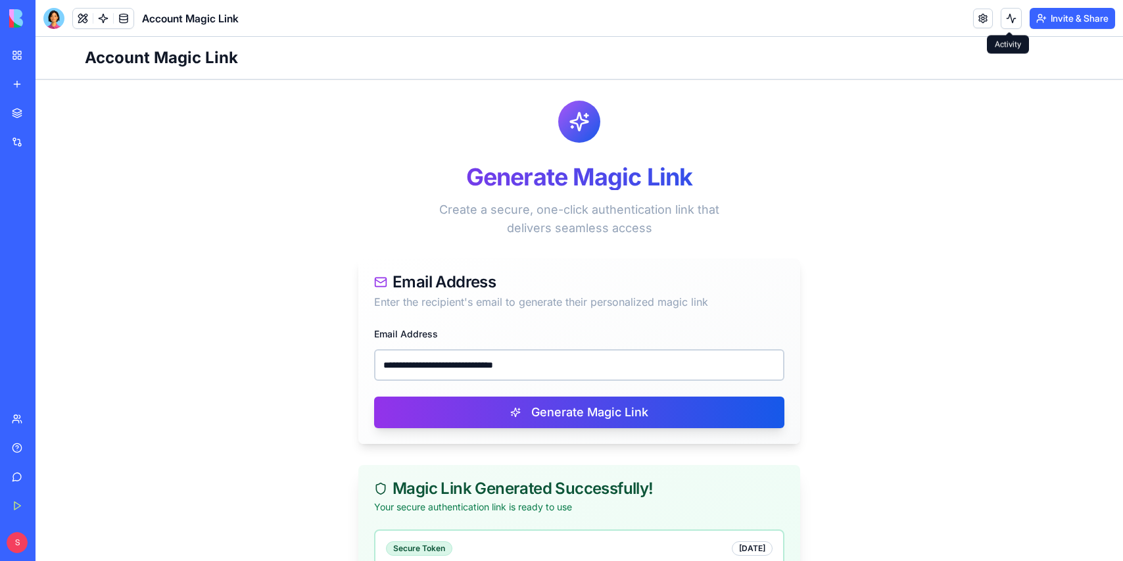
scroll to position [121, 0]
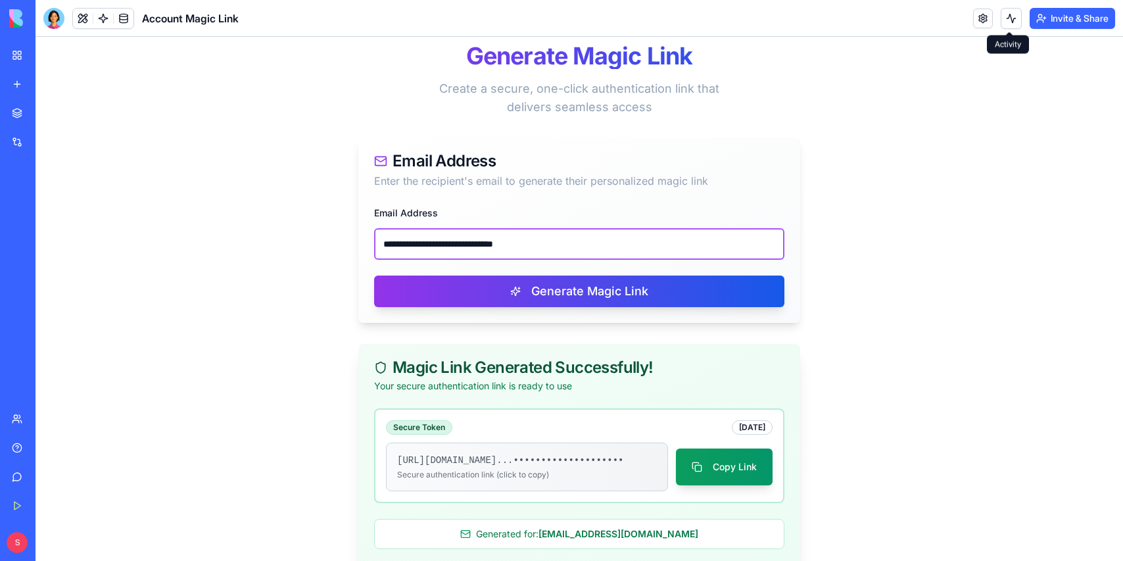
click at [467, 243] on input "**********" at bounding box center [579, 244] width 410 height 32
paste input "email"
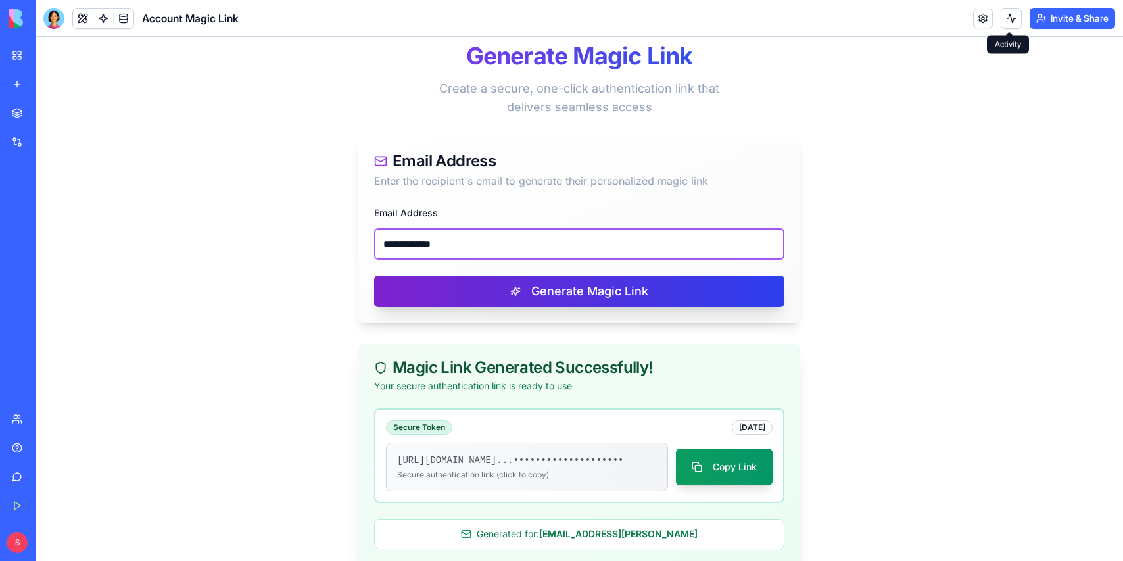
type input "**********"
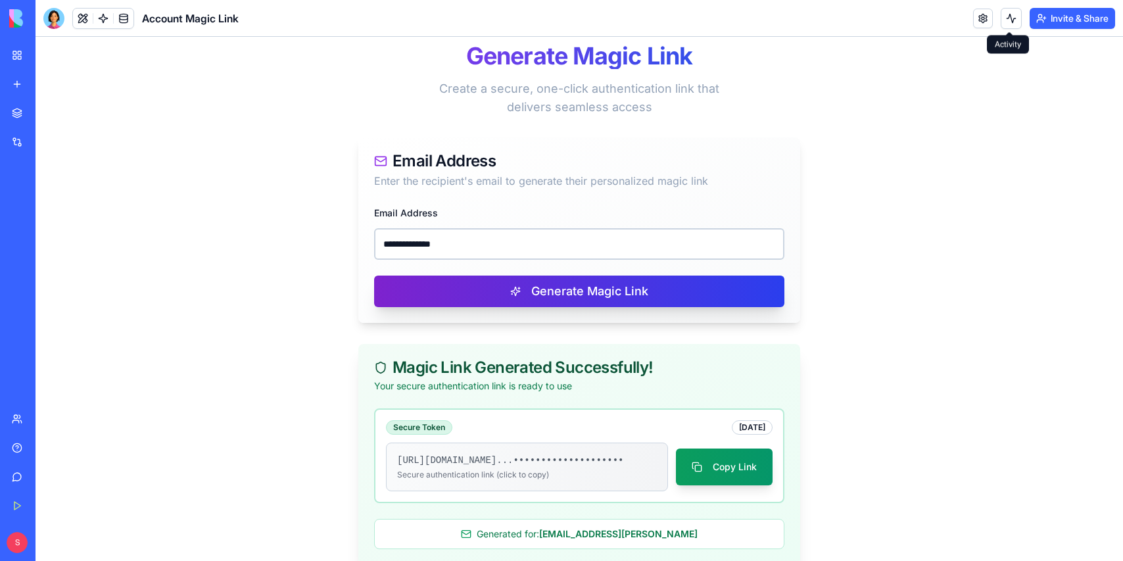
click at [542, 290] on button "Generate Magic Link" at bounding box center [579, 291] width 410 height 32
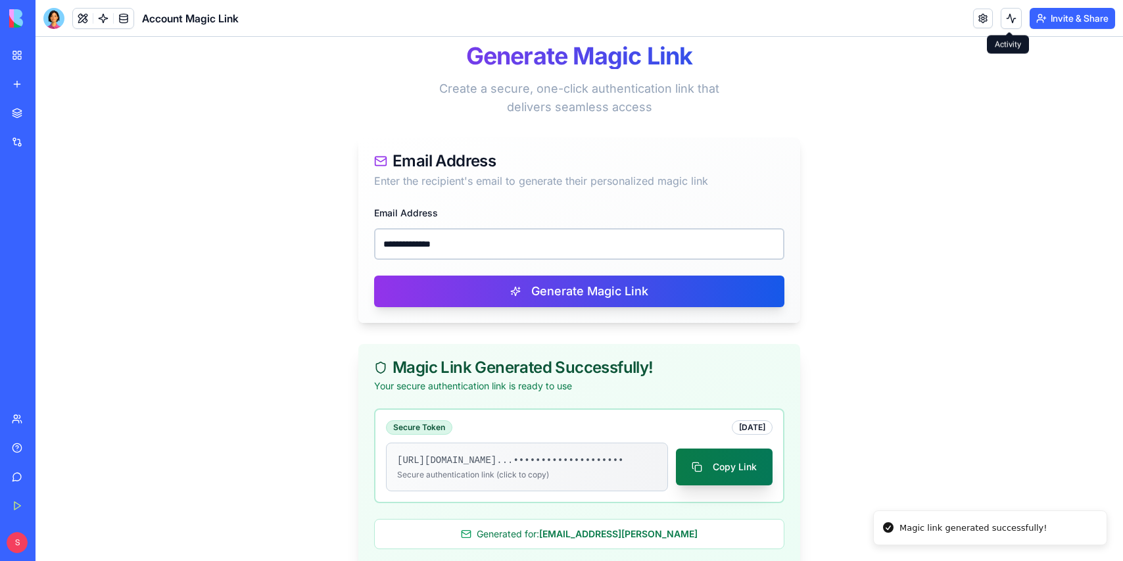
click at [729, 470] on button "Copy Link" at bounding box center [724, 466] width 97 height 37
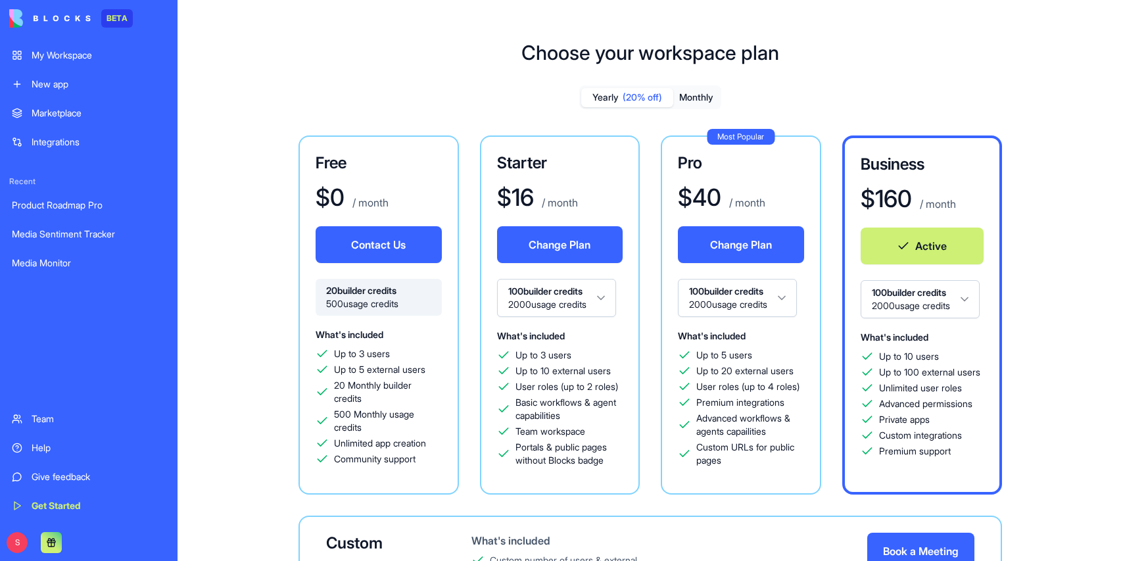
scroll to position [126, 0]
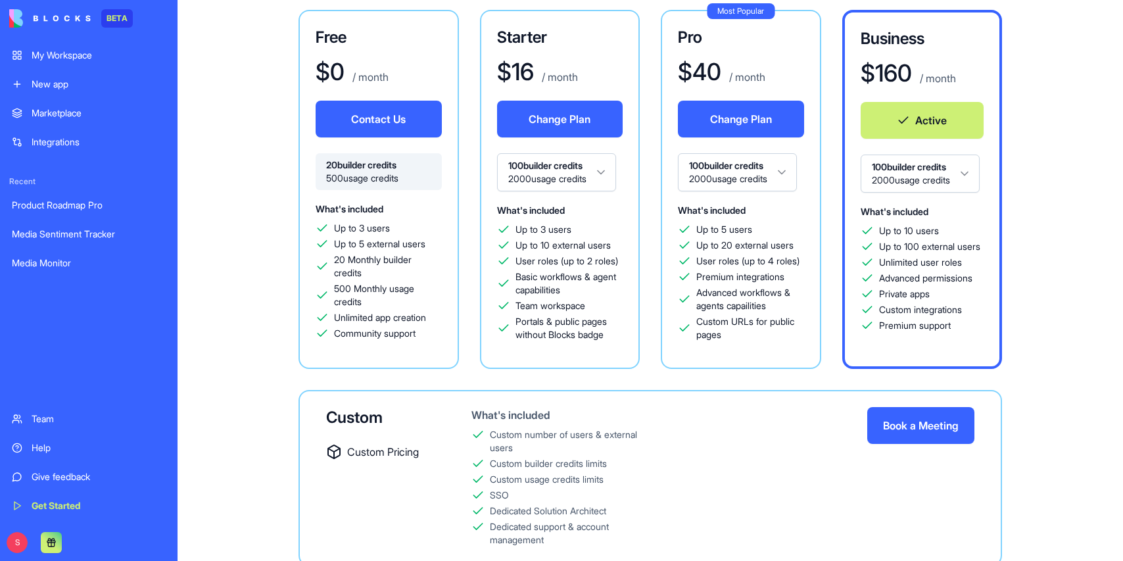
click at [80, 62] on link "My Workspace" at bounding box center [89, 55] width 170 height 26
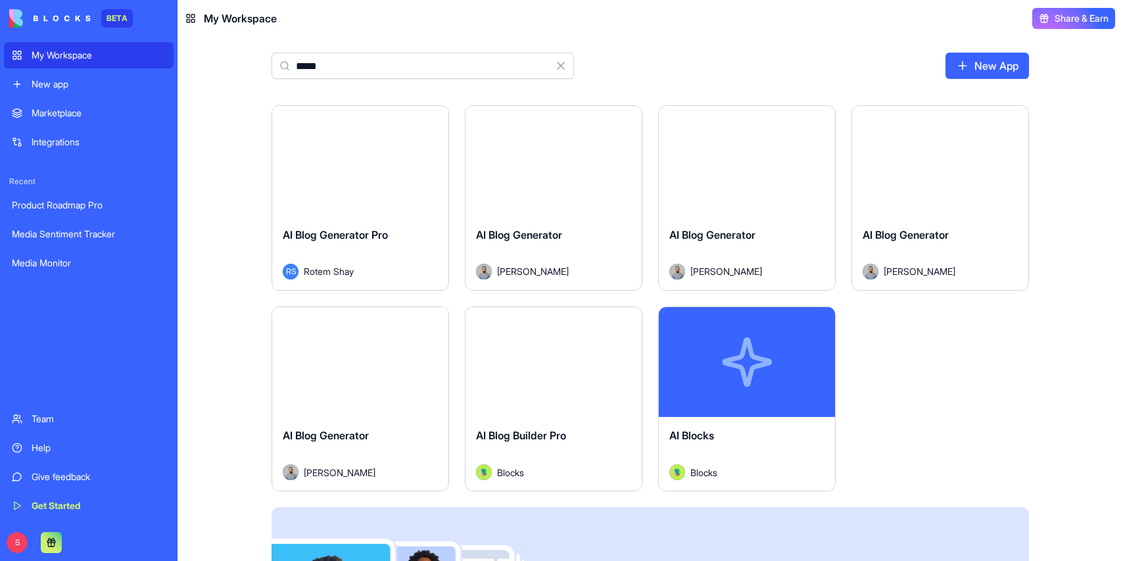
type input "******"
click at [774, 421] on div "AI Blocks Blocks" at bounding box center [747, 454] width 176 height 74
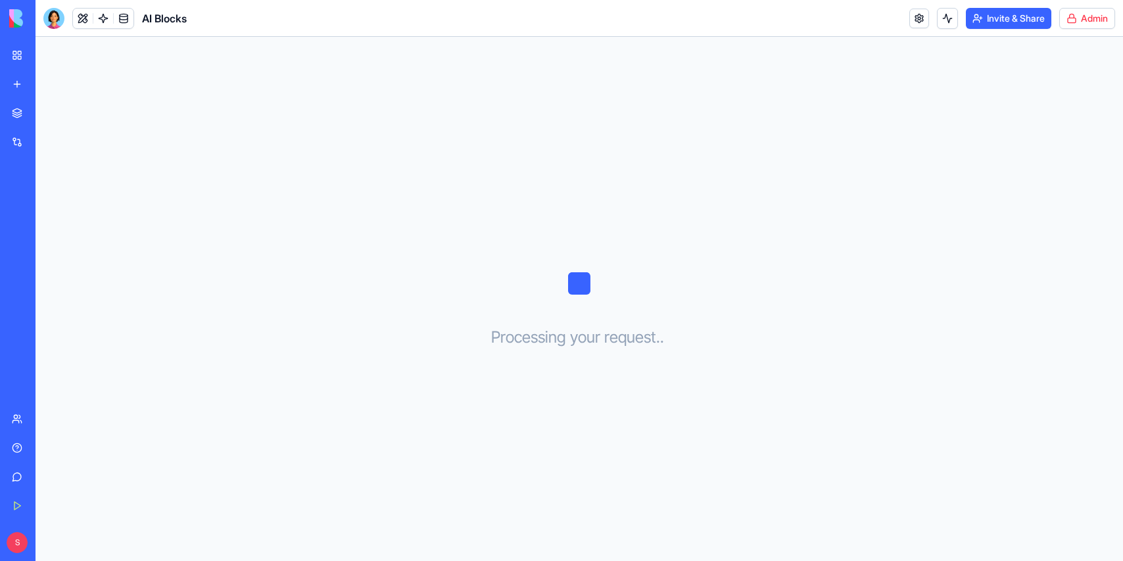
click at [1092, 12] on html "BETA My Workspace New app Marketplace Integrations Recent Product Roadmap Pro M…" at bounding box center [561, 280] width 1123 height 561
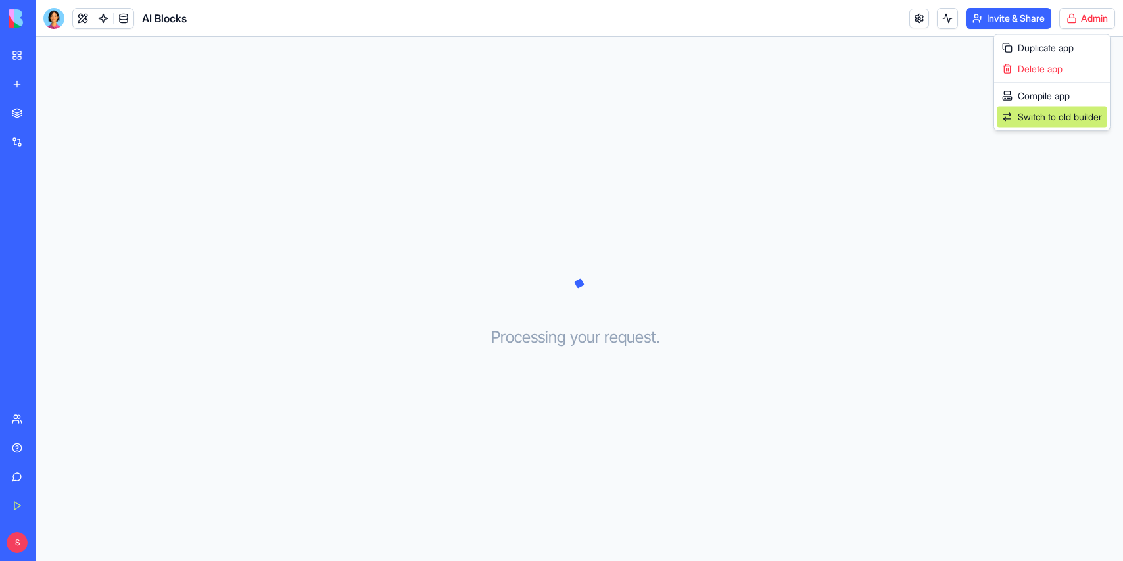
click at [1039, 120] on span "Switch to old builder" at bounding box center [1060, 116] width 84 height 13
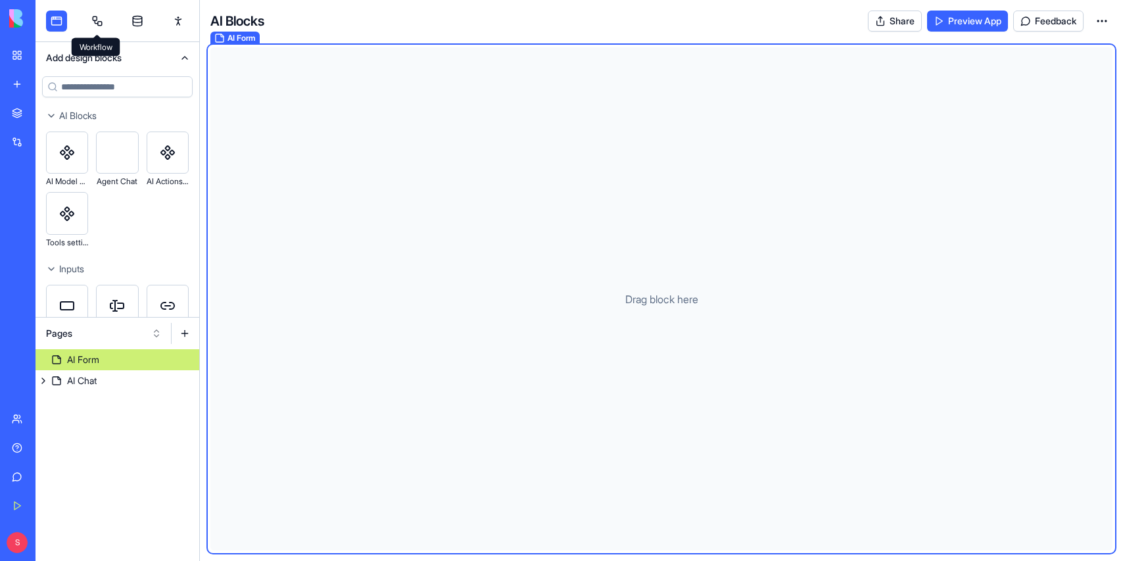
click at [97, 15] on link at bounding box center [97, 21] width 21 height 21
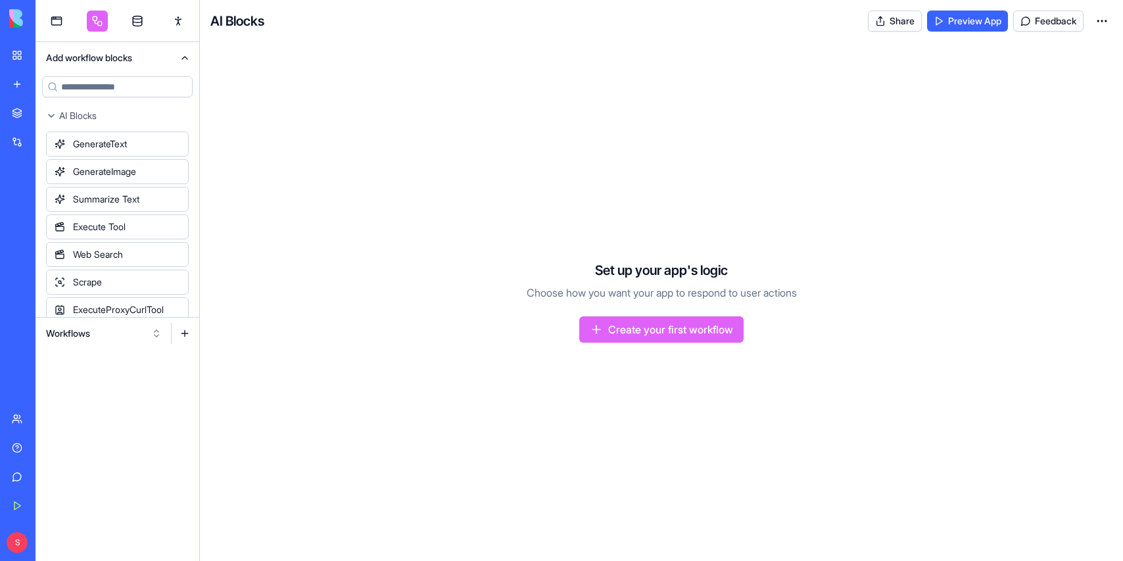
click at [103, 326] on button "Workflows" at bounding box center [103, 333] width 129 height 21
click at [77, 400] on div "Actions" at bounding box center [103, 402] width 125 height 21
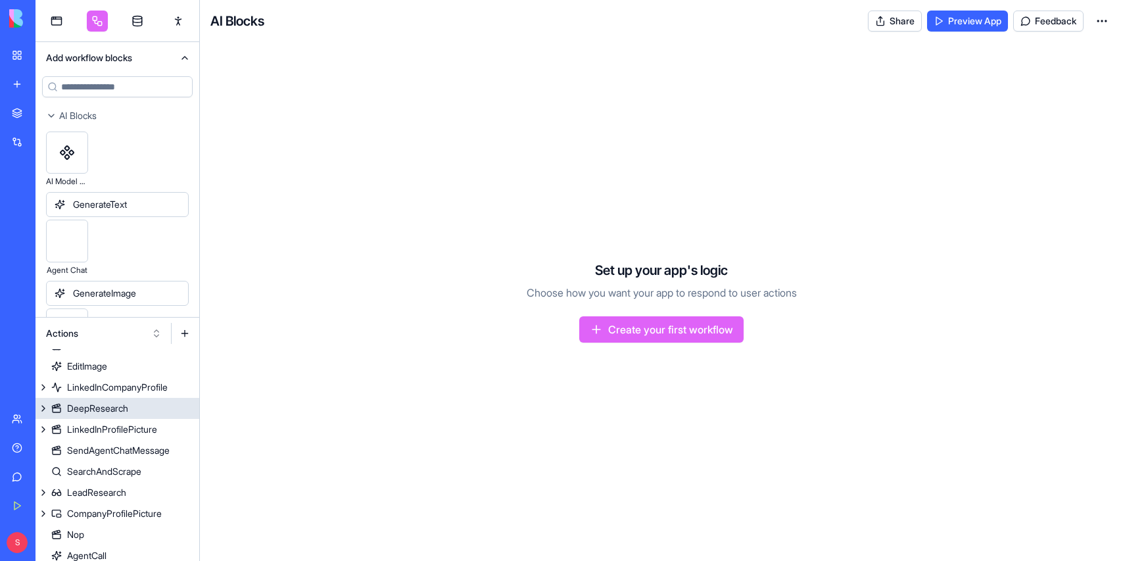
scroll to position [181, 0]
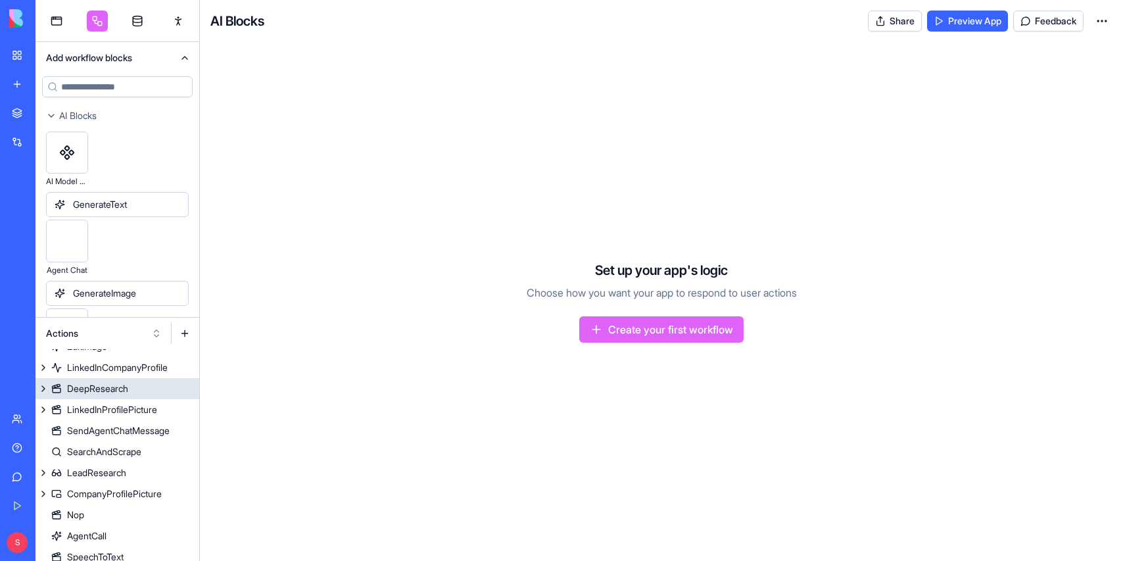
click at [127, 389] on div "DeepResearch" at bounding box center [97, 388] width 61 height 13
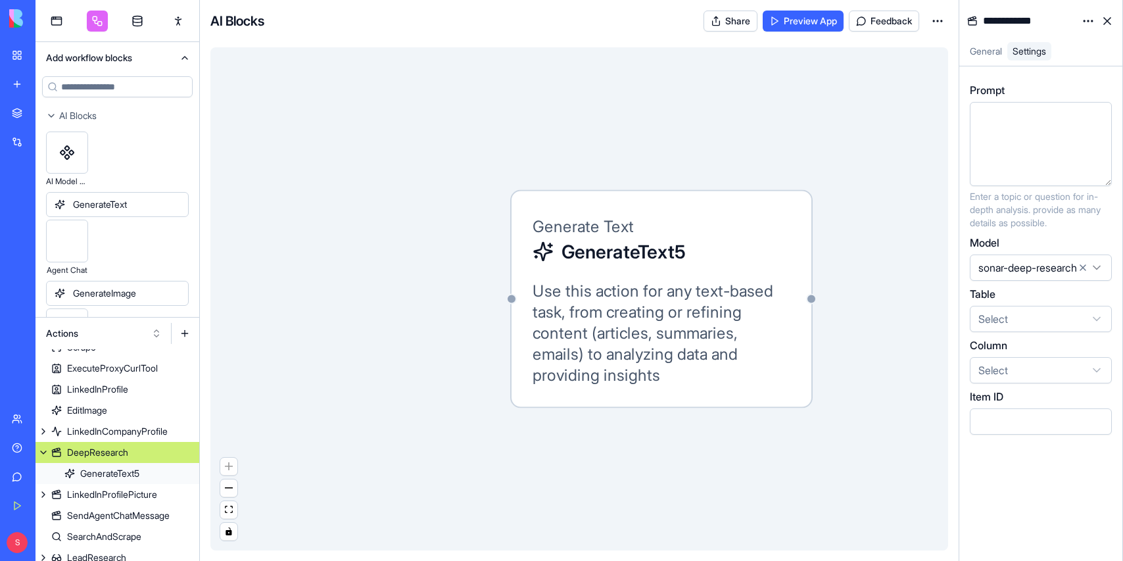
scroll to position [115, 0]
click at [1081, 20] on html "BETA My Workspace New app Marketplace Integrations Recent Product Roadmap Pro M…" at bounding box center [561, 280] width 1123 height 561
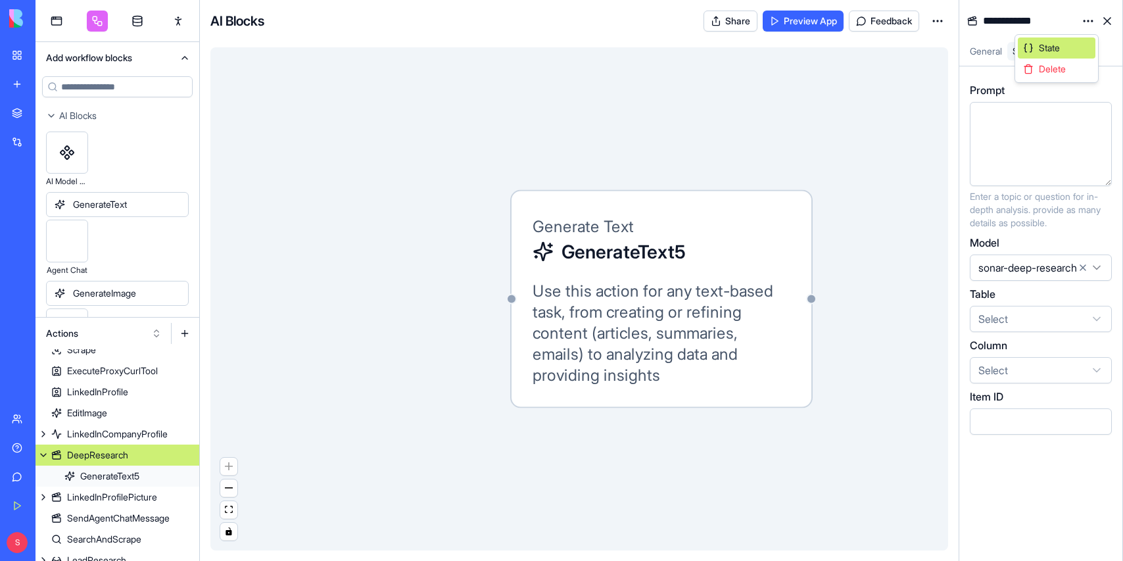
click at [1064, 37] on div "State" at bounding box center [1057, 47] width 78 height 21
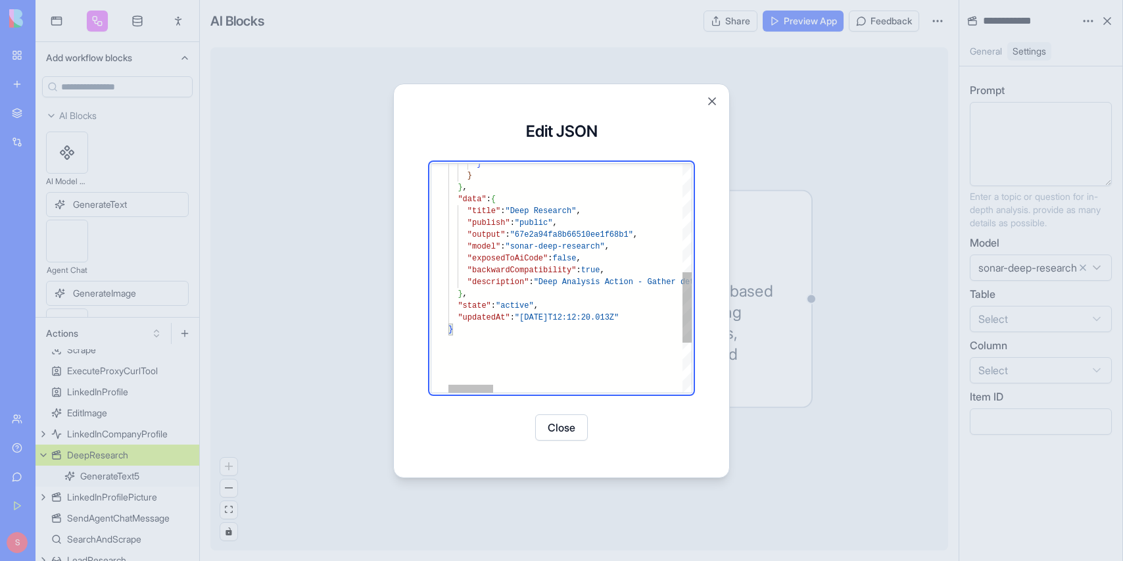
click at [574, 256] on div "} } } , "data" : { "title" : "Deep Research" , "publish" : "public" , "output" …" at bounding box center [1084, 184] width 1272 height 738
type textarea "**********"
click at [574, 256] on div "} } } , "data" : { "title" : "Deep Research" , "publish" : "public" , "output" …" at bounding box center [1084, 184] width 1272 height 738
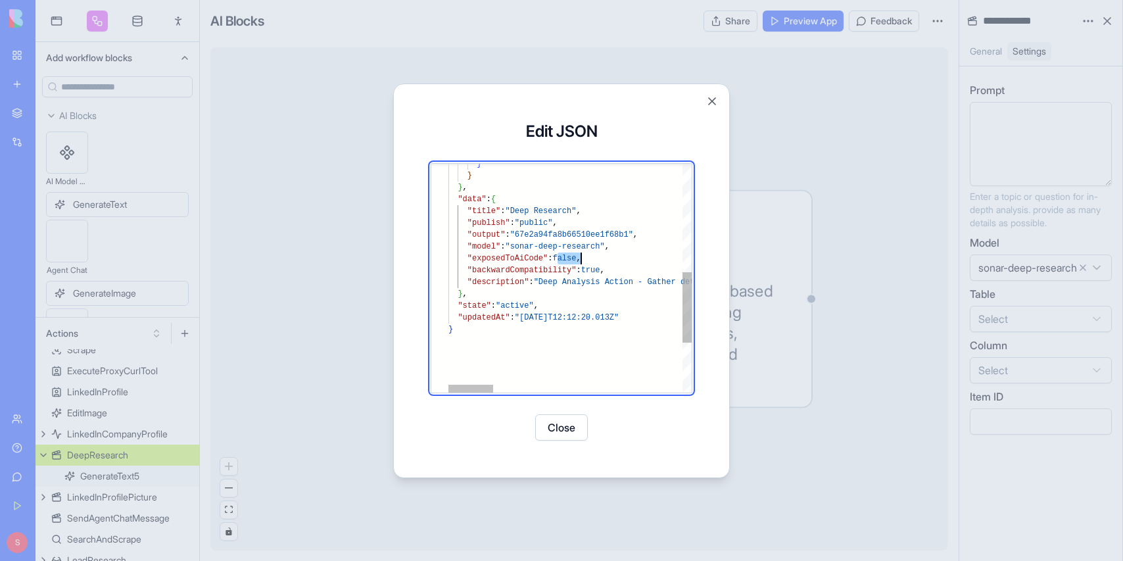
scroll to position [83, 0]
click at [574, 256] on div "} } } , "data" : { "title" : "Deep Research" , "publish" : "public" , "output" …" at bounding box center [1084, 184] width 1272 height 738
click at [656, 185] on div "} } } , "data" : { "title" : "Deep Research" , "publish" : "public" , "output" …" at bounding box center [1084, 184] width 1272 height 738
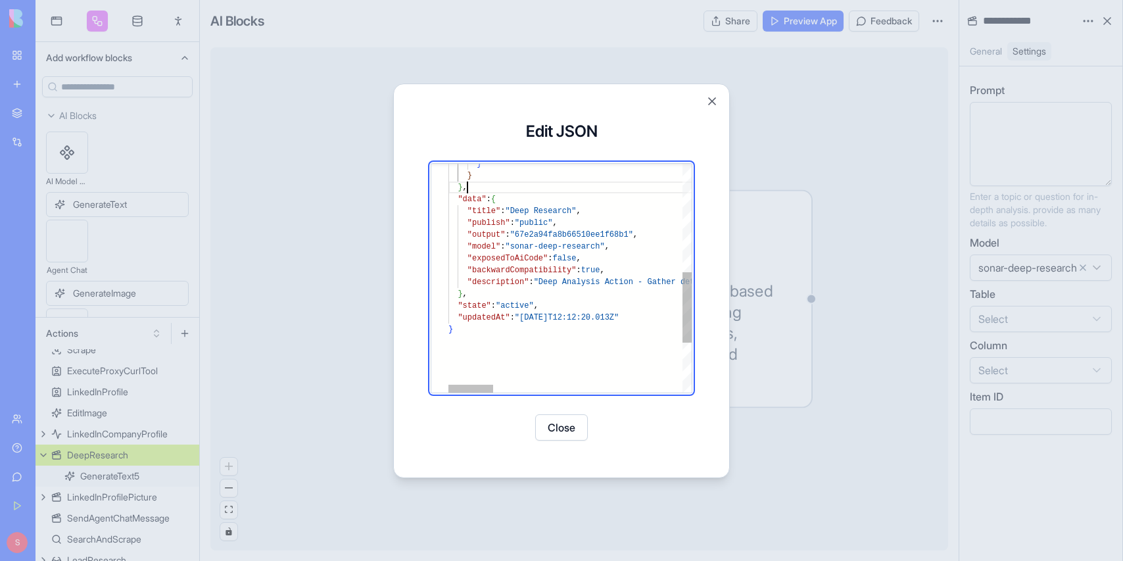
scroll to position [12, 19]
click at [625, 63] on div at bounding box center [561, 280] width 1123 height 561
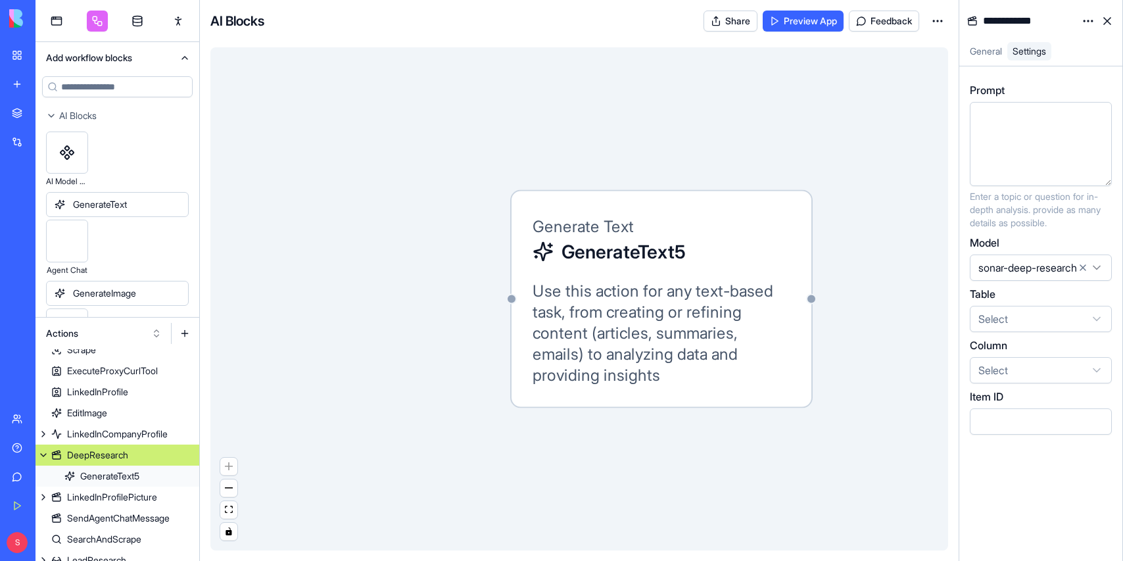
click at [1088, 19] on html "BETA My Workspace New app Marketplace Integrations Recent Product Roadmap Pro M…" at bounding box center [561, 280] width 1123 height 561
click at [1052, 50] on span "State" at bounding box center [1049, 47] width 21 height 13
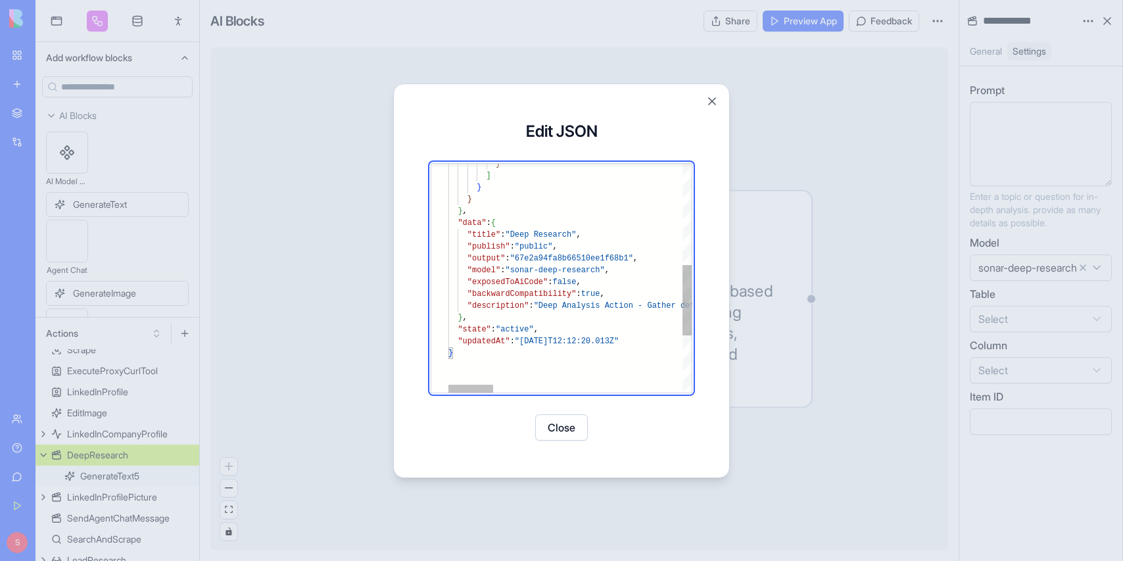
click at [572, 279] on div "} ] } } } , "data" : { "title" : "Deep Research" , "publish" : "public" , "outp…" at bounding box center [1084, 207] width 1272 height 738
type textarea "**********"
click at [572, 279] on div "} ] } } } , "data" : { "title" : "Deep Research" , "publish" : "public" , "outp…" at bounding box center [1084, 207] width 1272 height 738
